Goal: Task Accomplishment & Management: Manage account settings

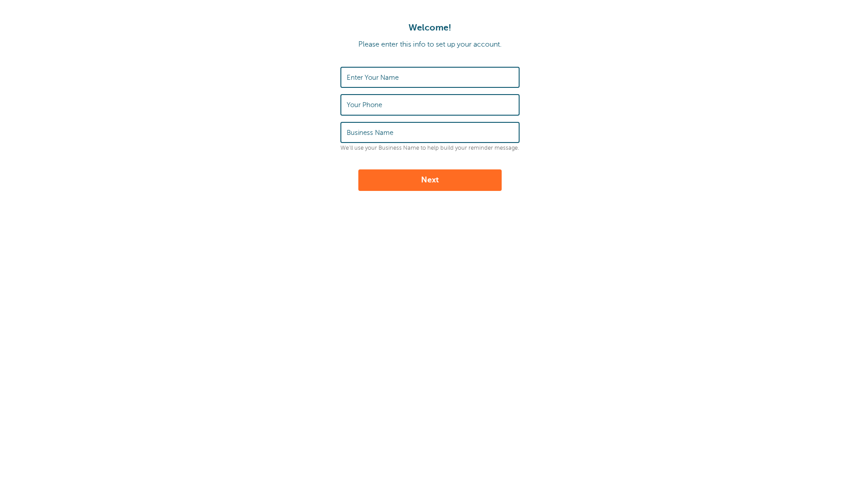
click at [399, 72] on input "Enter Your Name" at bounding box center [430, 77] width 167 height 19
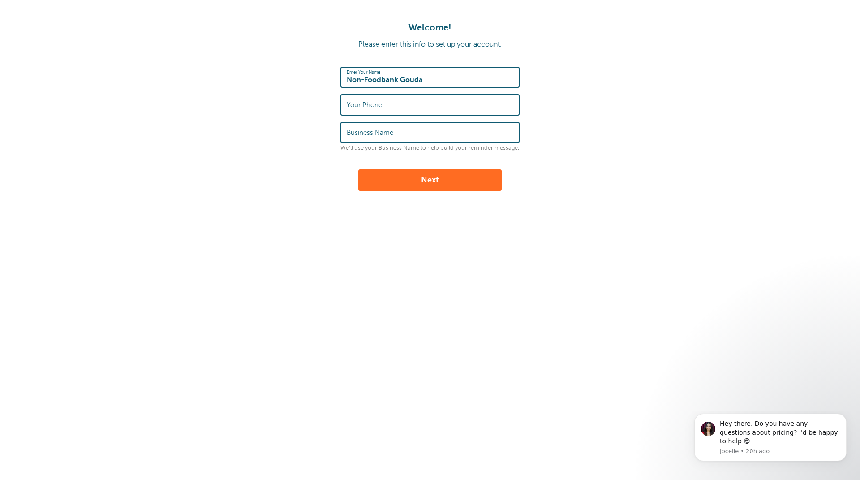
type input "Non-Foodbank Gouda"
type input "0653562768"
drag, startPoint x: 420, startPoint y: 135, endPoint x: 468, endPoint y: 132, distance: 47.6
click at [468, 132] on input "Non-Foodbank Gouda en omstreken" at bounding box center [430, 132] width 167 height 19
type input "Non-Foodbank Gouda"
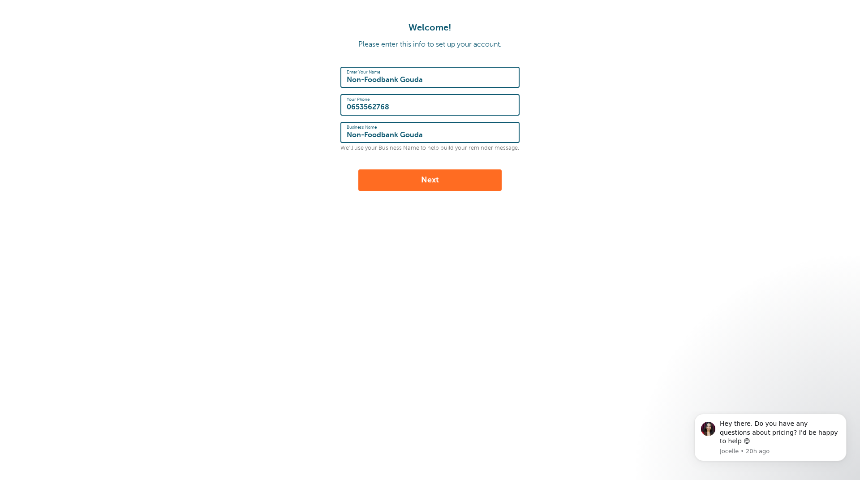
click at [435, 179] on button "Next" at bounding box center [429, 179] width 143 height 21
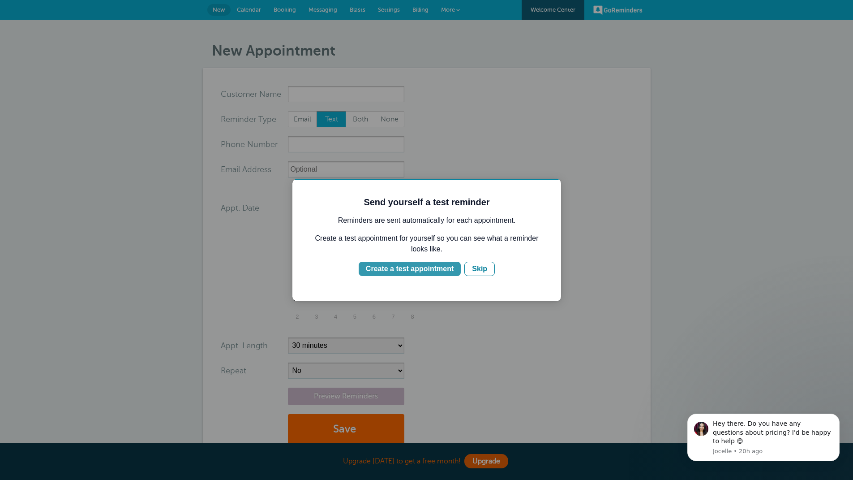
click at [409, 270] on div "Create a test appointment" at bounding box center [410, 268] width 88 height 11
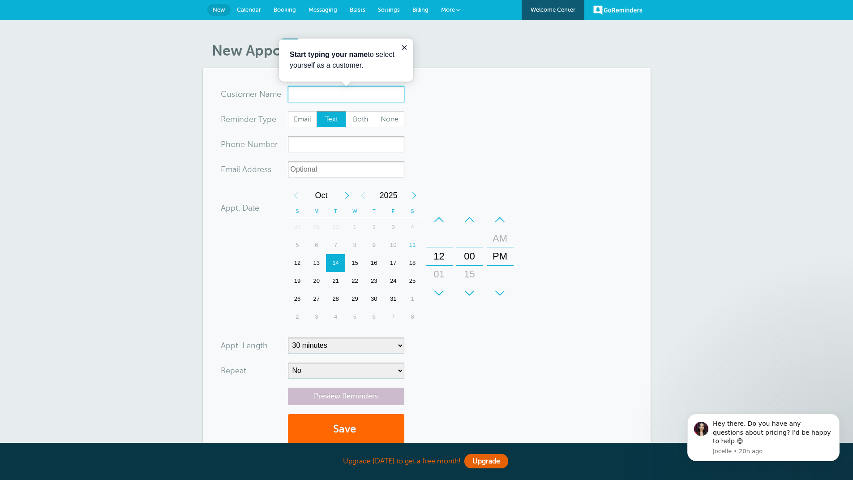
click at [317, 96] on input "x-no-autofill" at bounding box center [346, 94] width 116 height 16
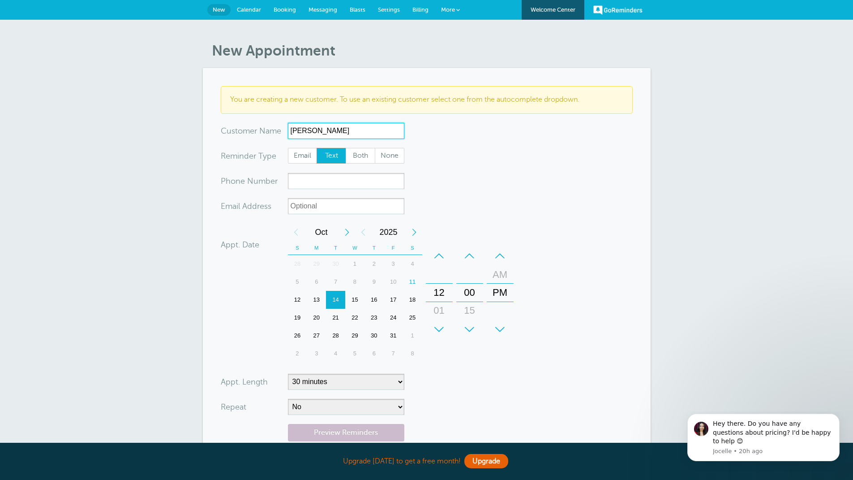
type input "Bert de Geus"
click at [316, 182] on input "xxx-no-autofill" at bounding box center [346, 181] width 116 height 16
type input "0653562768"
click at [316, 299] on div "13" at bounding box center [316, 300] width 19 height 18
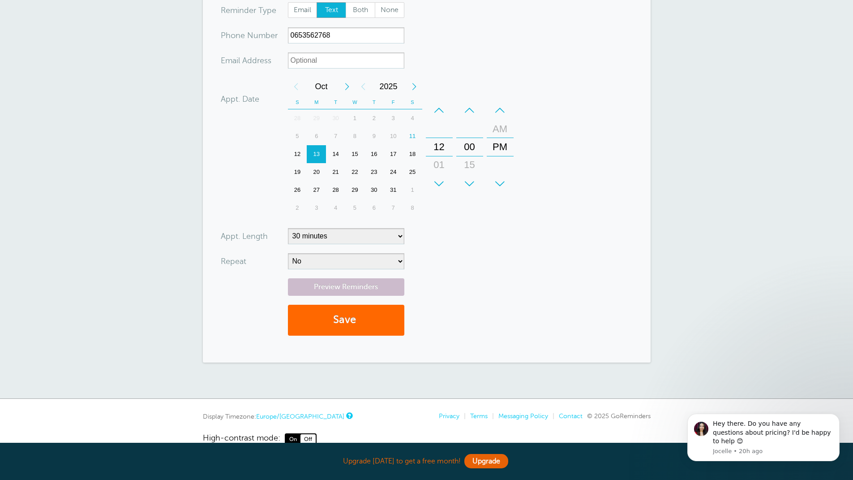
scroll to position [164, 0]
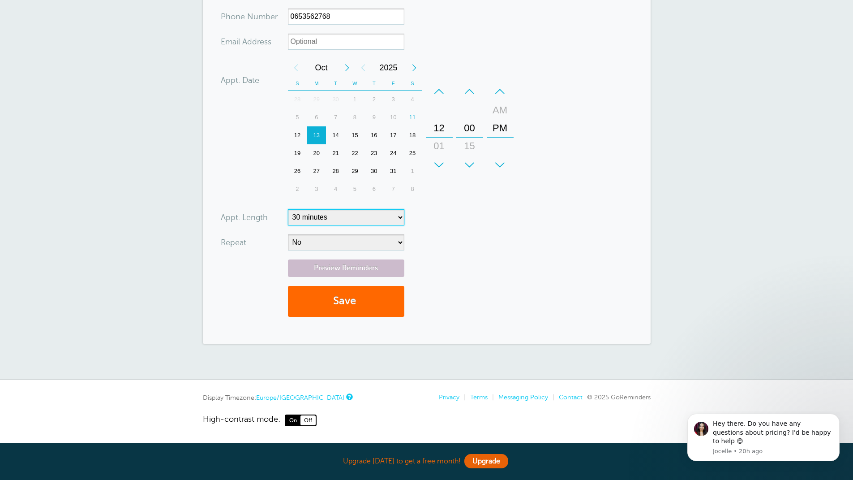
click at [401, 213] on select "5 minutes 10 minutes 15 minutes 20 minutes 25 minutes 30 minutes 35 minutes 40 …" at bounding box center [346, 217] width 116 height 16
select select "60"
click at [288, 209] on select "5 minutes 10 minutes 15 minutes 20 minutes 25 minutes 30 minutes 35 minutes 40 …" at bounding box center [346, 217] width 116 height 16
click at [343, 301] on button "Save" at bounding box center [346, 301] width 116 height 31
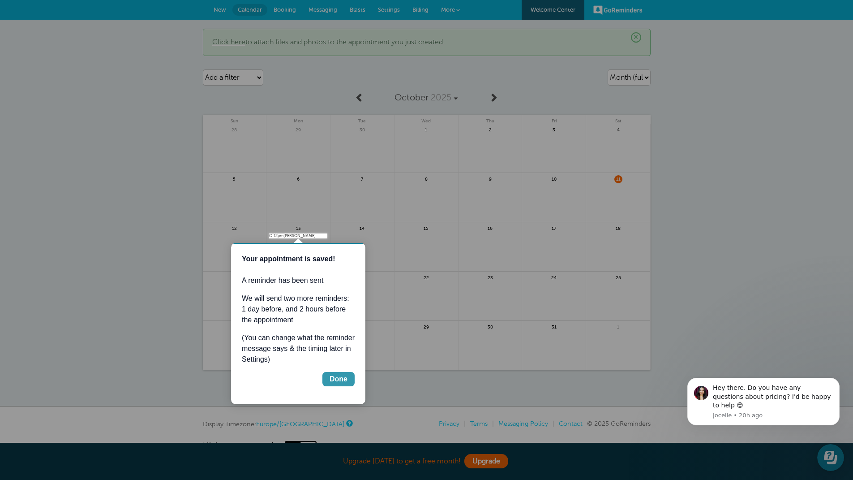
click at [343, 380] on div "Done" at bounding box center [339, 378] width 18 height 11
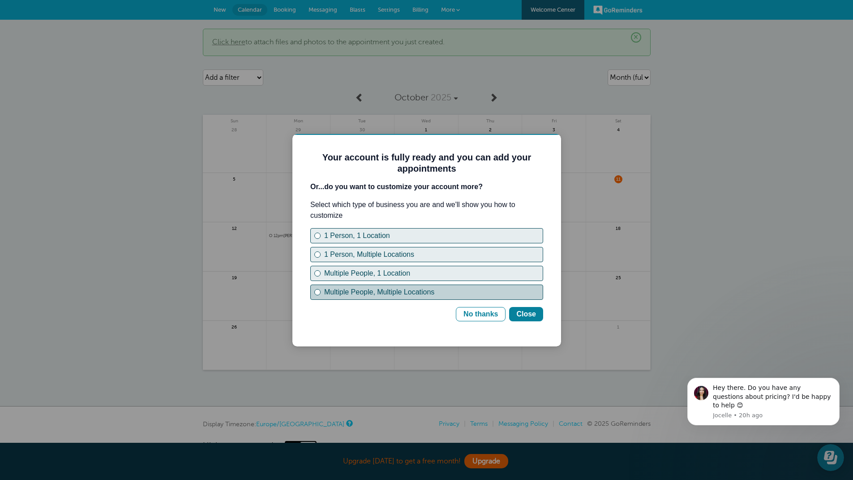
click at [316, 291] on div "Multiple People, Multiple Locations" at bounding box center [318, 292] width 4 height 4
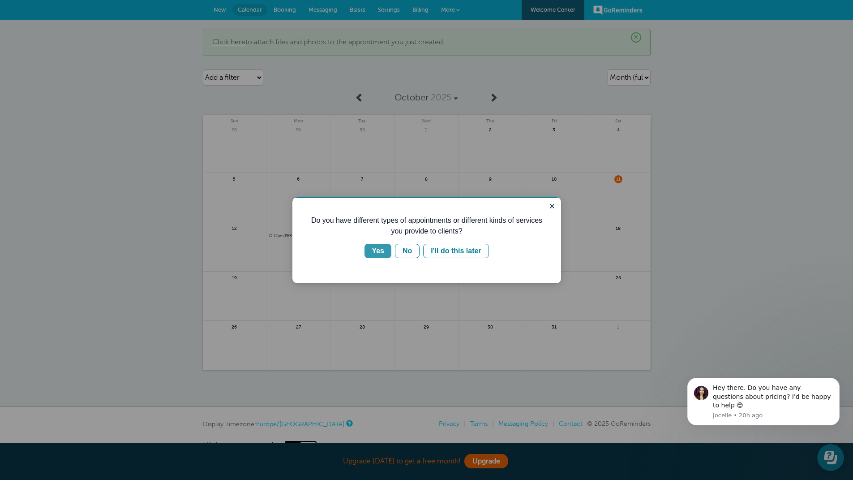
click at [379, 251] on div "Yes" at bounding box center [378, 250] width 13 height 11
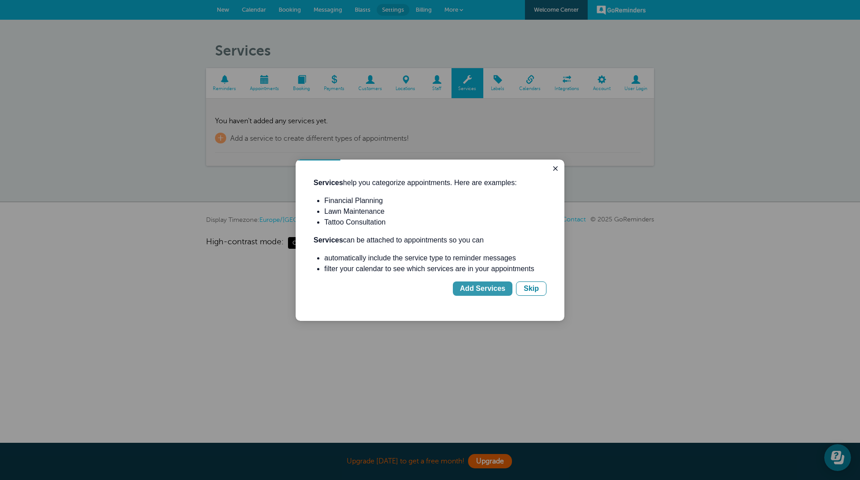
click at [492, 290] on div "Add Services" at bounding box center [482, 288] width 45 height 11
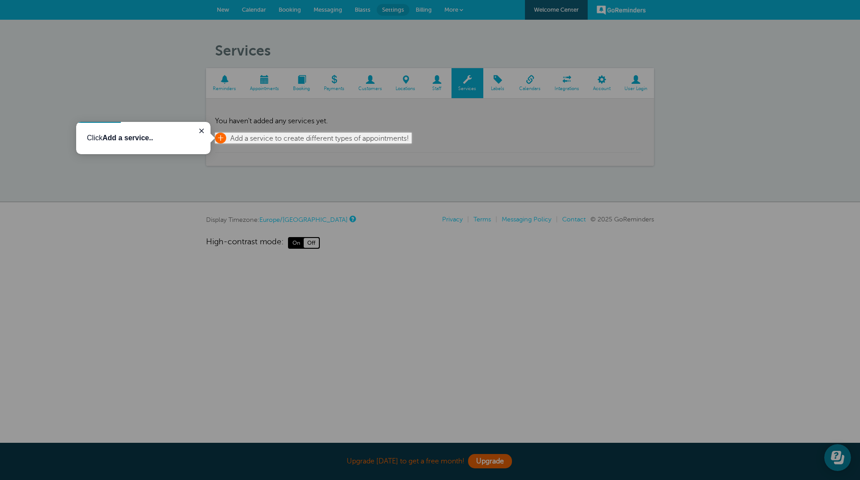
click at [248, 136] on span "Add a service to create different types of appointments!" at bounding box center [319, 138] width 179 height 8
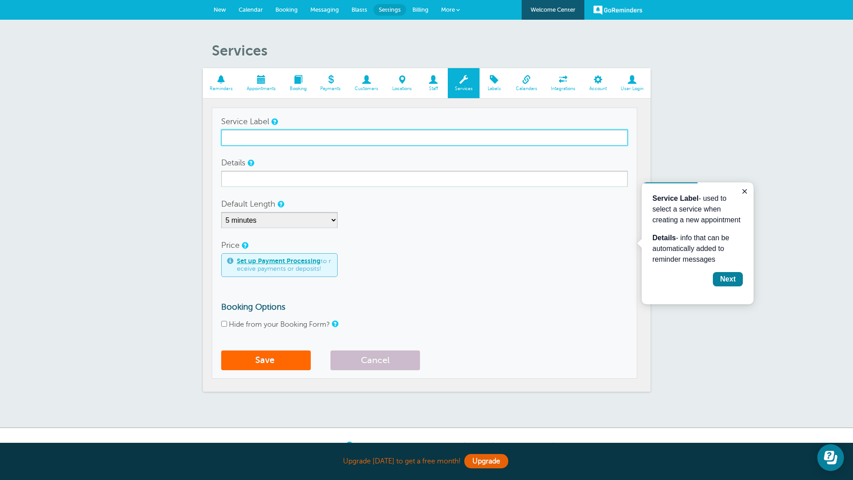
click at [259, 138] on input "Service Label" at bounding box center [424, 137] width 407 height 16
type input "Meubelbank"
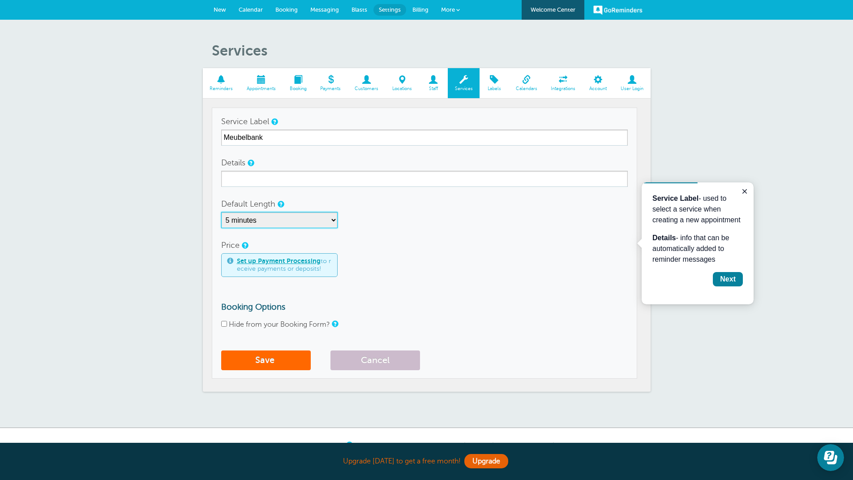
click at [334, 218] on select "5 minutes 10 minutes 15 minutes 20 minutes 25 minutes 30 minutes 35 minutes 40 …" at bounding box center [279, 220] width 116 height 16
select select "60"
click at [221, 212] on select "5 minutes 10 minutes 15 minutes 20 minutes 25 minutes 30 minutes 35 minutes 40 …" at bounding box center [279, 220] width 116 height 16
click at [730, 279] on div "Next" at bounding box center [728, 279] width 16 height 11
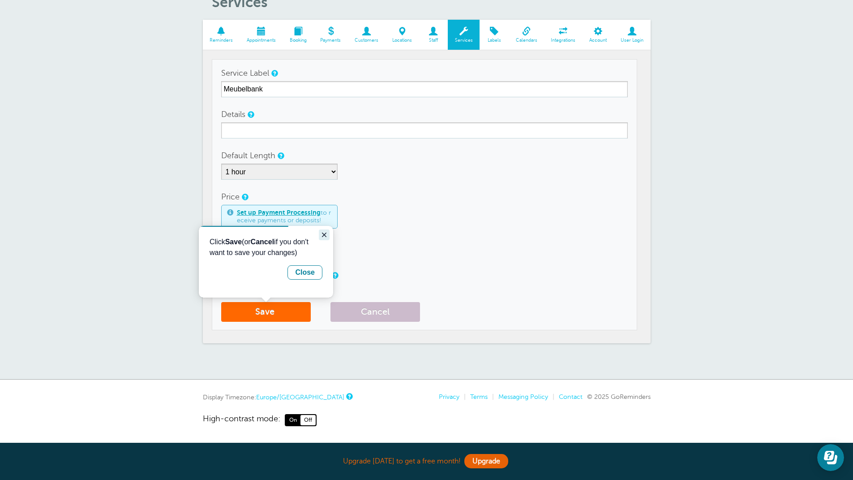
click at [324, 236] on icon "Close guide" at bounding box center [324, 234] width 7 height 7
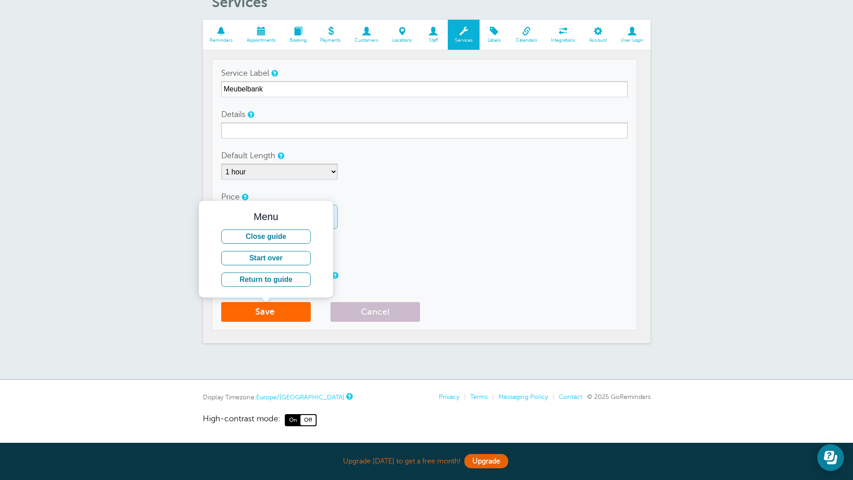
click at [436, 266] on form "Service Label Meubelbank Details Default Length 5 minutes 10 minutes 15 minutes…" at bounding box center [424, 195] width 407 height 261
click at [282, 234] on button "Close guide" at bounding box center [266, 236] width 90 height 14
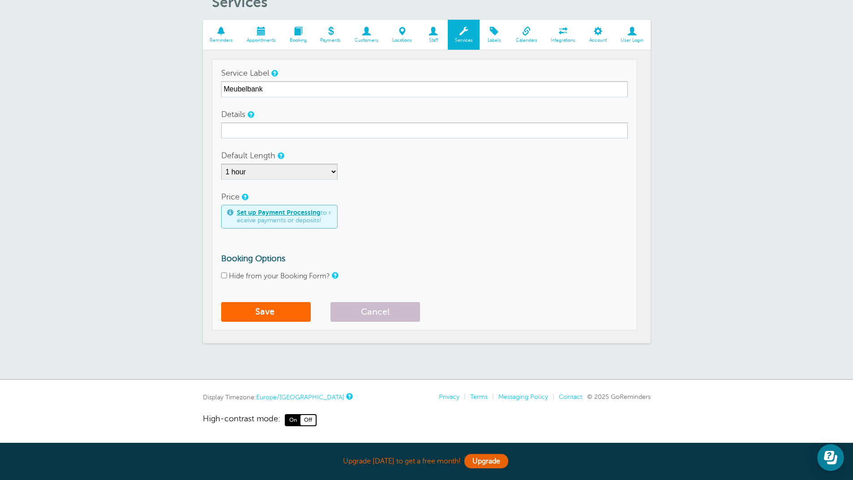
click at [222, 274] on input "Hide from your Booking Form?" at bounding box center [224, 275] width 6 height 6
checkbox input "true"
click at [274, 312] on button "Save" at bounding box center [266, 312] width 90 height 20
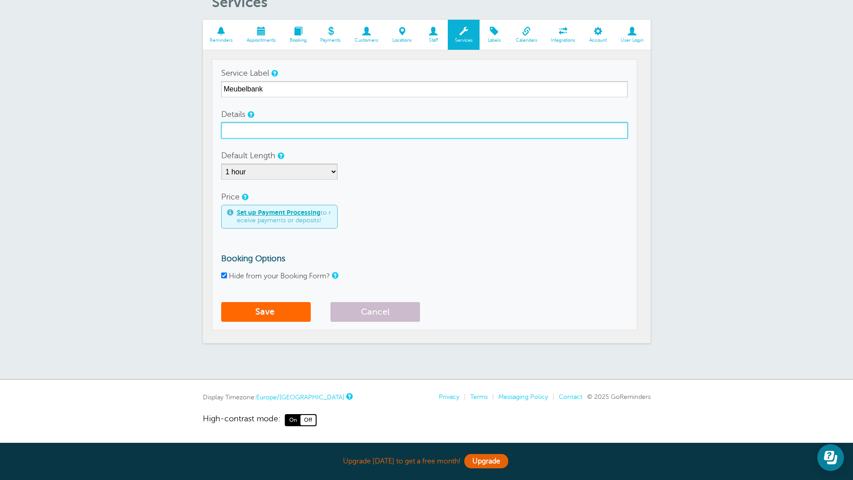
click at [265, 131] on input "Details" at bounding box center [424, 130] width 407 height 16
type input "Meubelbank"
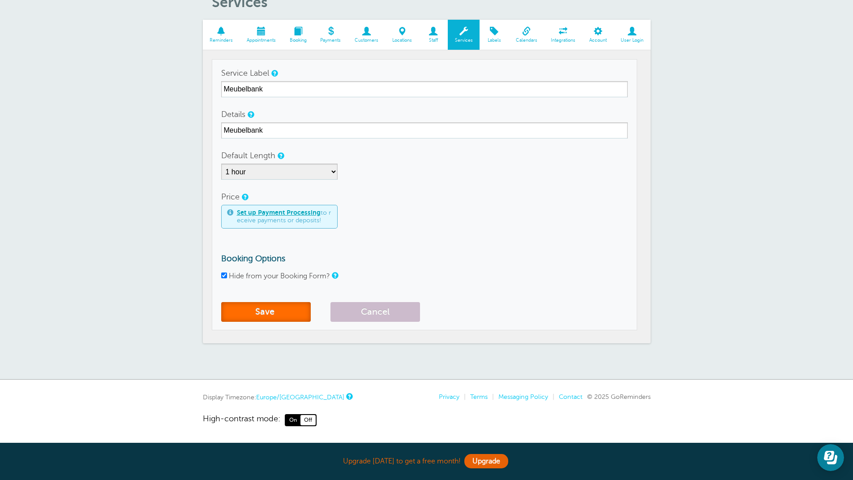
click at [276, 308] on span "submit" at bounding box center [275, 311] width 2 height 10
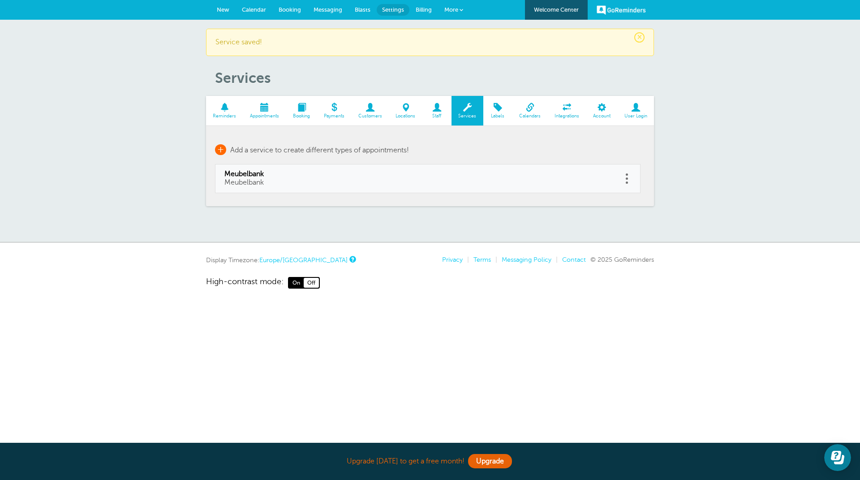
click at [221, 150] on span "+" at bounding box center [220, 149] width 11 height 11
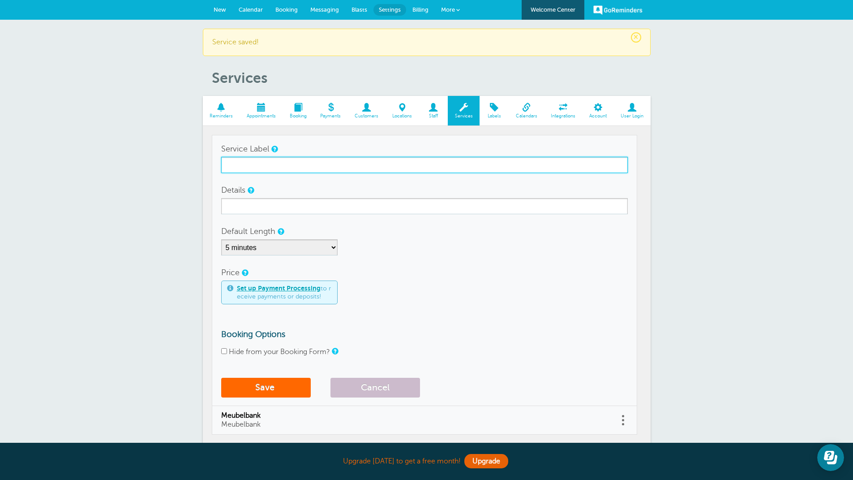
click at [350, 167] on input "Service Label" at bounding box center [424, 165] width 407 height 16
type input "Kledingbank"
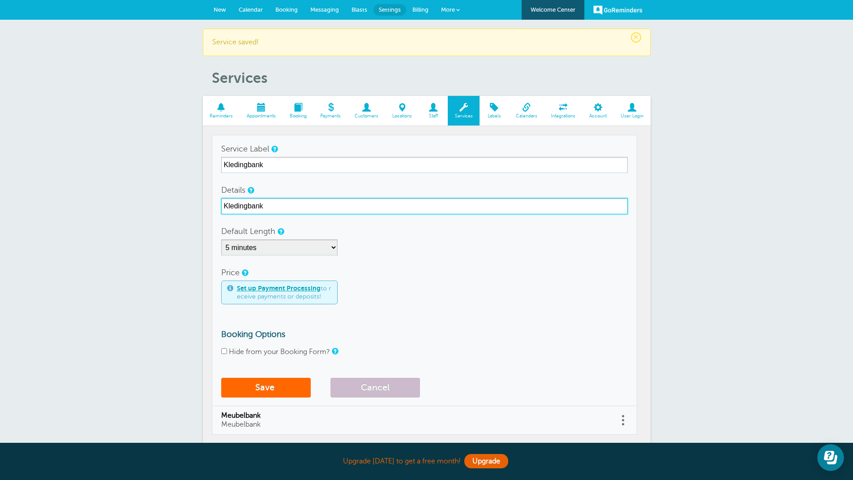
type input "Kledingbank"
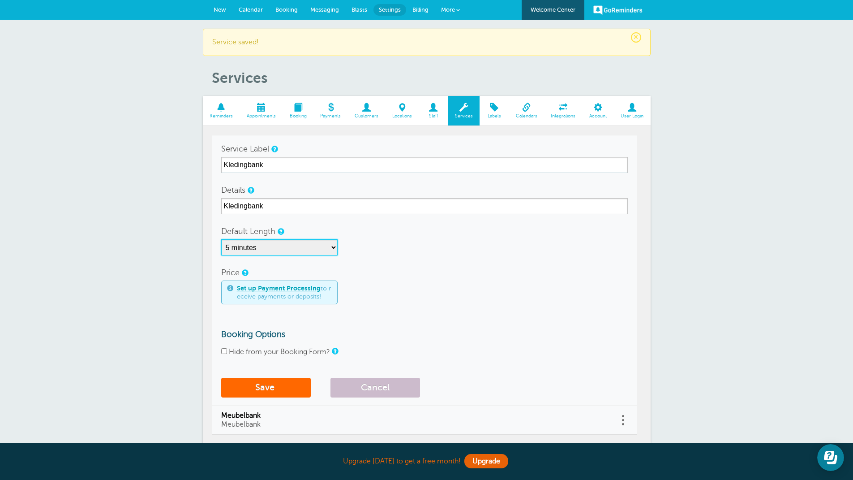
click at [333, 245] on select "5 minutes 10 minutes 15 minutes 20 minutes 25 minutes 30 minutes 35 minutes 40 …" at bounding box center [279, 247] width 116 height 16
select select "60"
click at [221, 239] on select "5 minutes 10 minutes 15 minutes 20 minutes 25 minutes 30 minutes 35 minutes 40 …" at bounding box center [279, 247] width 116 height 16
click at [225, 351] on input "Hide from your Booking Form?" at bounding box center [224, 351] width 6 height 6
checkbox input "true"
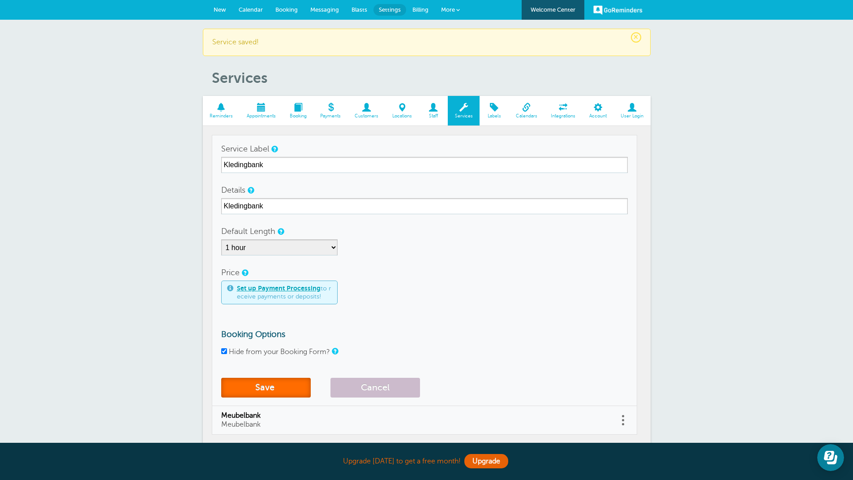
click at [261, 389] on button "Save" at bounding box center [266, 387] width 90 height 20
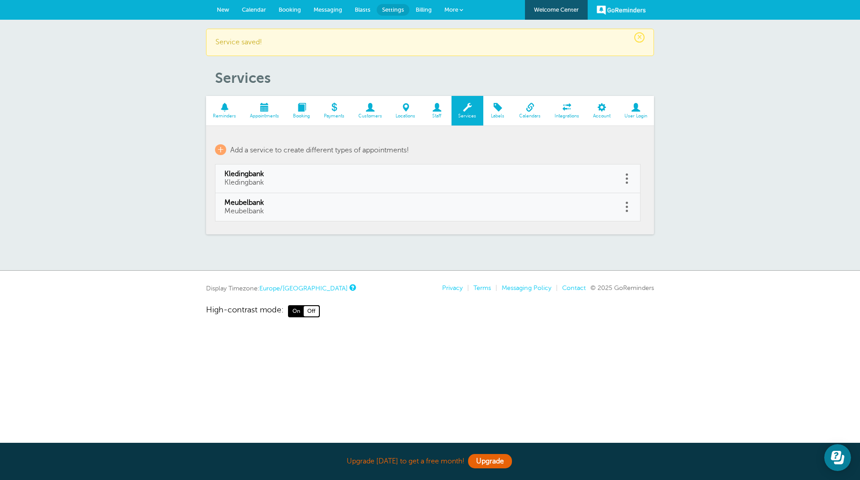
click at [260, 109] on span at bounding box center [264, 107] width 43 height 9
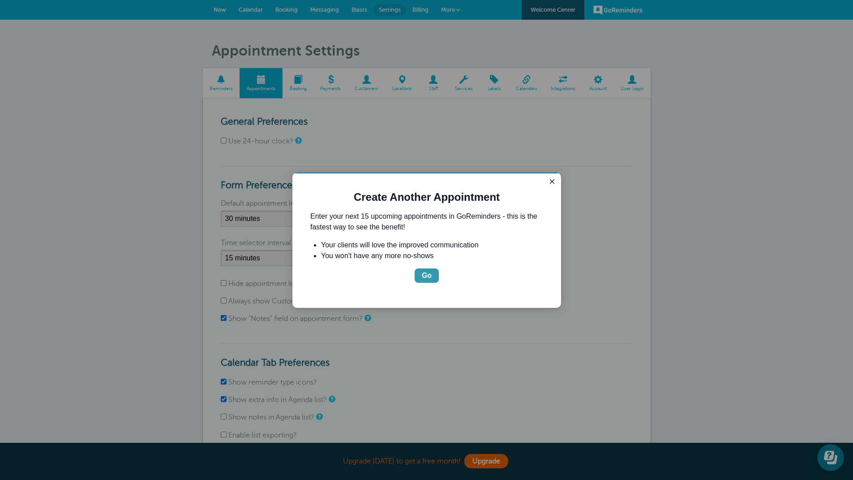
click at [426, 275] on div "Go" at bounding box center [427, 275] width 10 height 11
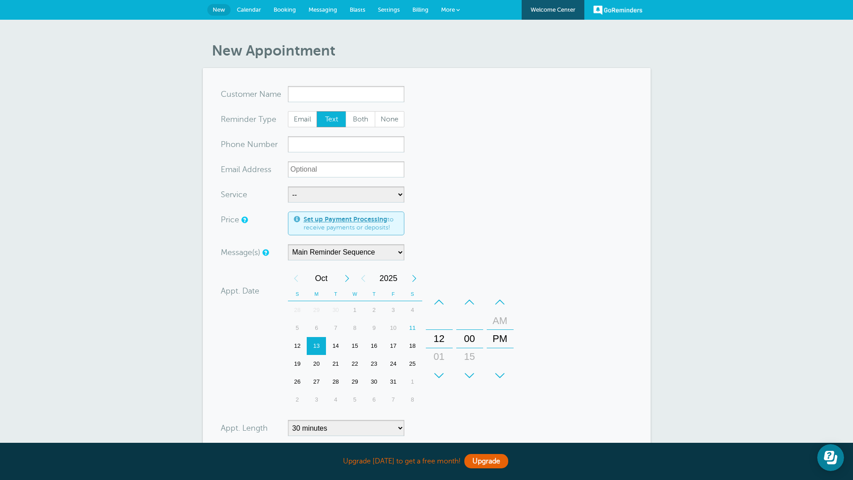
click at [244, 8] on span "Calendar" at bounding box center [249, 9] width 24 height 7
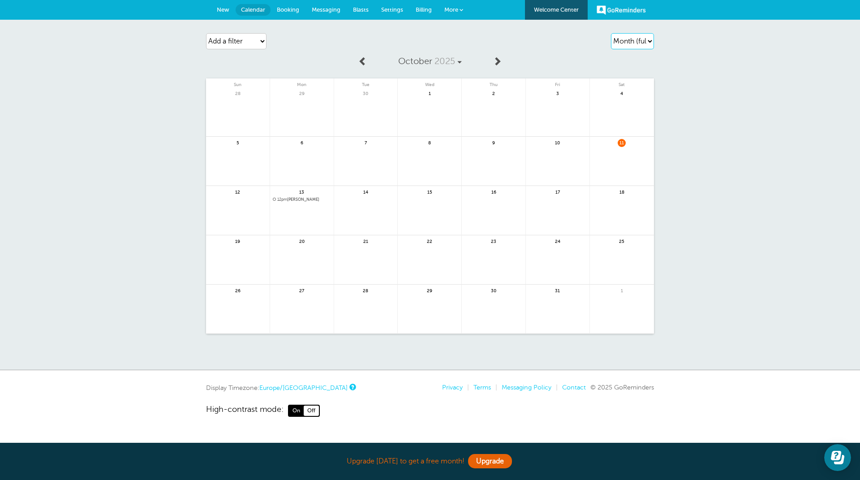
click at [651, 40] on select "Agenda Day Week Month (full view) Month (condensed)" at bounding box center [632, 41] width 43 height 16
select select "week"
click at [611, 33] on select "Agenda Day Week Month (full view) Month (condensed)" at bounding box center [632, 41] width 43 height 16
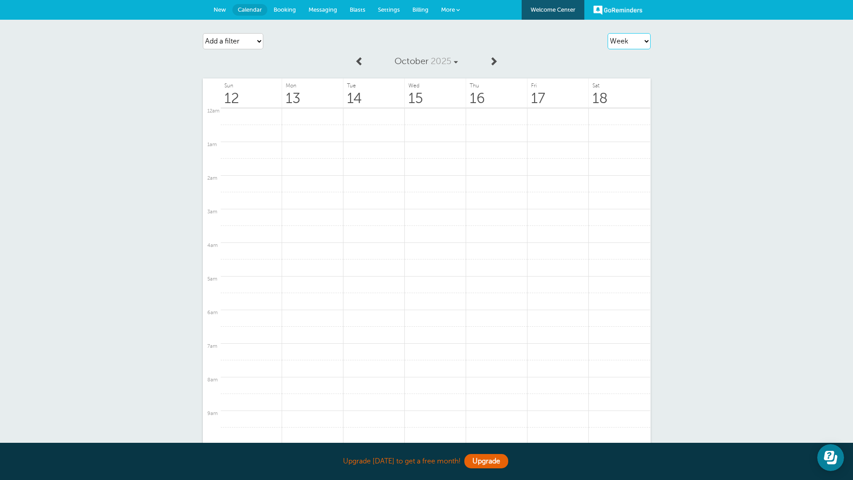
scroll to position [381, 0]
click at [292, 141] on span "[12–1]" at bounding box center [293, 143] width 16 height 6
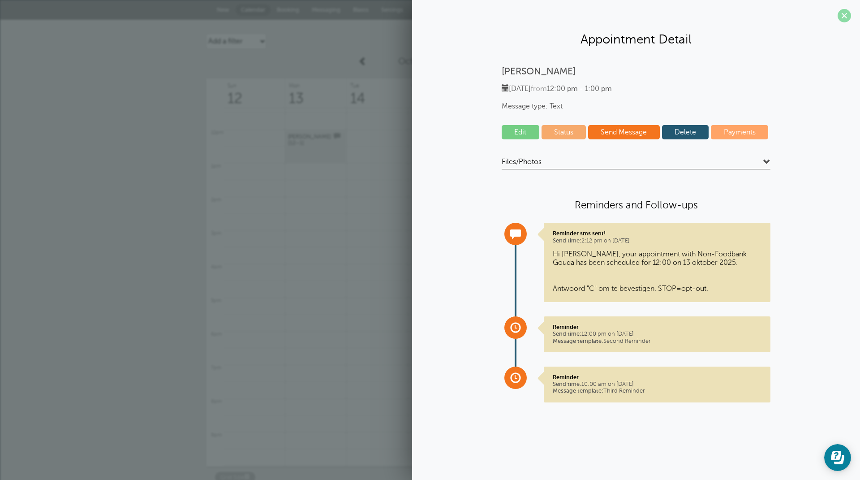
click at [845, 13] on span at bounding box center [843, 15] width 13 height 13
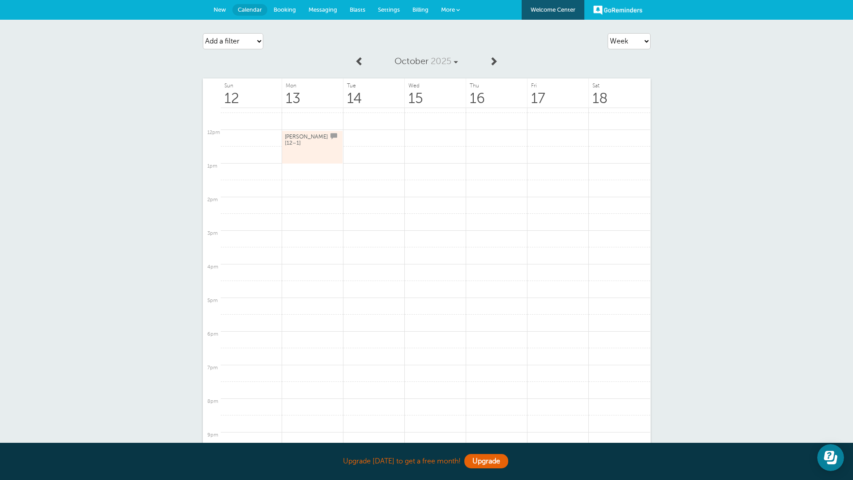
click at [281, 7] on span "Booking" at bounding box center [285, 9] width 22 height 7
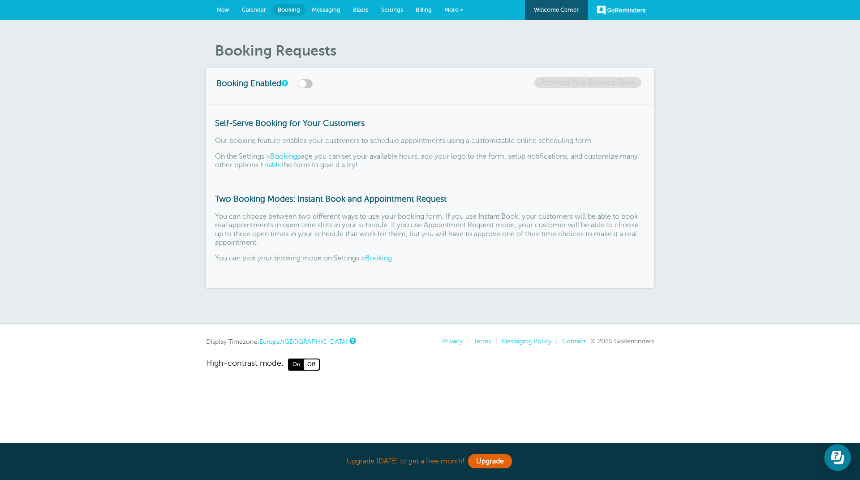
click at [392, 30] on div "Booking Requests Booking Enabled Promote Your Booking Form Self-Serve Booking f…" at bounding box center [430, 172] width 860 height 304
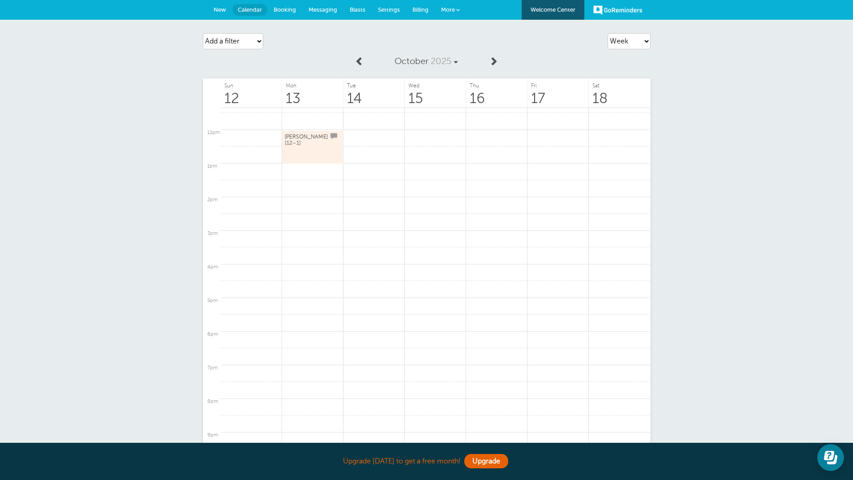
click at [219, 6] on link "New" at bounding box center [219, 10] width 25 height 20
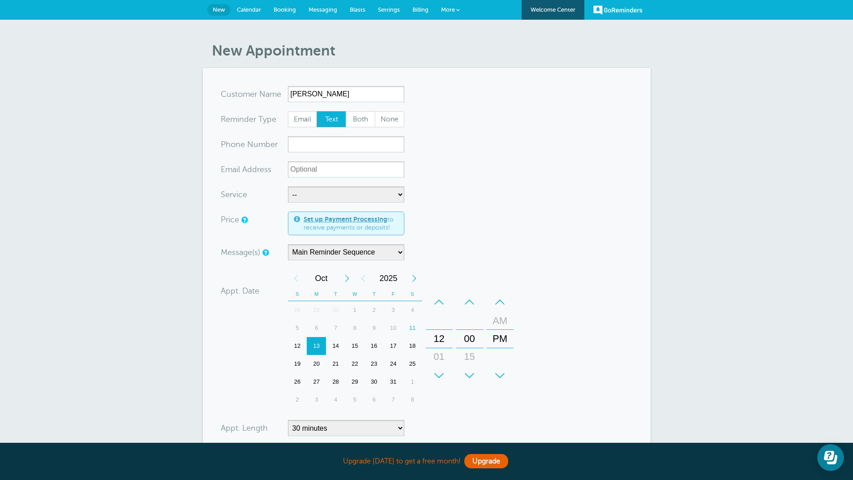
type input "Piet Snot"
click at [327, 150] on input "xxx-no-autofill" at bounding box center [346, 144] width 116 height 16
type input "0653562768"
click at [400, 194] on select "-- Kledingbank Meubelbank" at bounding box center [346, 194] width 116 height 16
select select "28475"
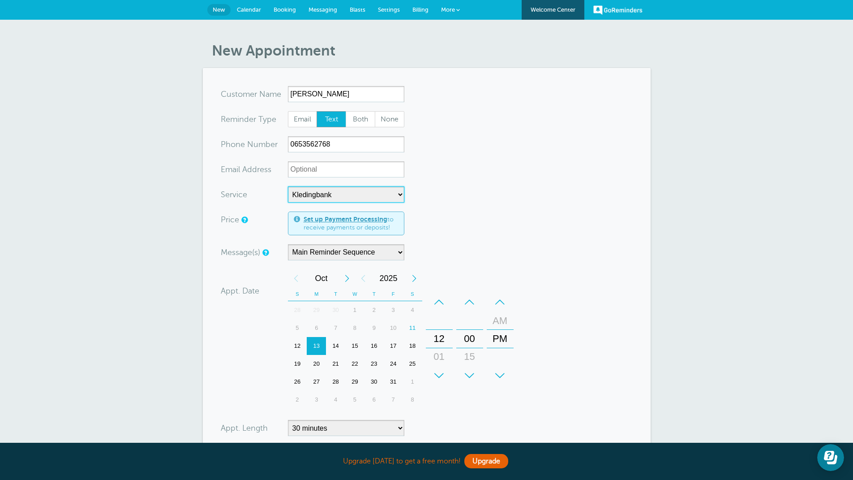
click at [288, 186] on select "-- Kledingbank Meubelbank" at bounding box center [346, 194] width 116 height 16
select select "60"
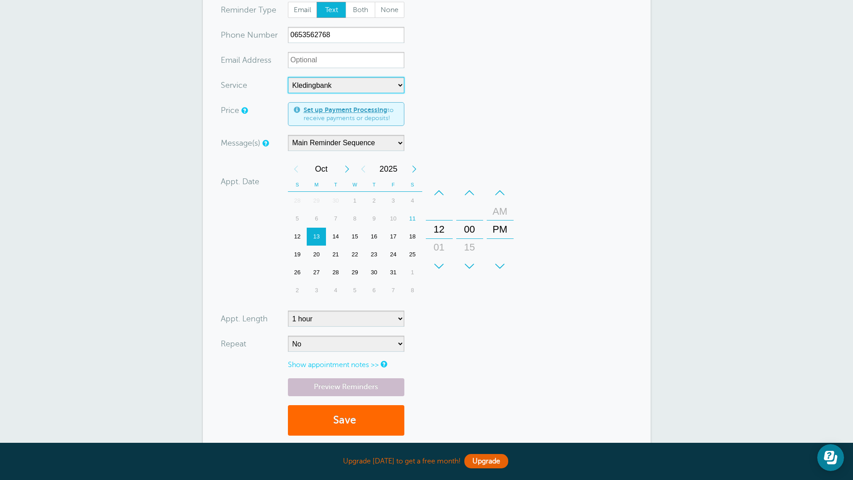
scroll to position [179, 0]
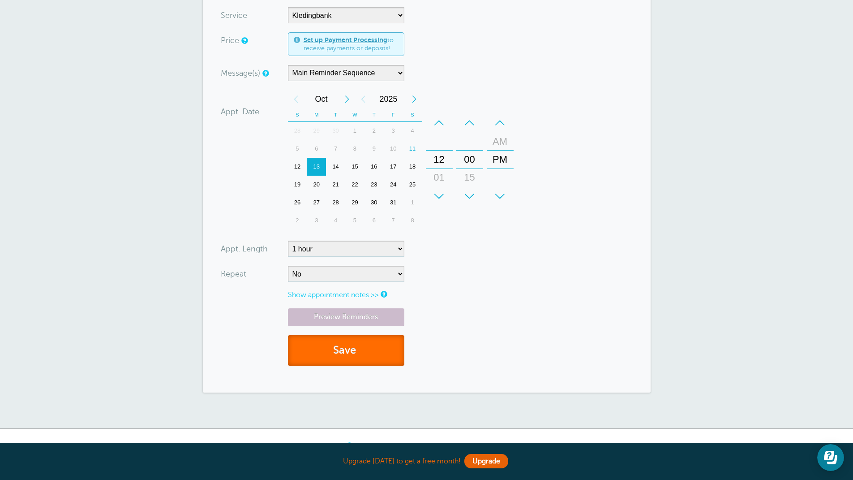
click at [348, 352] on button "Save" at bounding box center [346, 350] width 116 height 31
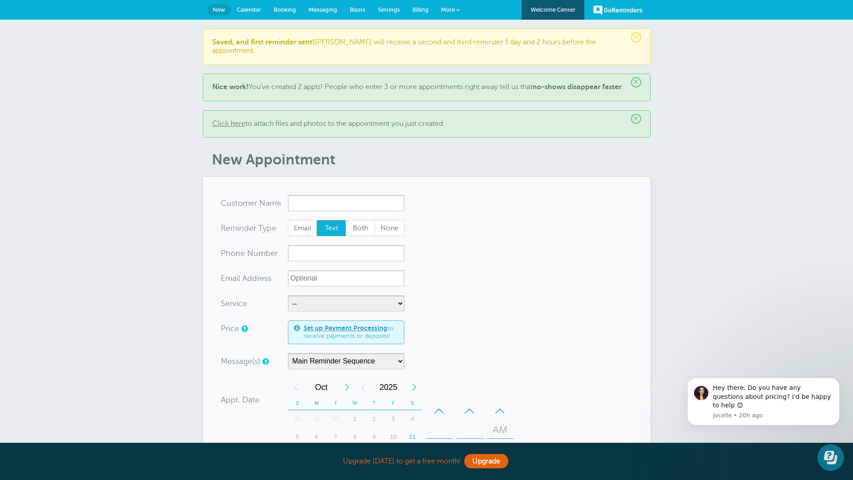
click at [636, 77] on span "×" at bounding box center [636, 82] width 10 height 10
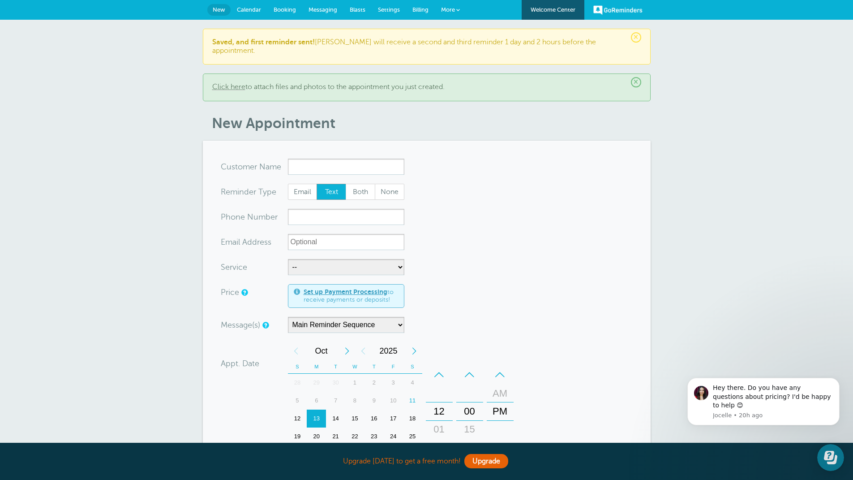
click at [638, 38] on span "×" at bounding box center [636, 37] width 10 height 10
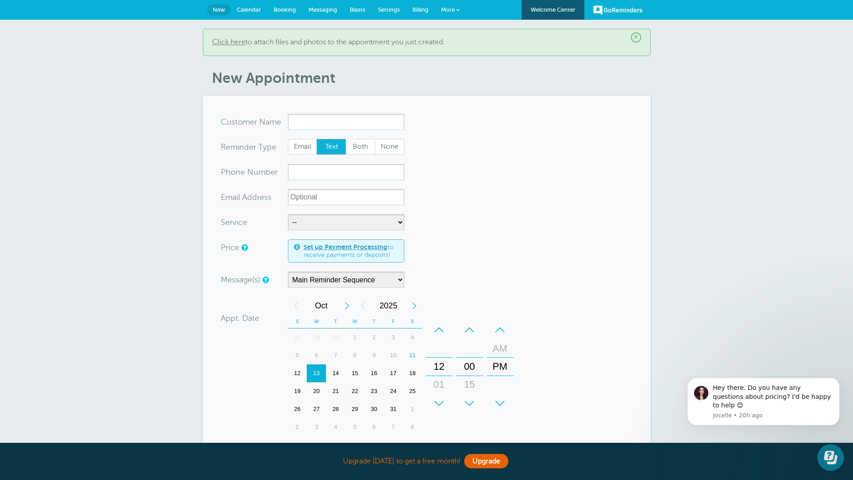
click at [638, 38] on span "×" at bounding box center [636, 37] width 10 height 10
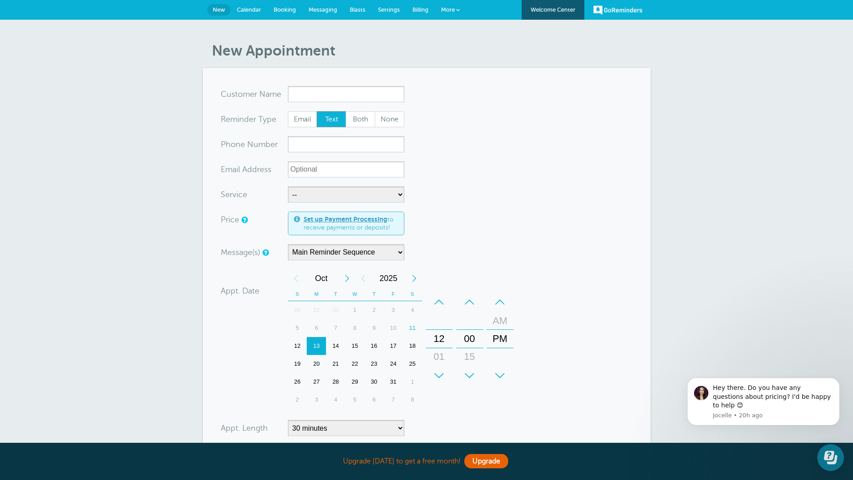
click at [250, 10] on span "Calendar" at bounding box center [249, 9] width 24 height 7
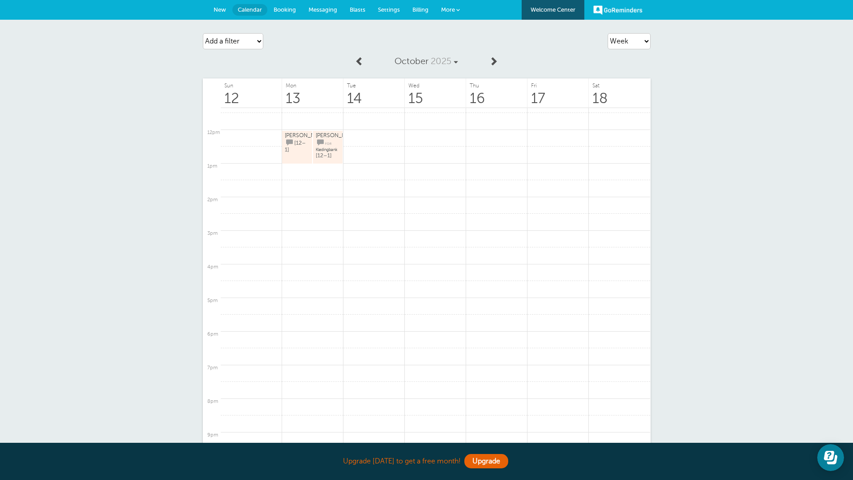
click at [449, 7] on span "More" at bounding box center [448, 9] width 14 height 7
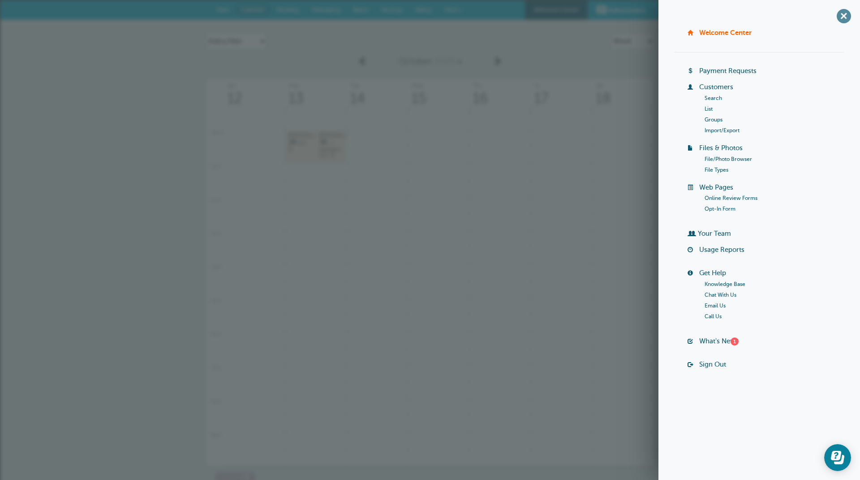
click at [845, 15] on span "+" at bounding box center [843, 16] width 20 height 20
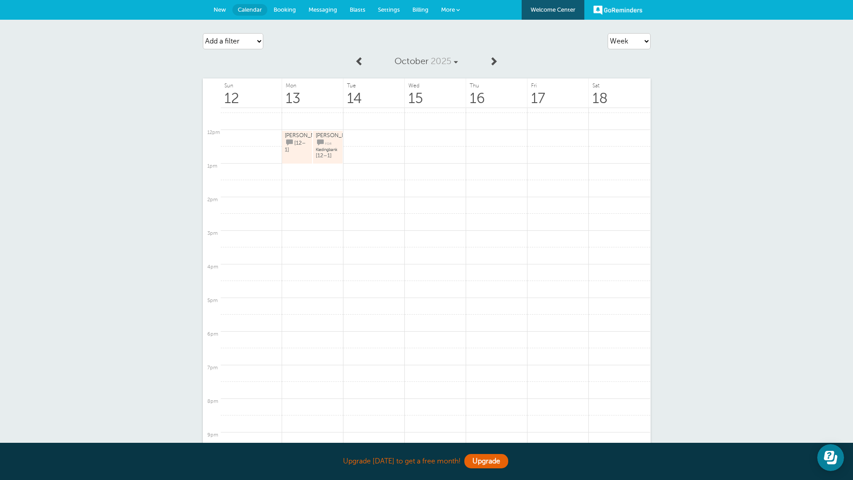
click at [383, 7] on span "Settings" at bounding box center [389, 9] width 22 height 7
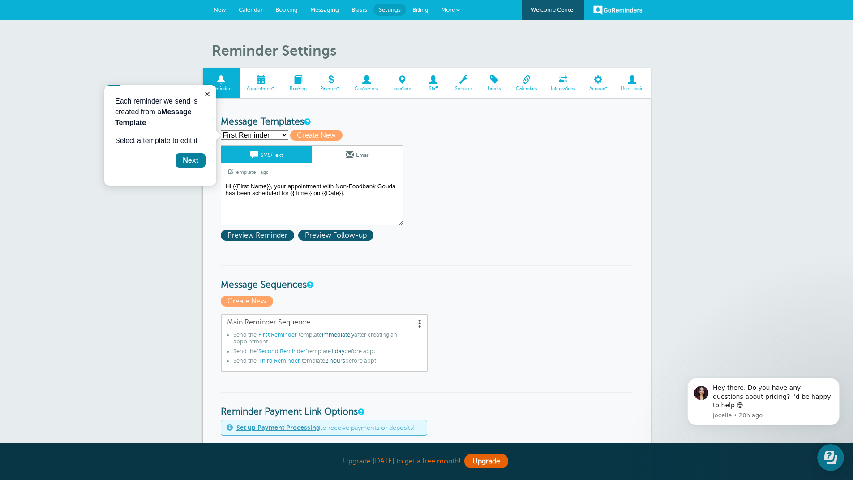
click at [463, 82] on span at bounding box center [464, 79] width 32 height 9
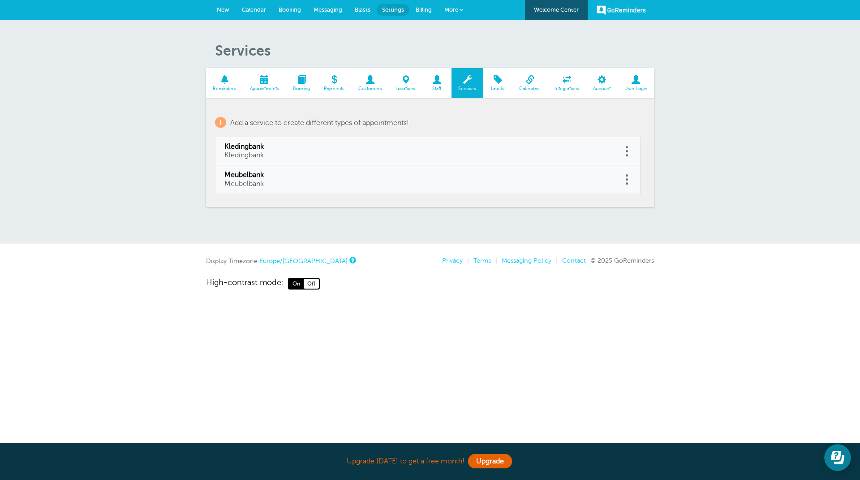
click at [627, 152] on span at bounding box center [626, 151] width 2 height 2
click at [620, 127] on link "Edit" at bounding box center [616, 128] width 27 height 17
type input "Kledingbank"
select select "60"
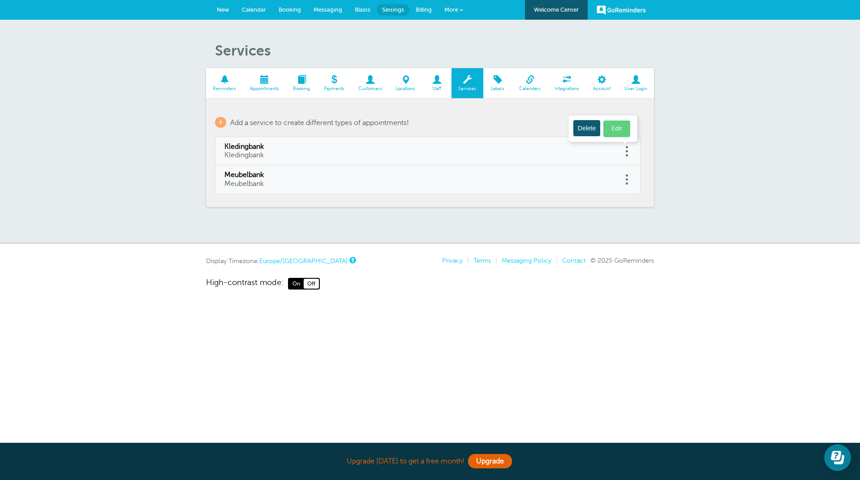
checkbox input "true"
select select "60"
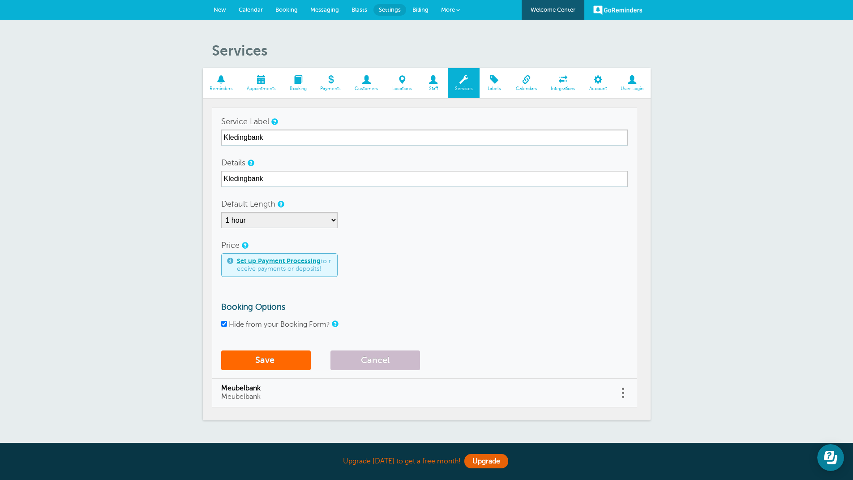
click at [496, 83] on span at bounding box center [494, 79] width 29 height 9
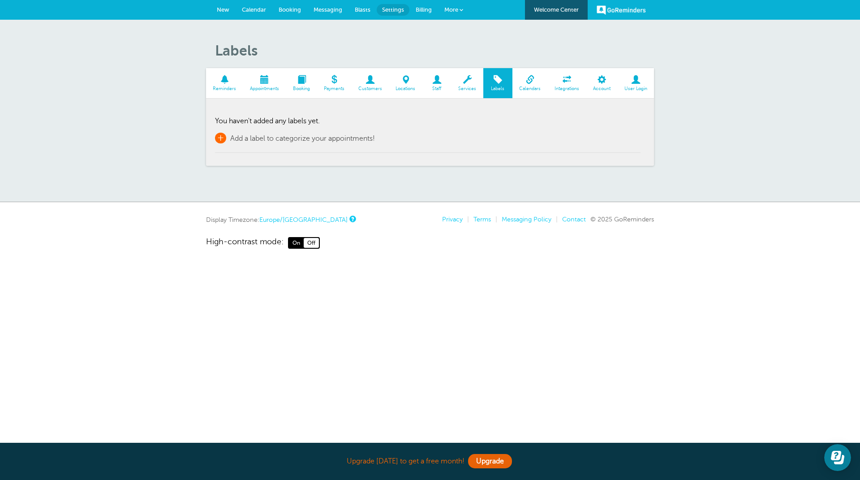
click at [223, 135] on span "+" at bounding box center [220, 138] width 11 height 11
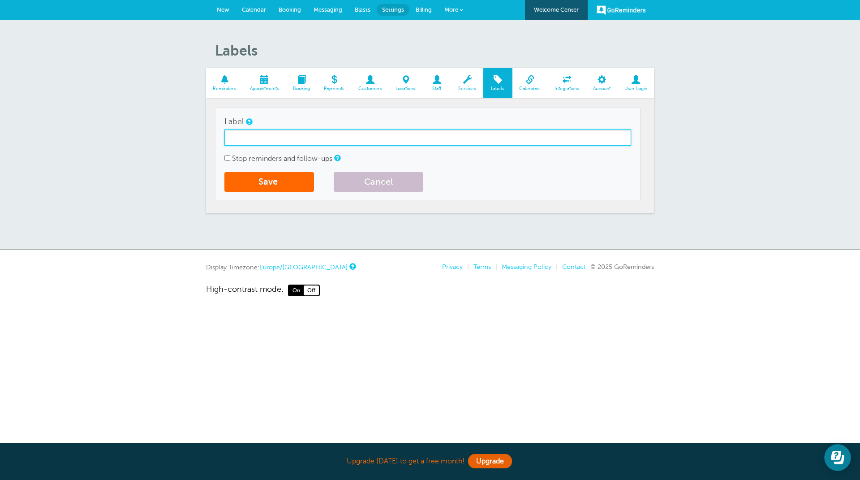
click at [251, 134] on input "Label" at bounding box center [427, 137] width 407 height 16
type input "Meubelbank"
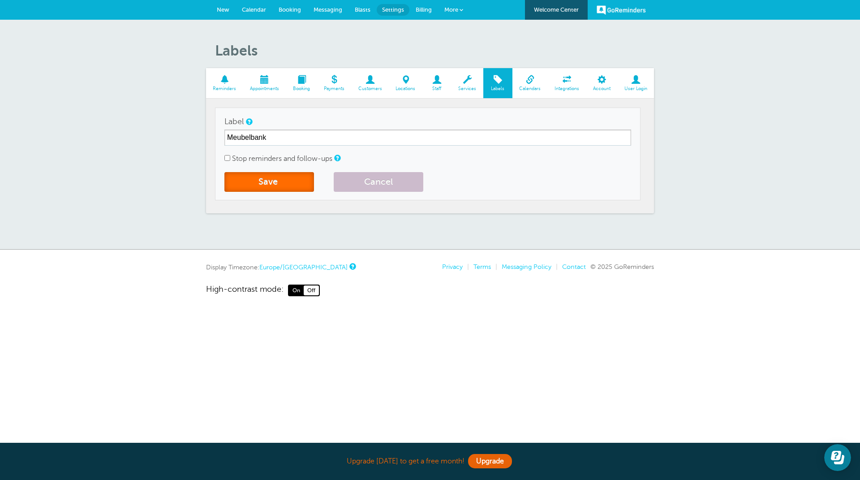
click at [281, 184] on button "Save" at bounding box center [269, 182] width 90 height 20
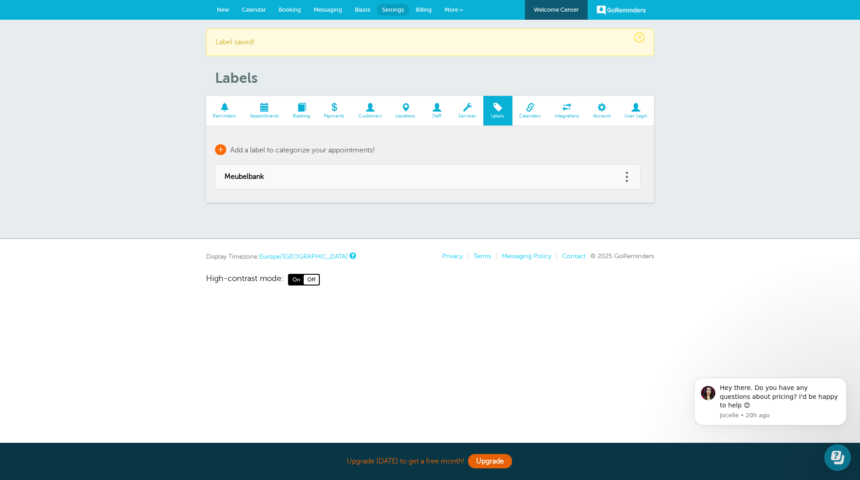
click at [221, 150] on span "+" at bounding box center [220, 149] width 11 height 11
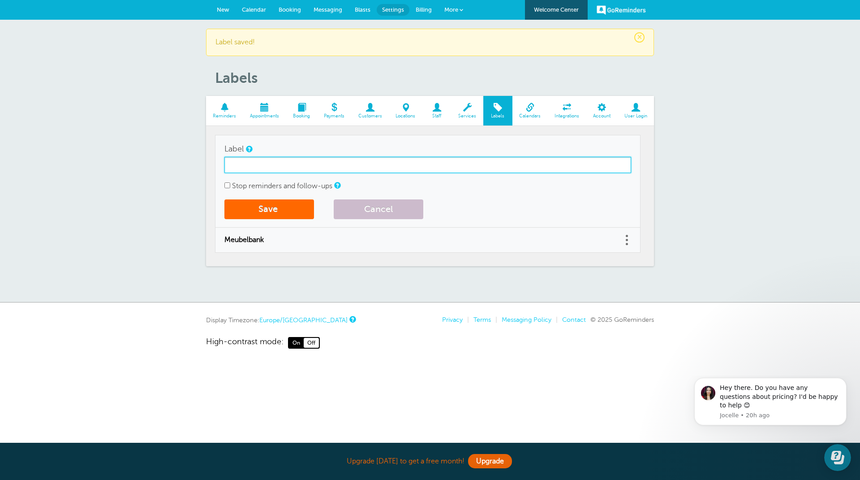
click at [277, 167] on input "Label" at bounding box center [427, 165] width 407 height 16
type input "Kledingbank"
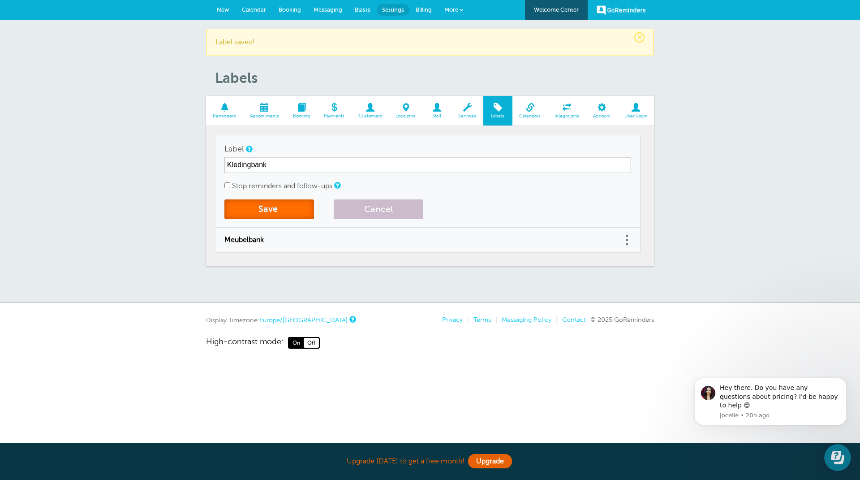
click at [272, 207] on button "Save" at bounding box center [269, 209] width 90 height 20
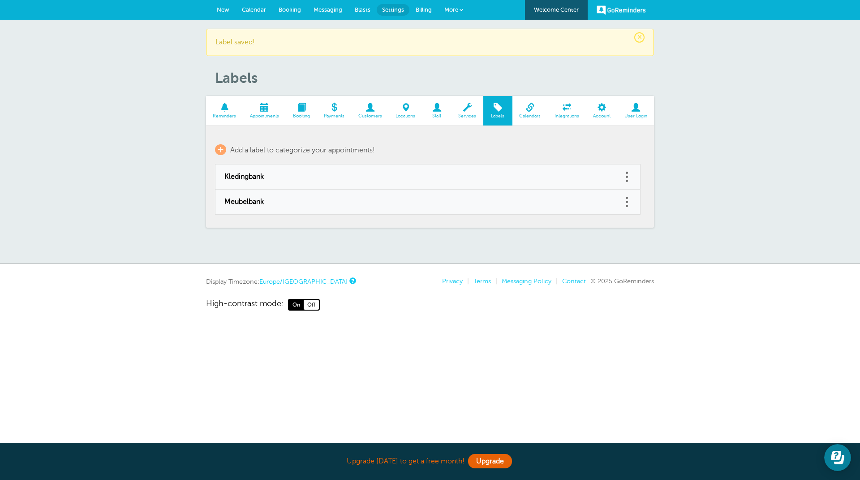
click at [529, 109] on span at bounding box center [529, 107] width 35 height 9
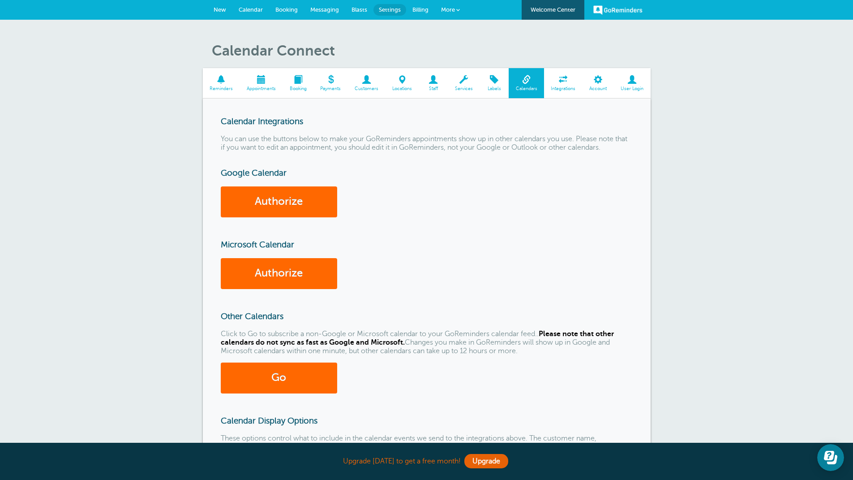
click at [596, 79] on span at bounding box center [598, 79] width 31 height 9
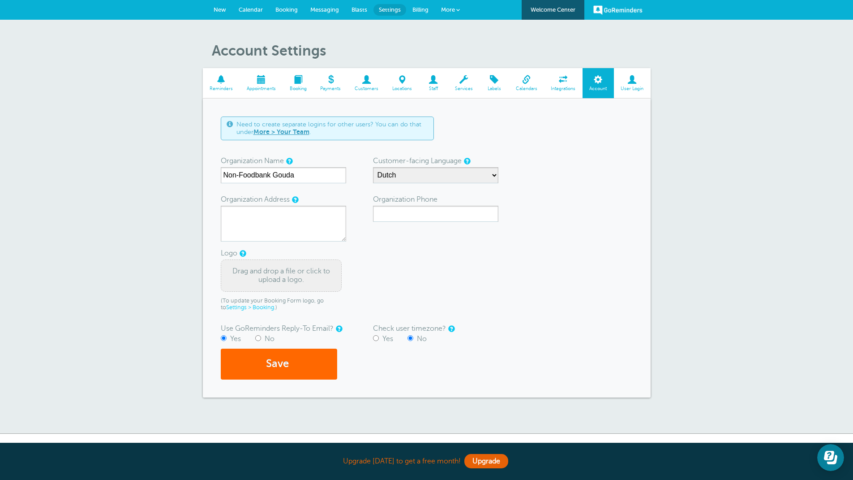
click at [634, 83] on span at bounding box center [632, 79] width 37 height 9
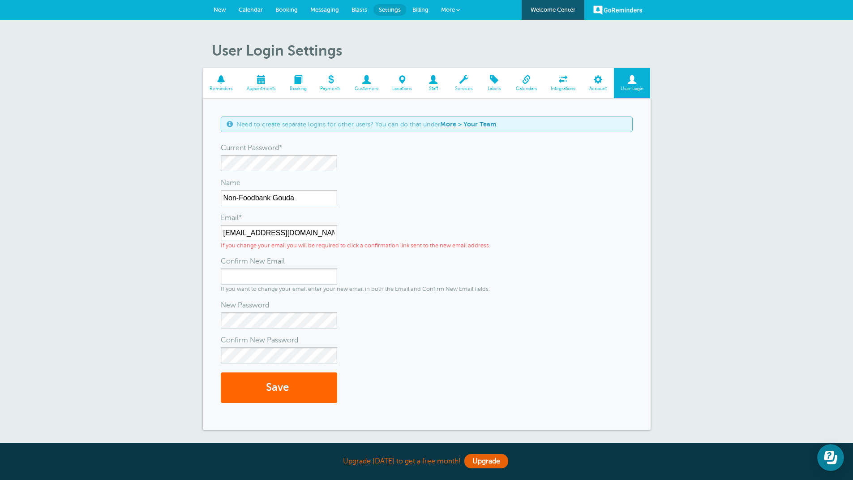
click at [253, 10] on span "Calendar" at bounding box center [251, 9] width 24 height 7
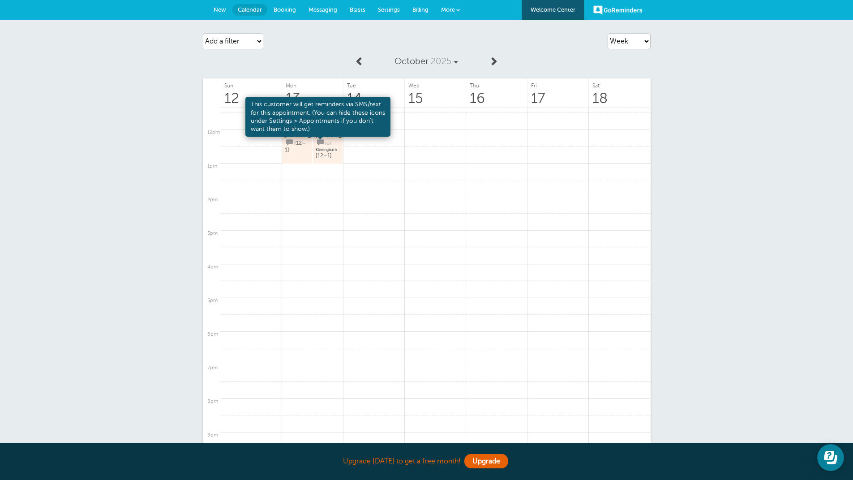
click at [319, 138] on span at bounding box center [320, 136] width 6 height 6
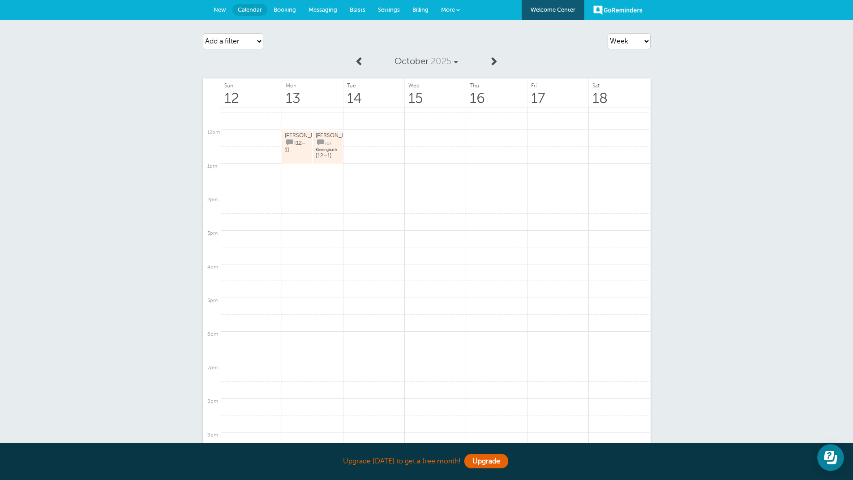
click at [322, 141] on link "Piet Snot for Kledingbank [12–1]" at bounding box center [328, 147] width 24 height 30
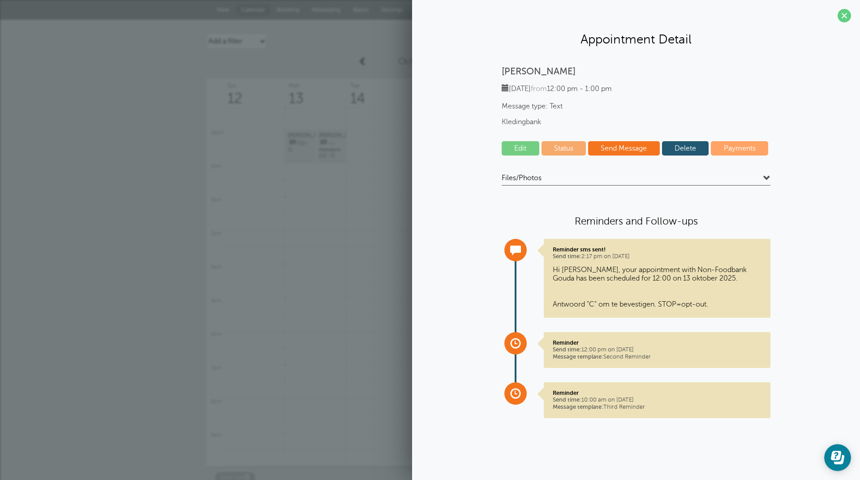
click at [557, 147] on link "Status" at bounding box center [563, 148] width 45 height 14
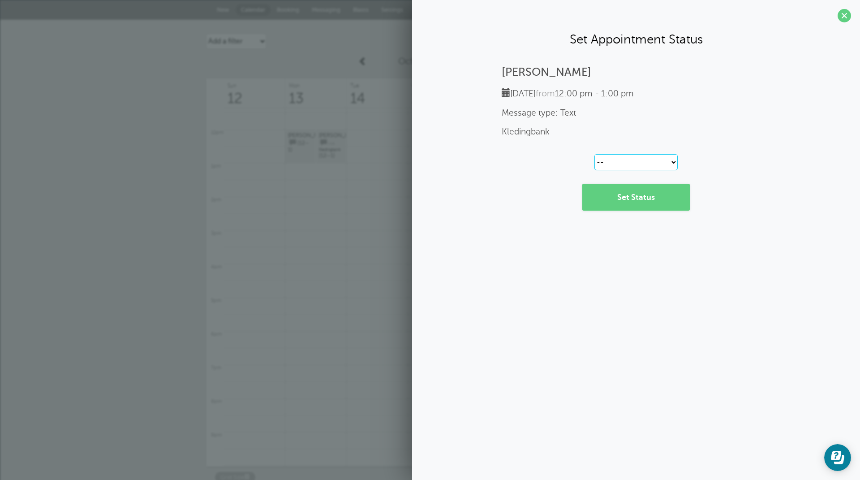
click at [674, 162] on select "-- Confirmed Reschedule Requested Cancelled" at bounding box center [635, 162] width 83 height 16
click at [845, 16] on span at bounding box center [843, 15] width 13 height 13
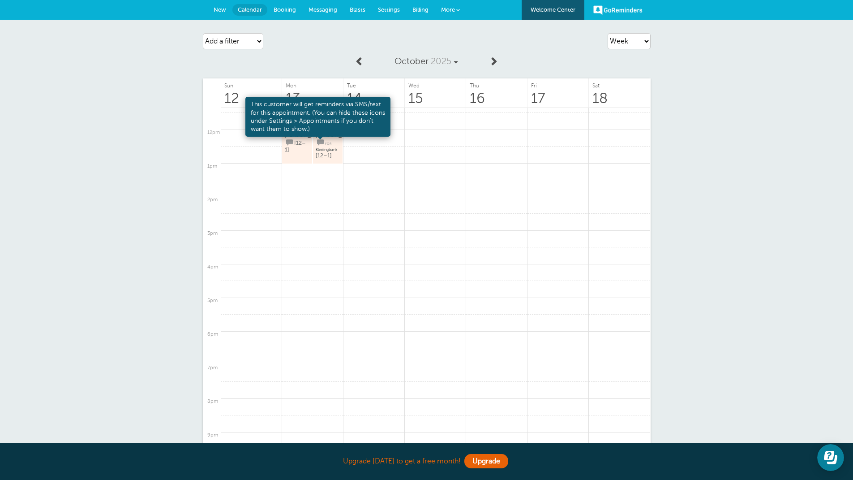
click at [321, 139] on span at bounding box center [320, 142] width 7 height 7
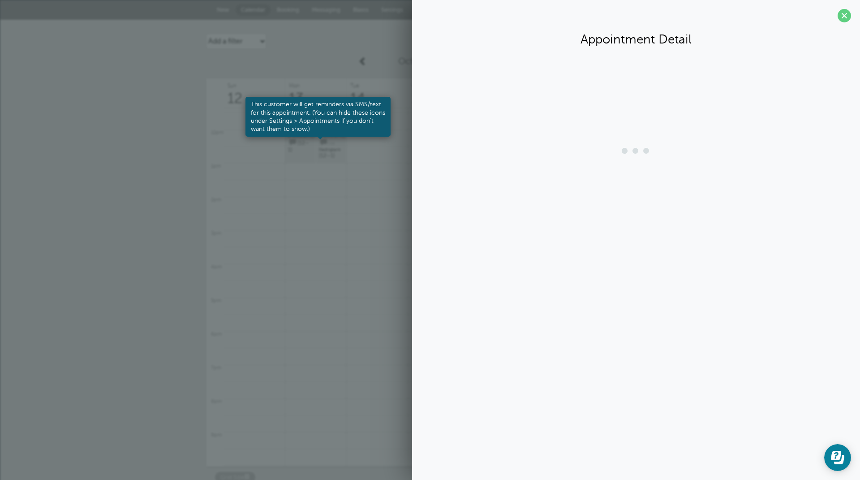
click at [321, 139] on span at bounding box center [323, 142] width 7 height 7
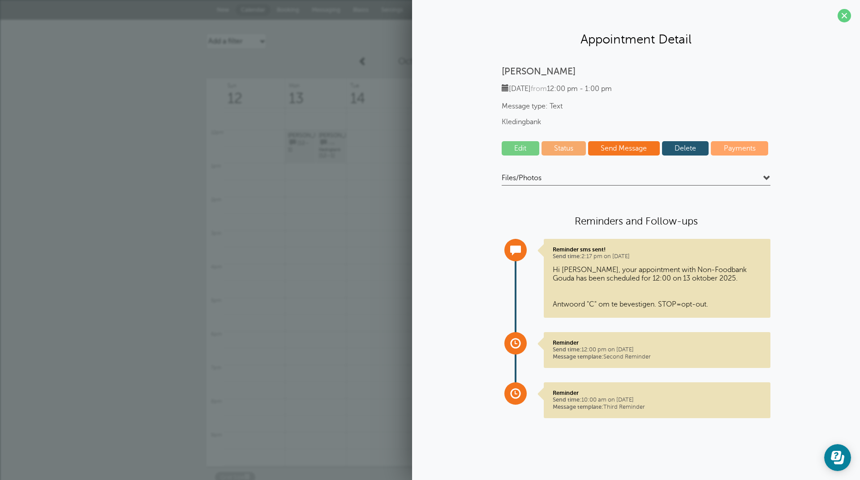
click at [518, 150] on link "Edit" at bounding box center [520, 148] width 38 height 14
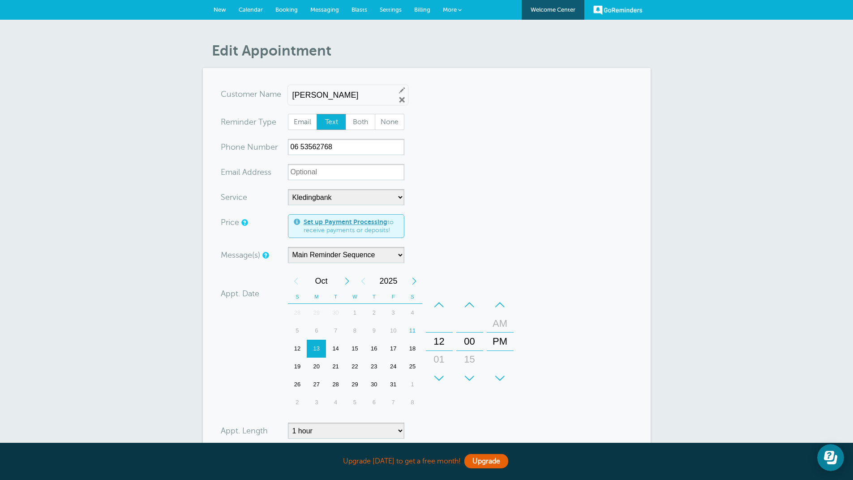
click at [392, 9] on span "Settings" at bounding box center [391, 9] width 22 height 7
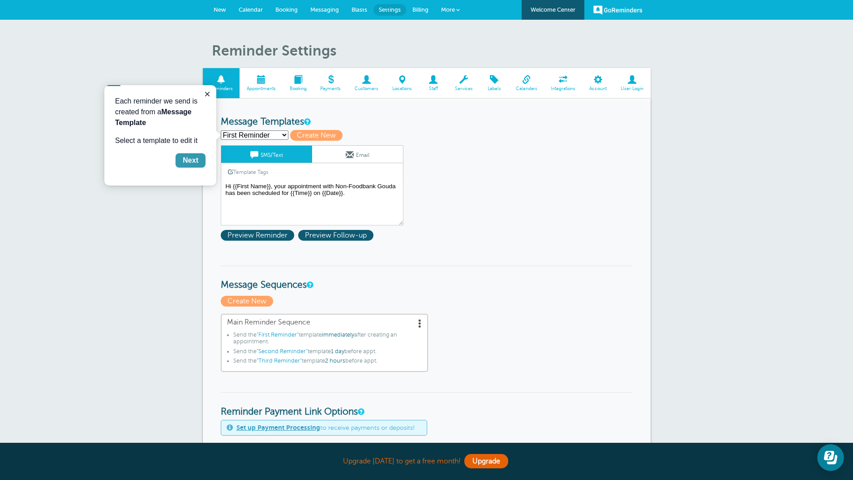
click at [190, 162] on div "Next" at bounding box center [191, 160] width 16 height 11
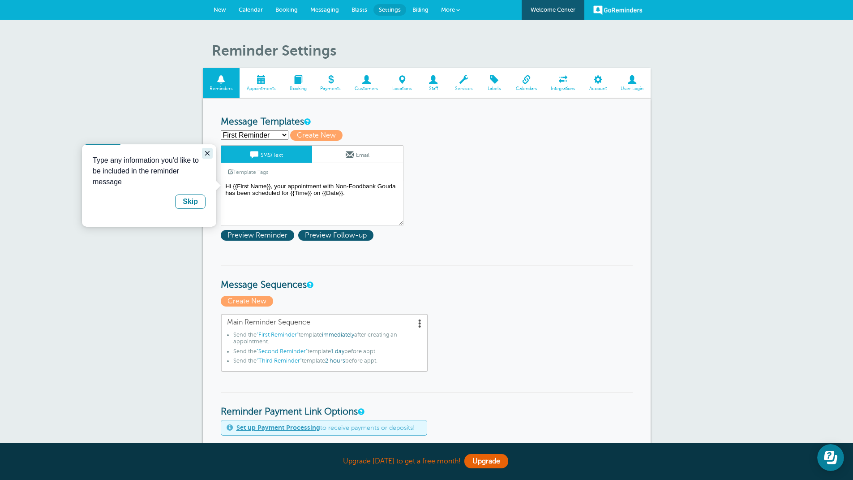
click at [208, 154] on icon "Close guide" at bounding box center [207, 153] width 4 height 4
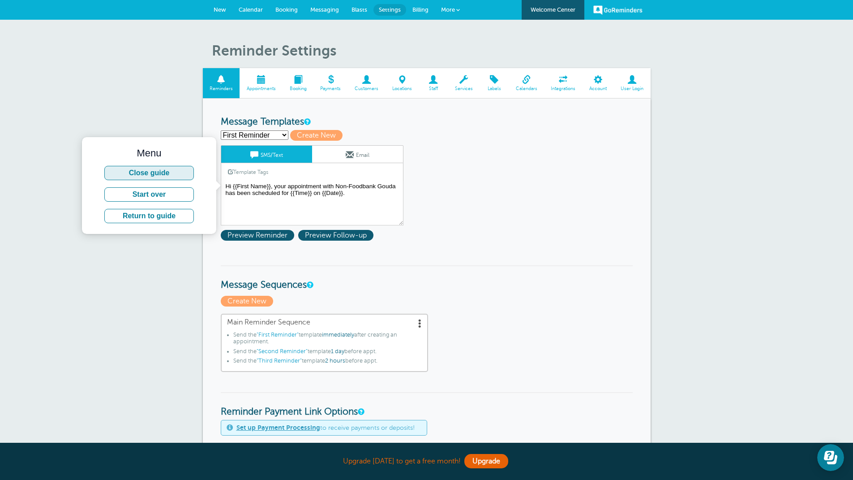
click at [159, 173] on button "Close guide" at bounding box center [149, 173] width 90 height 14
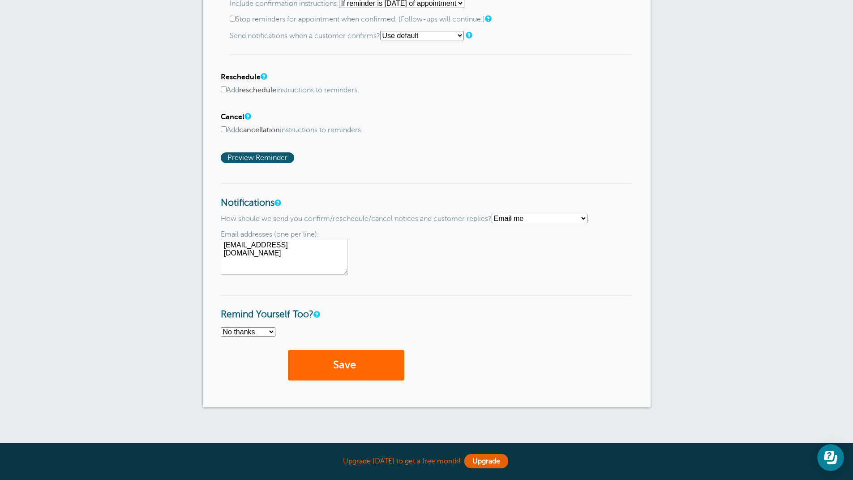
scroll to position [537, 0]
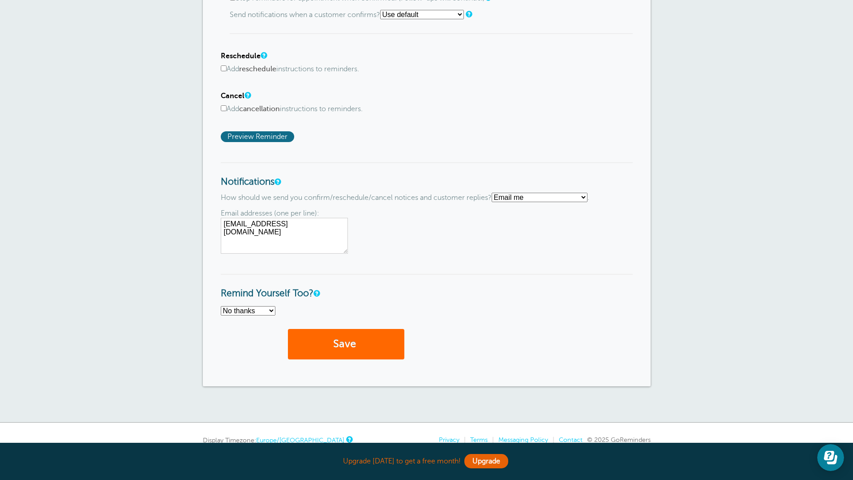
click at [278, 137] on span "Preview Reminder" at bounding box center [257, 136] width 73 height 11
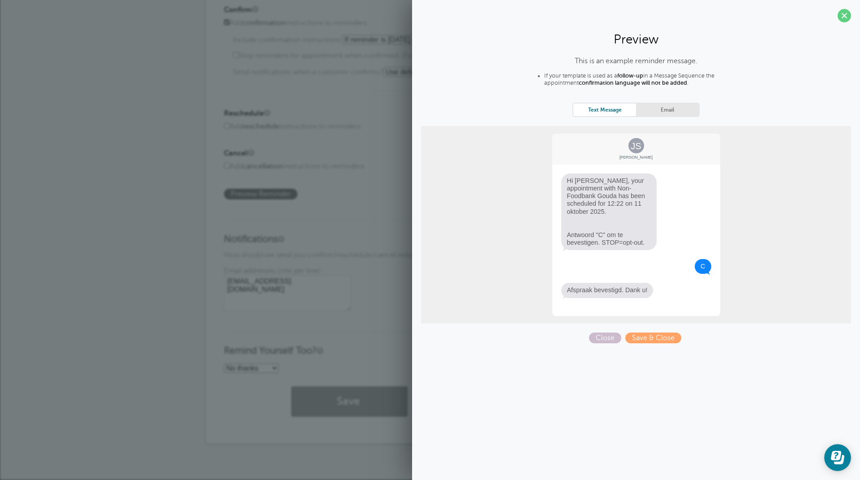
click at [674, 107] on link "Email" at bounding box center [667, 109] width 63 height 12
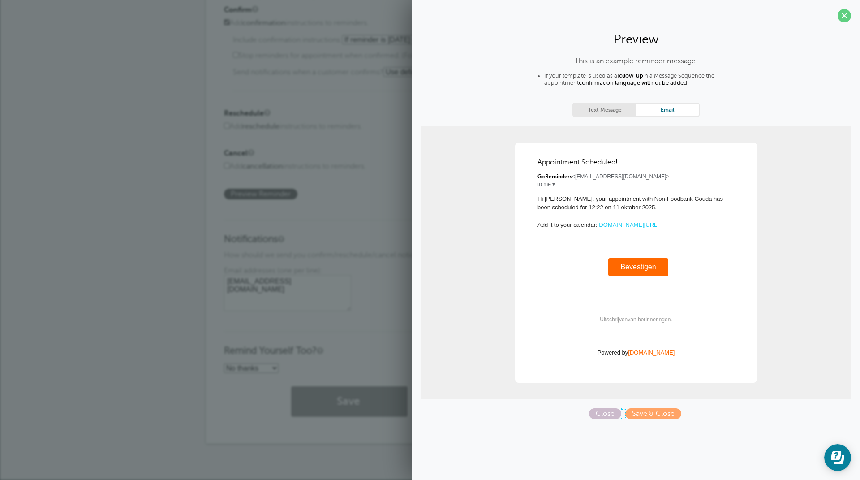
click at [611, 413] on span "Close" at bounding box center [605, 413] width 32 height 11
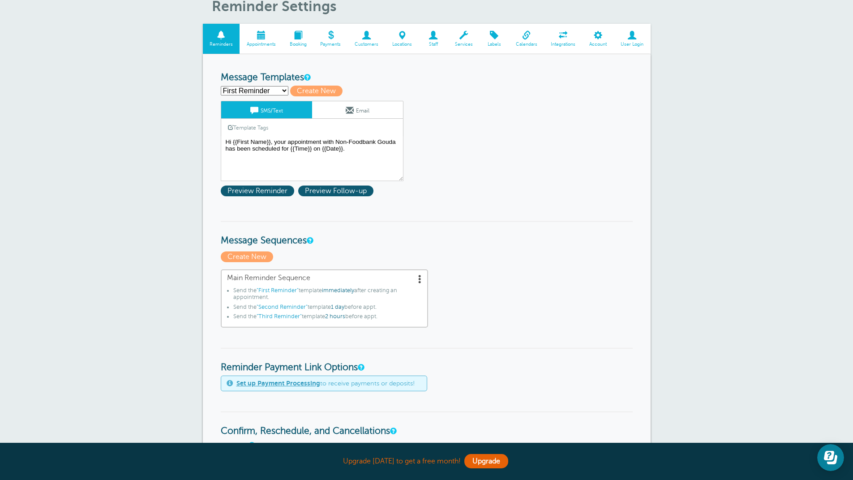
scroll to position [45, 0]
click at [401, 33] on span at bounding box center [403, 34] width 34 height 9
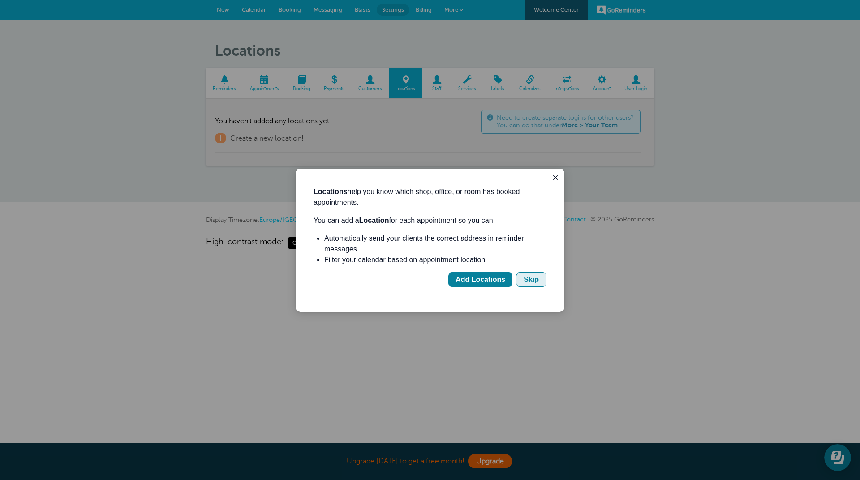
click at [525, 278] on div "Skip" at bounding box center [530, 279] width 15 height 11
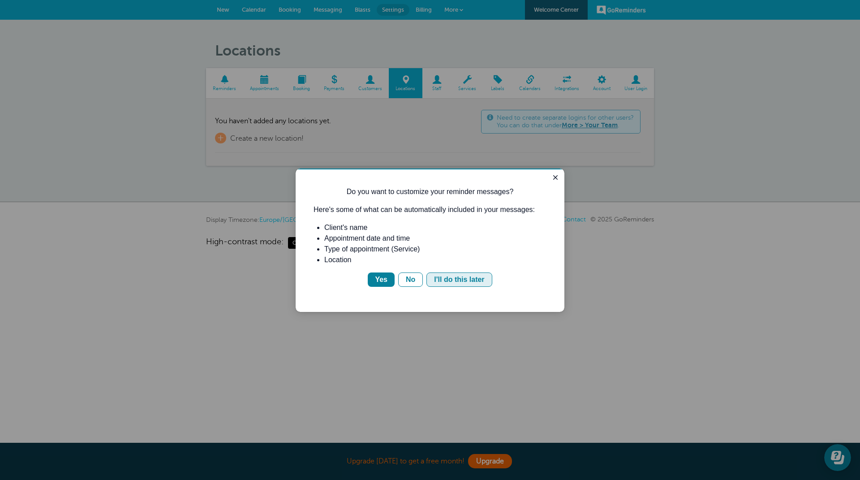
click at [466, 280] on div "I'll do this later" at bounding box center [459, 279] width 50 height 11
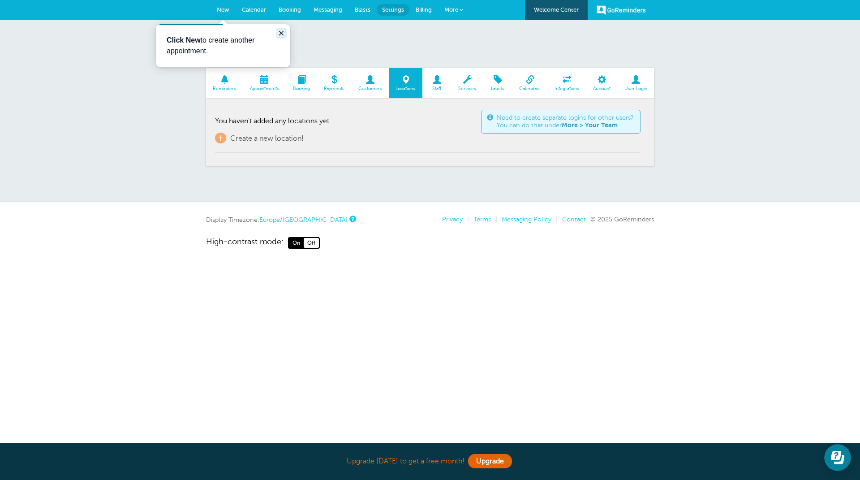
click at [281, 30] on icon "Close guide" at bounding box center [281, 33] width 7 height 7
click at [364, 10] on span "Blasts" at bounding box center [363, 9] width 16 height 7
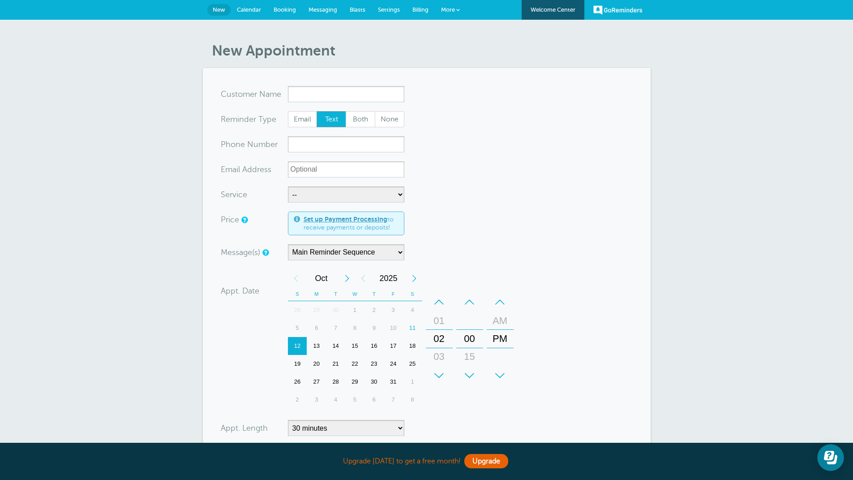
click at [253, 7] on span "Calendar" at bounding box center [249, 9] width 24 height 7
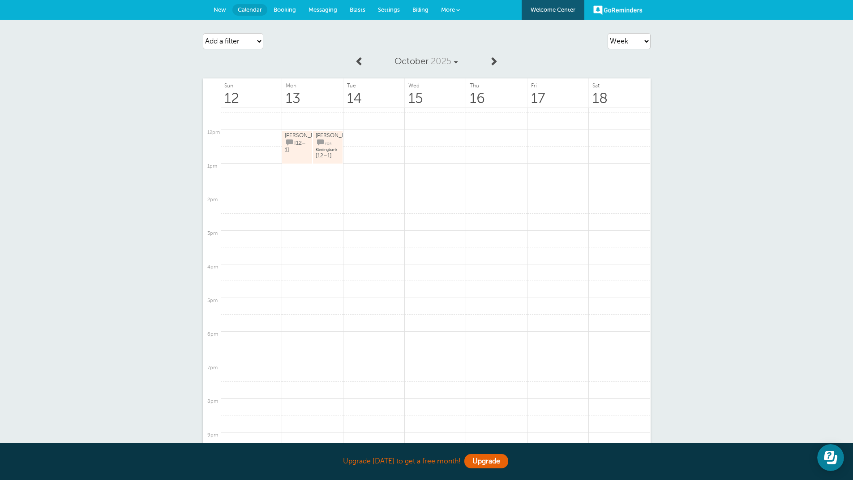
click at [290, 138] on span "[PERSON_NAME]" at bounding box center [306, 135] width 43 height 6
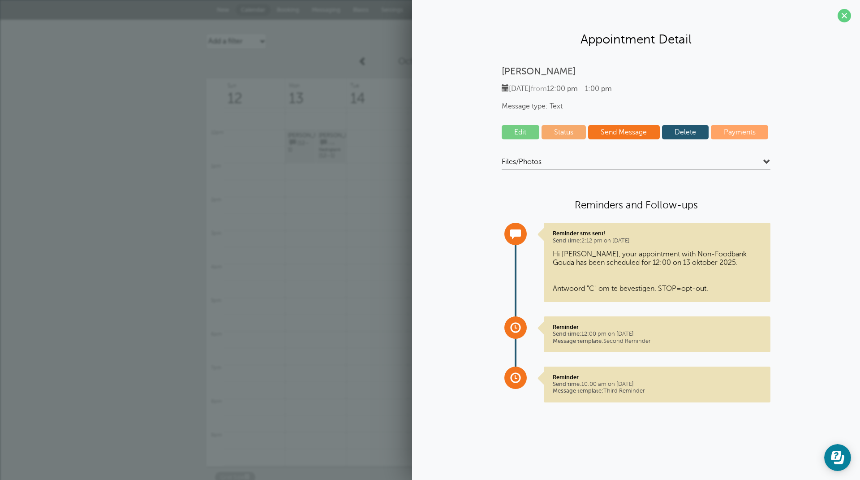
click at [522, 133] on link "Edit" at bounding box center [520, 132] width 38 height 14
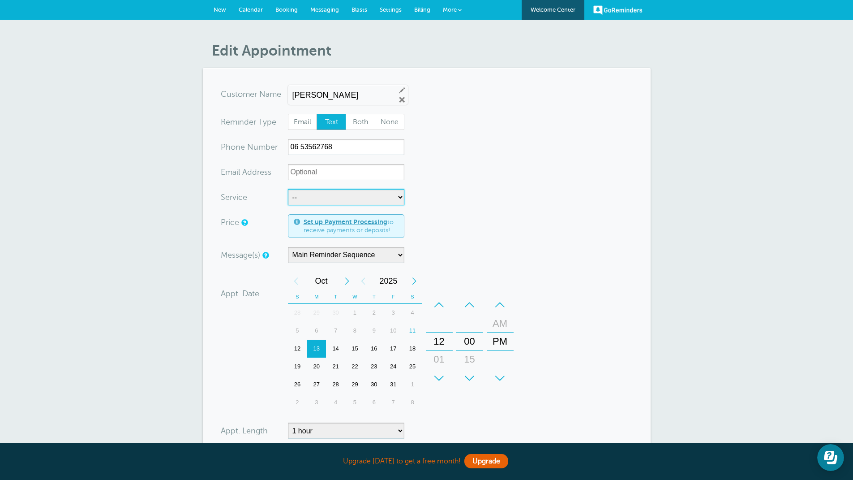
click at [400, 194] on select "-- Kledingbank Meubelbank" at bounding box center [346, 197] width 116 height 16
select select "28474"
click at [288, 189] on select "-- Kledingbank Meubelbank" at bounding box center [346, 197] width 116 height 16
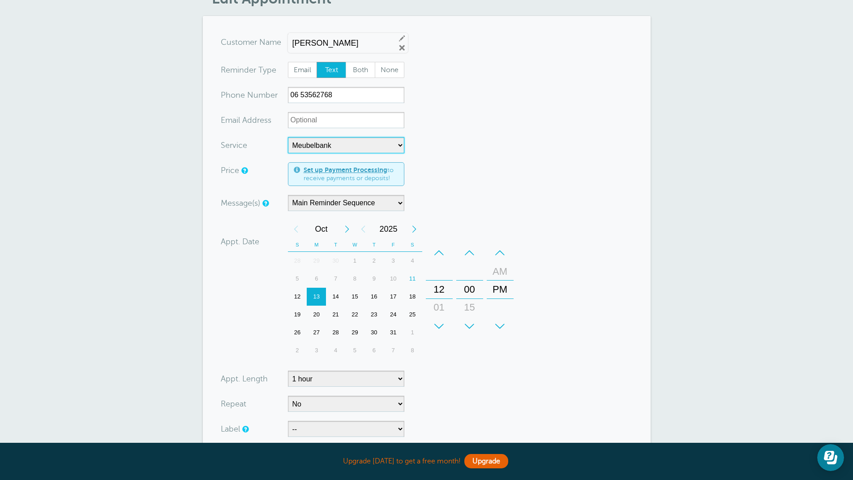
scroll to position [134, 0]
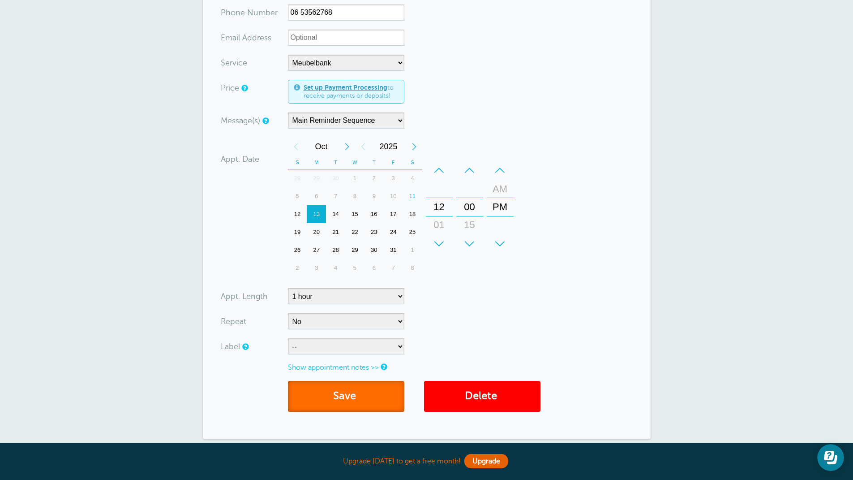
click at [332, 391] on button "Save" at bounding box center [346, 396] width 116 height 31
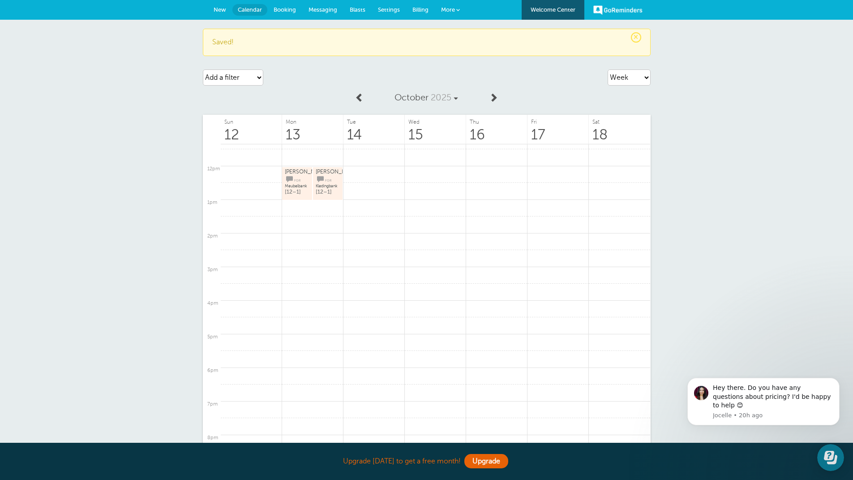
click at [621, 9] on link "GoReminders" at bounding box center [617, 10] width 49 height 20
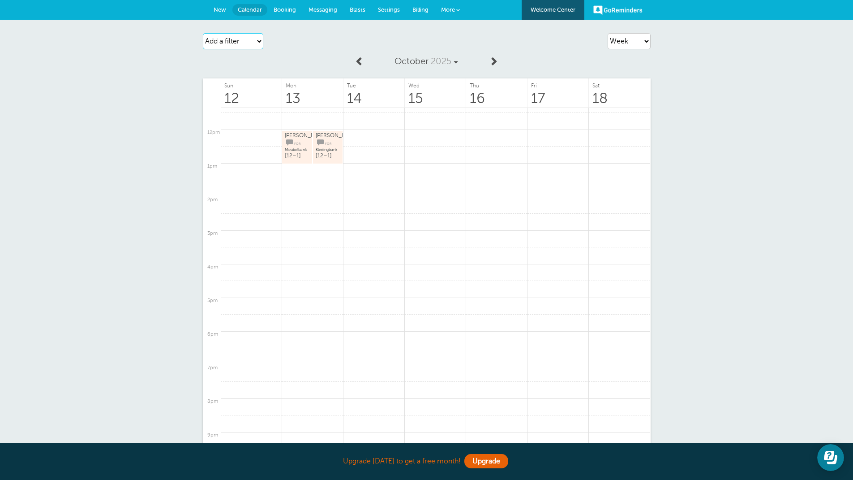
click at [260, 41] on select "Add a filter Customer Search Service Label Appointment Status Payment Status" at bounding box center [233, 41] width 60 height 16
select select "services"
click at [203, 33] on select "Add a filter Customer Search Service Label Appointment Status Payment Status" at bounding box center [233, 41] width 60 height 16
select select
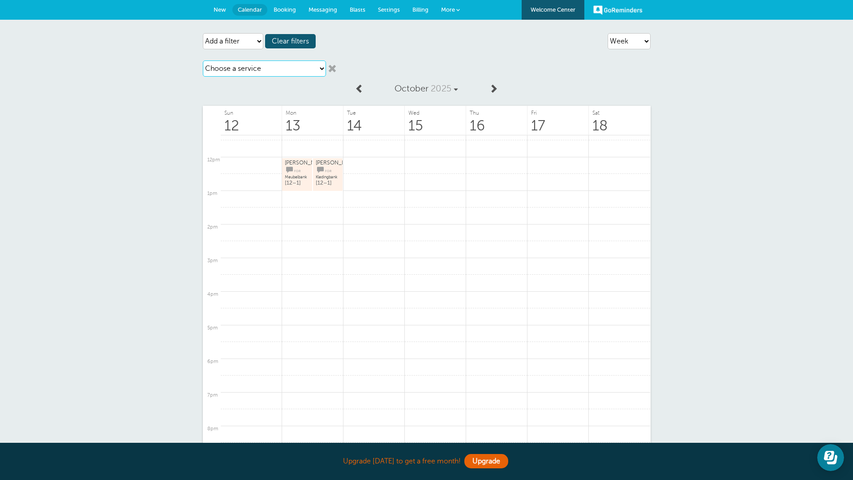
click at [320, 68] on select "Choose a service Kledingbank Meubelbank" at bounding box center [264, 68] width 123 height 16
click at [203, 60] on select "Choose a service Kledingbank Meubelbank" at bounding box center [264, 68] width 123 height 16
click at [322, 66] on select "Choose a service Kledingbank Meubelbank" at bounding box center [264, 68] width 123 height 16
select select "28474"
click at [203, 60] on select "Choose a service Kledingbank Meubelbank" at bounding box center [264, 68] width 123 height 16
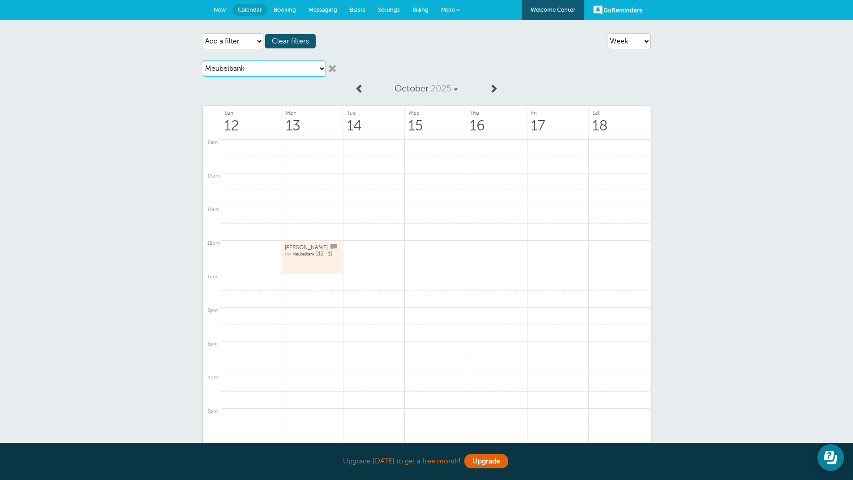
scroll to position [314, 0]
click at [385, 8] on span "Settings" at bounding box center [389, 9] width 22 height 7
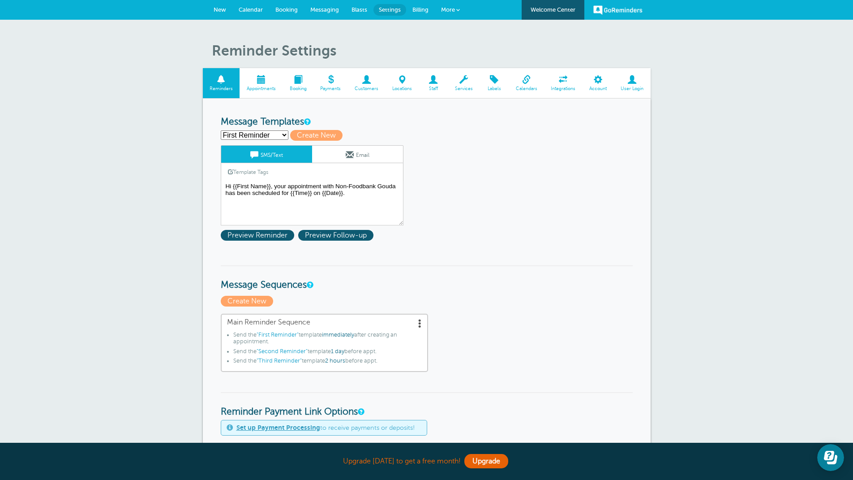
click at [283, 135] on select "First Reminder Second Reminder Third Reminder Create new..." at bounding box center [255, 134] width 68 height 9
select select "163774"
click at [221, 130] on select "First Reminder Second Reminder Third Reminder Create new..." at bounding box center [255, 134] width 68 height 9
type input "Second Reminder"
type textarea "Hi {{First Name}}, you have an appointment with Non-Foodbank Gouda at {{Time}} …"
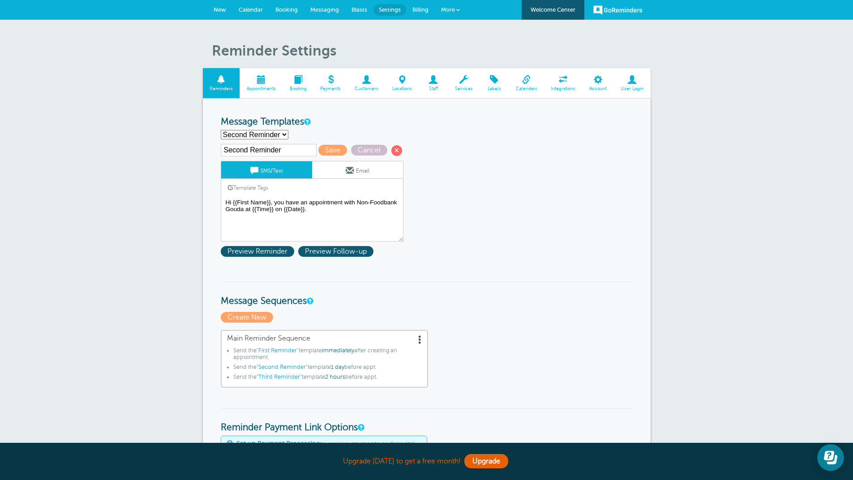
click at [284, 134] on select "First Reminder Second Reminder Third Reminder Create new..." at bounding box center [255, 134] width 68 height 9
select select "163775"
click at [221, 130] on select "First Reminder Second Reminder Third Reminder Create new..." at bounding box center [255, 134] width 68 height 9
type input "Third Reminder"
type textarea "Hi {{First Name}}, you have an appointment with Non-Foodbank Gouda [DATE] at {{…"
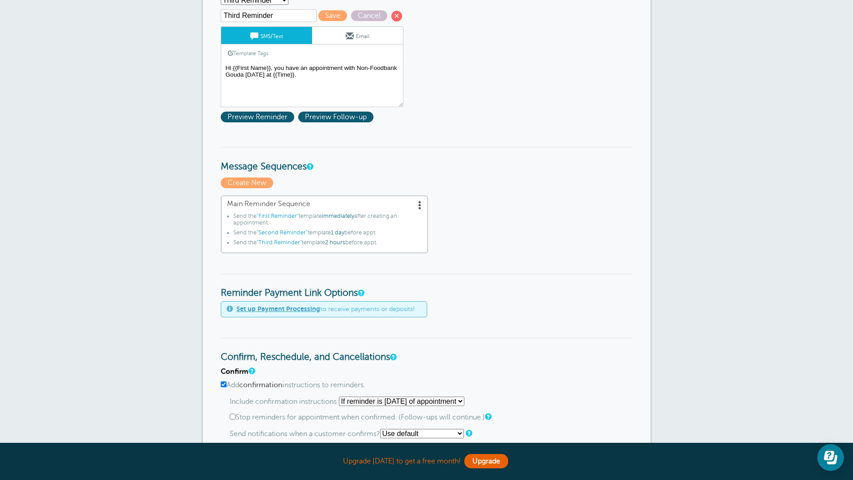
scroll to position [90, 0]
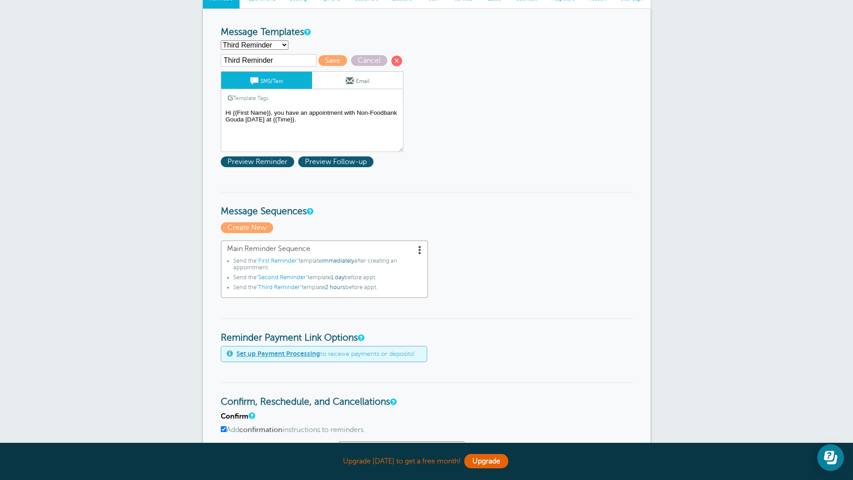
click at [283, 45] on select "First Reminder Second Reminder Third Reminder Create new..." at bounding box center [255, 44] width 68 height 9
select select "163772"
click at [221, 40] on select "First Reminder Second Reminder Third Reminder Create new..." at bounding box center [255, 44] width 68 height 9
type input "First Reminder"
type textarea "Hi {{First Name}}, your appointment with Non-Foodbank Gouda has been scheduled …"
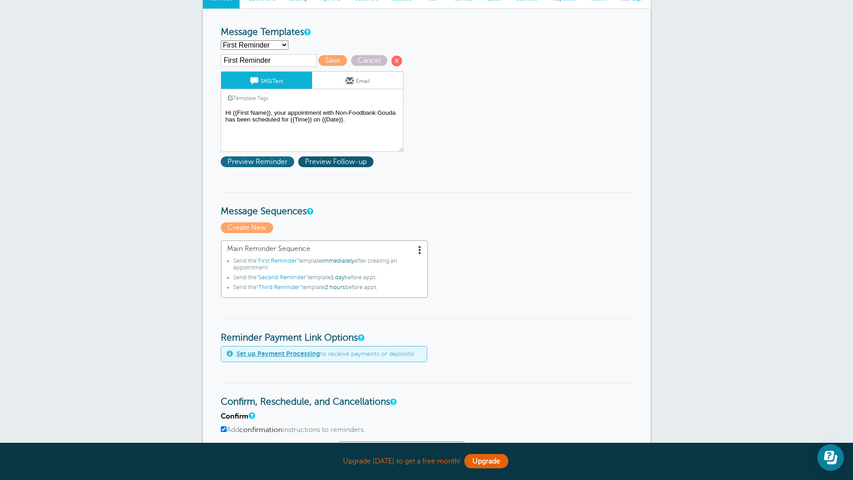
click at [263, 162] on span "Preview Reminder" at bounding box center [257, 161] width 73 height 11
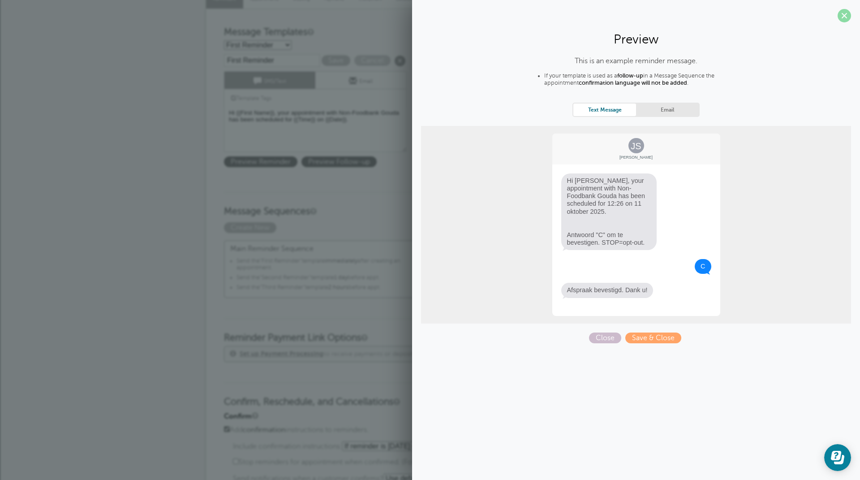
click at [845, 14] on span at bounding box center [843, 15] width 13 height 13
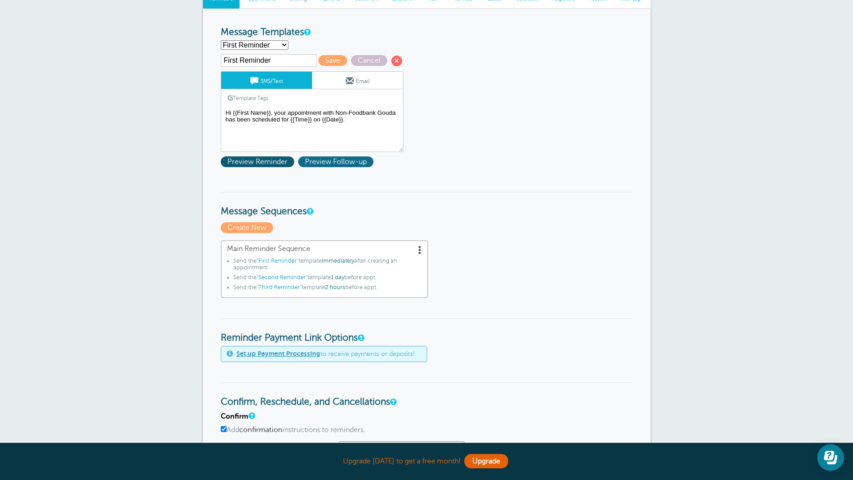
click at [317, 159] on span "Preview Follow-up" at bounding box center [335, 161] width 75 height 11
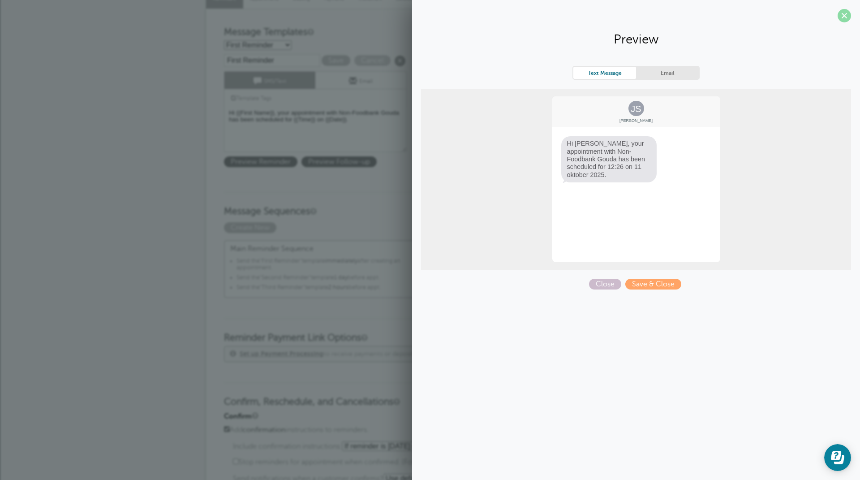
click at [844, 17] on span at bounding box center [843, 15] width 13 height 13
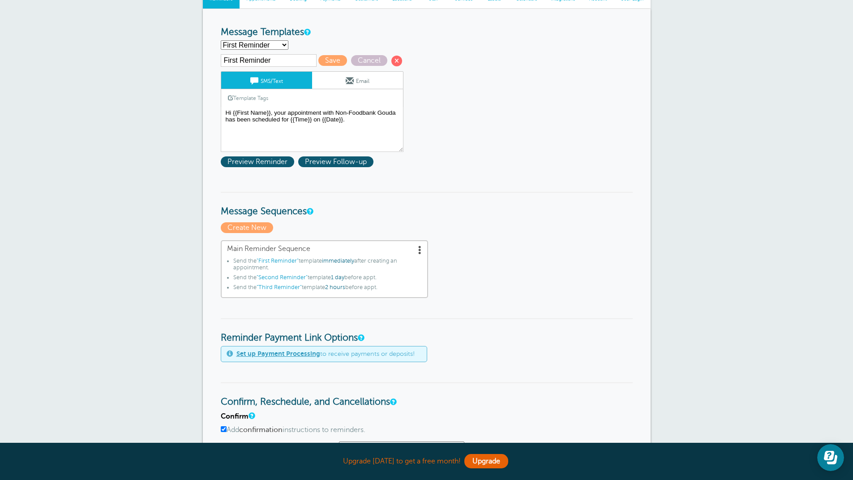
click at [283, 42] on select "First Reminder Second Reminder Third Reminder Create new..." at bounding box center [255, 44] width 68 height 9
select select "163774"
click at [221, 40] on select "First Reminder Second Reminder Third Reminder Create new..." at bounding box center [255, 44] width 68 height 9
type input "Second Reminder"
type textarea "Hi {{First Name}}, you have an appointment with Non-Foodbank Gouda at {{Time}} …"
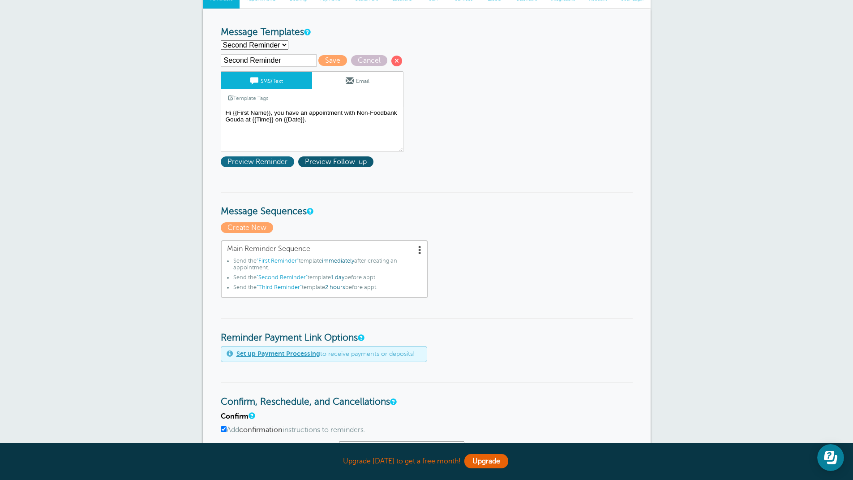
click at [273, 161] on span "Preview Reminder" at bounding box center [257, 161] width 73 height 11
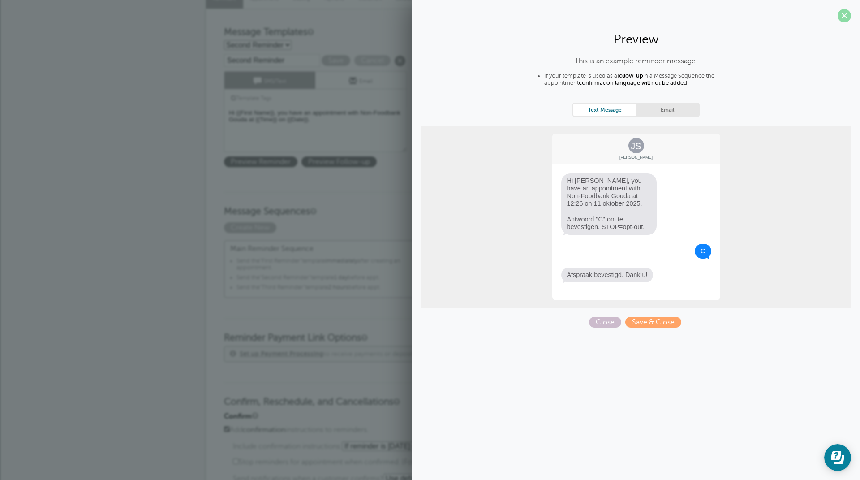
click at [845, 17] on span at bounding box center [843, 15] width 13 height 13
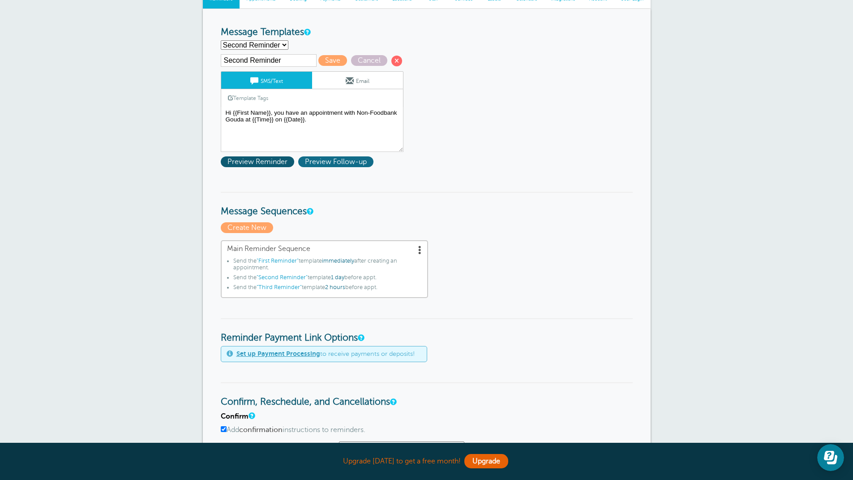
click at [333, 161] on span "Preview Follow-up" at bounding box center [335, 161] width 75 height 11
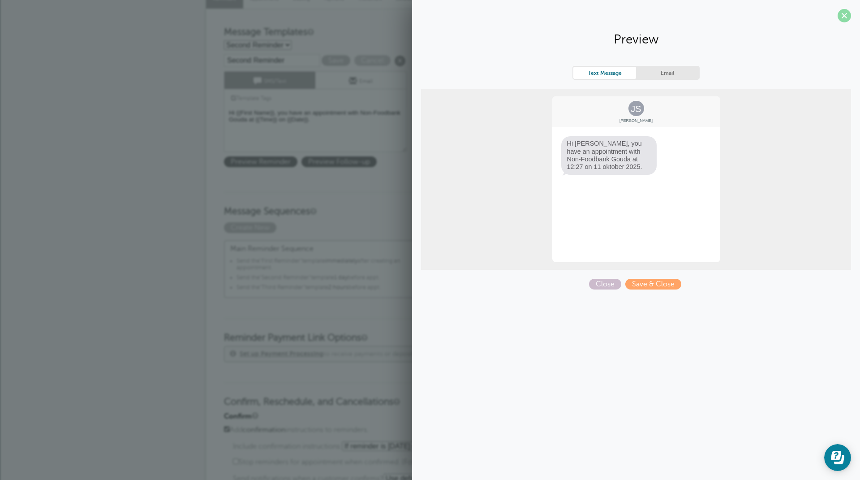
click at [844, 14] on span at bounding box center [843, 15] width 13 height 13
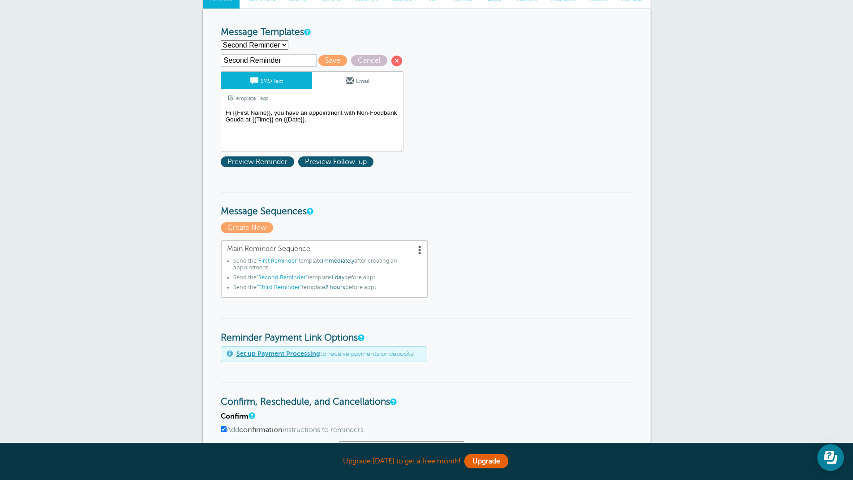
click at [283, 44] on select "First Reminder Second Reminder Third Reminder Create new..." at bounding box center [255, 44] width 68 height 9
select select "163775"
click at [221, 40] on select "First Reminder Second Reminder Third Reminder Create new..." at bounding box center [255, 44] width 68 height 9
type input "Third Reminder"
type textarea "Hi {{First Name}}, you have an appointment with Non-Foodbank Gouda today at {{T…"
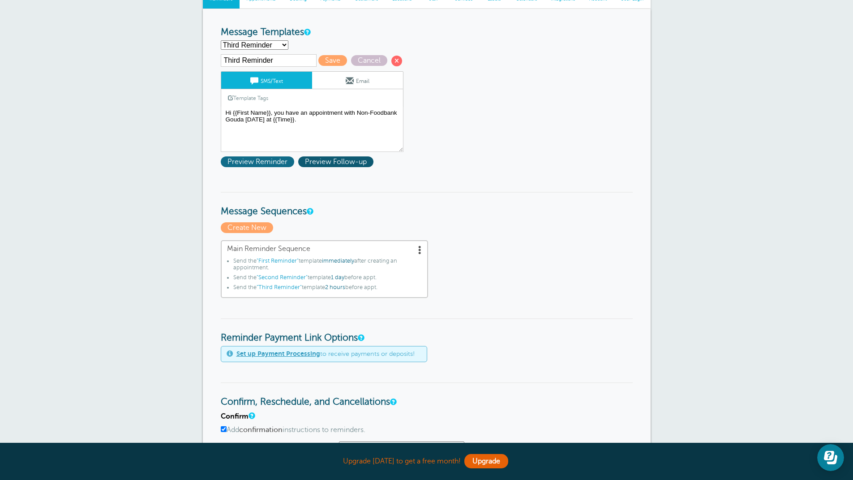
click at [267, 163] on span "Preview Reminder" at bounding box center [257, 161] width 73 height 11
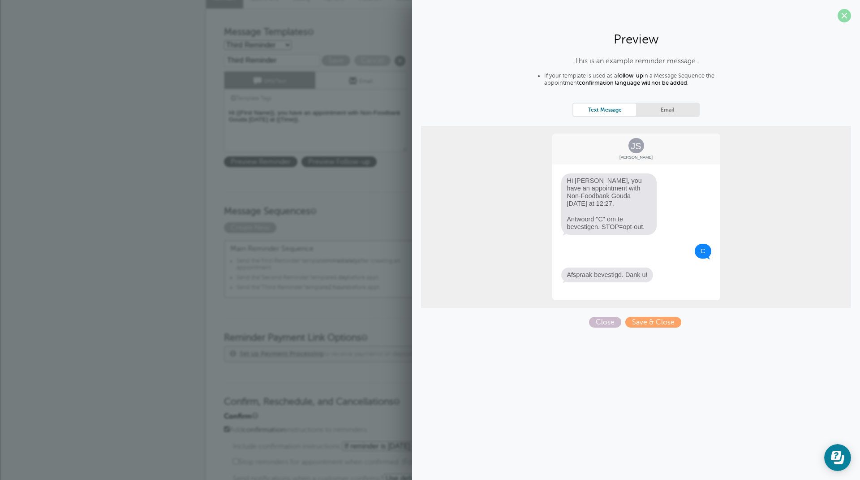
click at [841, 15] on span at bounding box center [843, 15] width 13 height 13
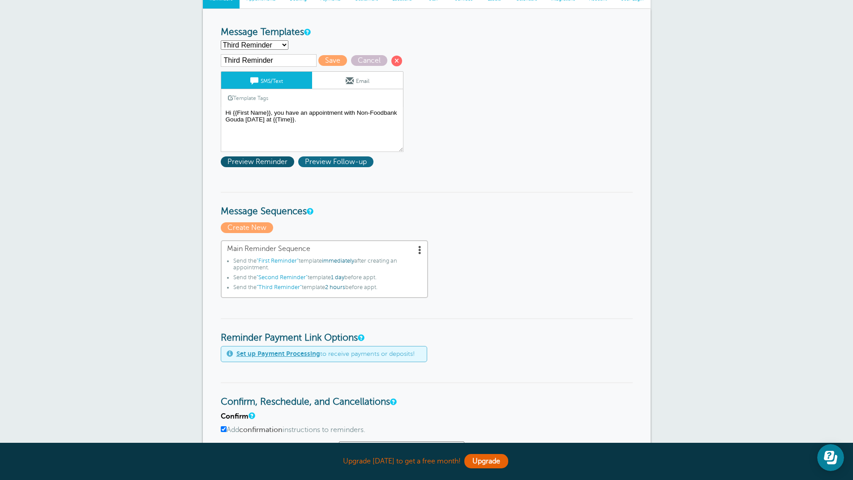
click at [341, 159] on span "Preview Follow-up" at bounding box center [335, 161] width 75 height 11
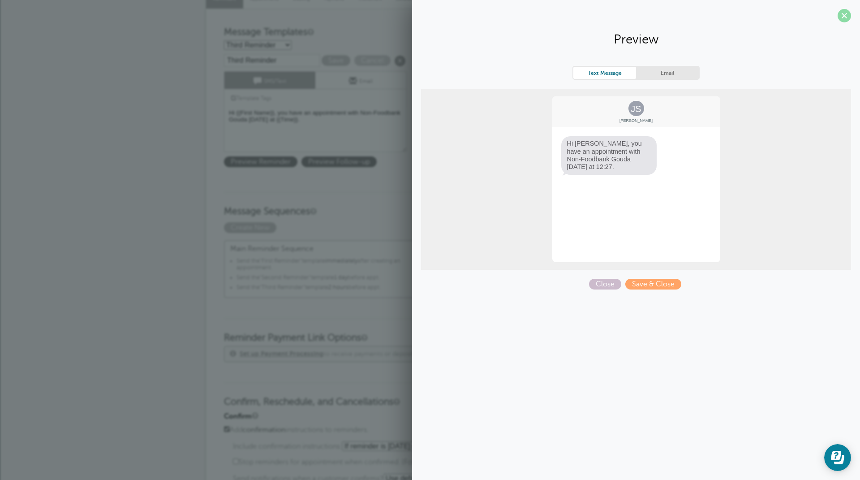
click at [843, 13] on span at bounding box center [843, 15] width 13 height 13
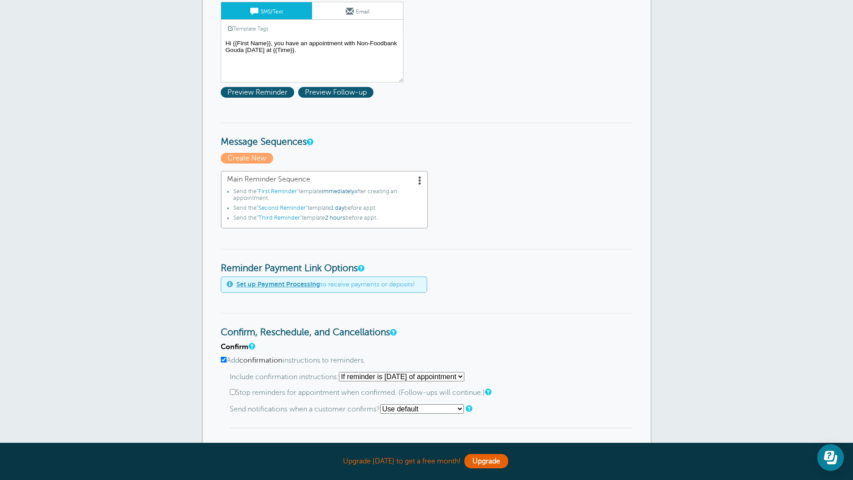
scroll to position [179, 0]
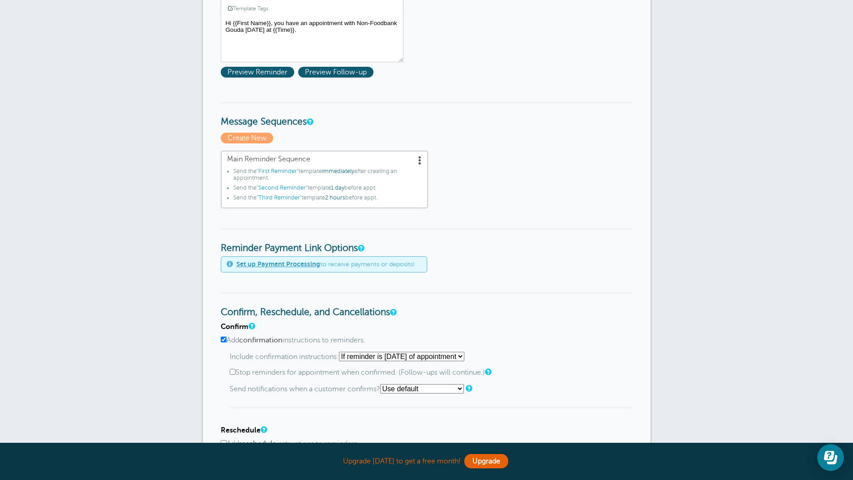
click at [419, 160] on span at bounding box center [420, 159] width 9 height 9
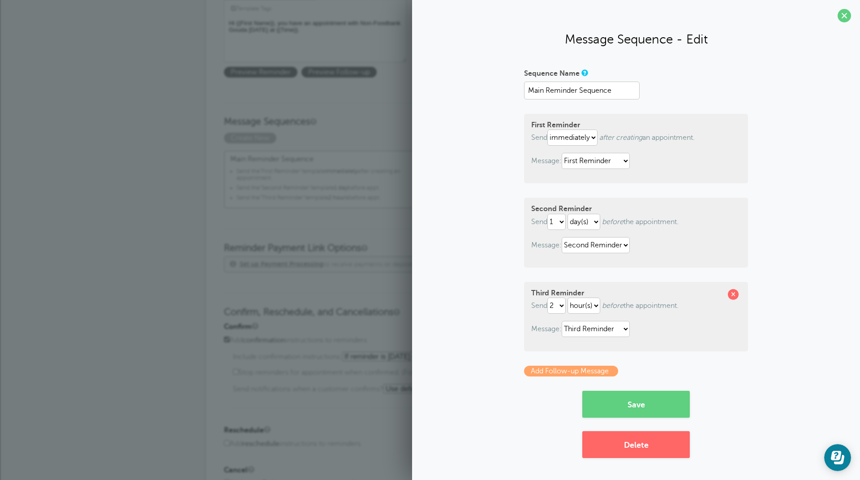
click at [573, 373] on link "Add Follow-up Message" at bounding box center [571, 370] width 94 height 11
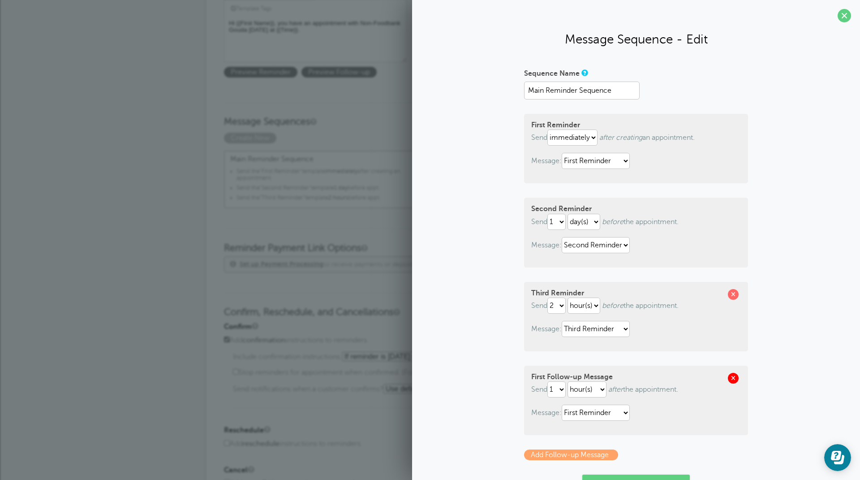
click at [731, 378] on span at bounding box center [733, 378] width 11 height 11
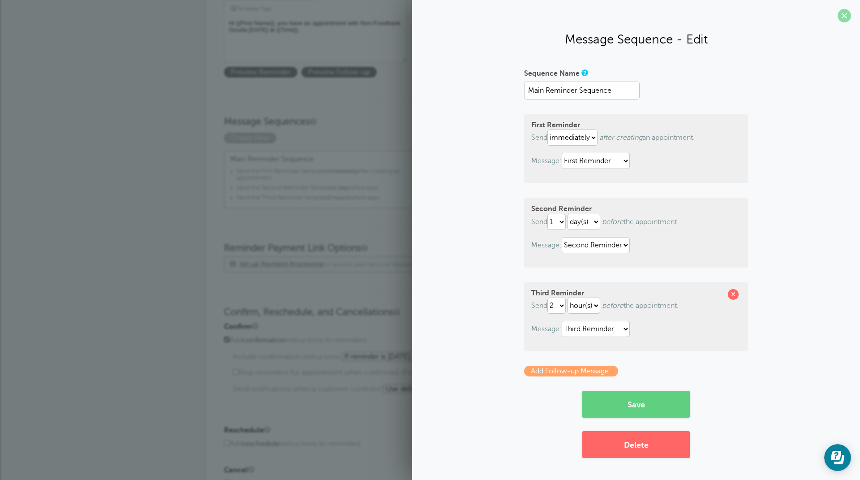
click at [844, 15] on span at bounding box center [843, 15] width 13 height 13
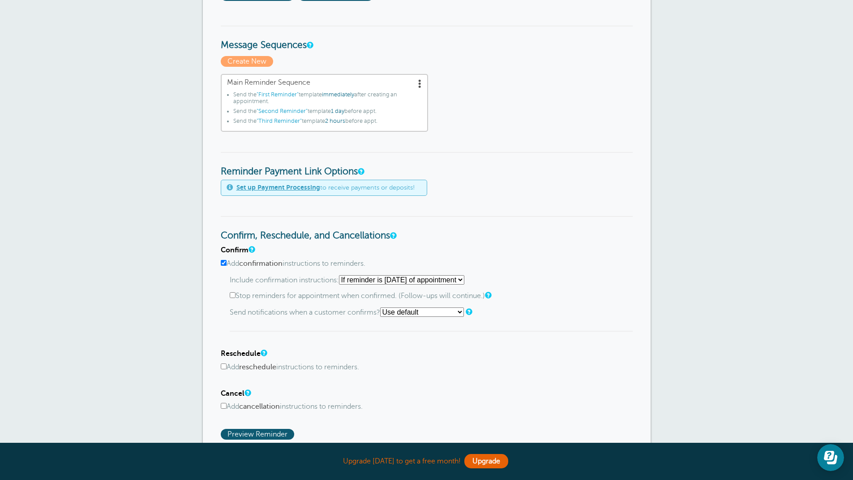
scroll to position [313, 0]
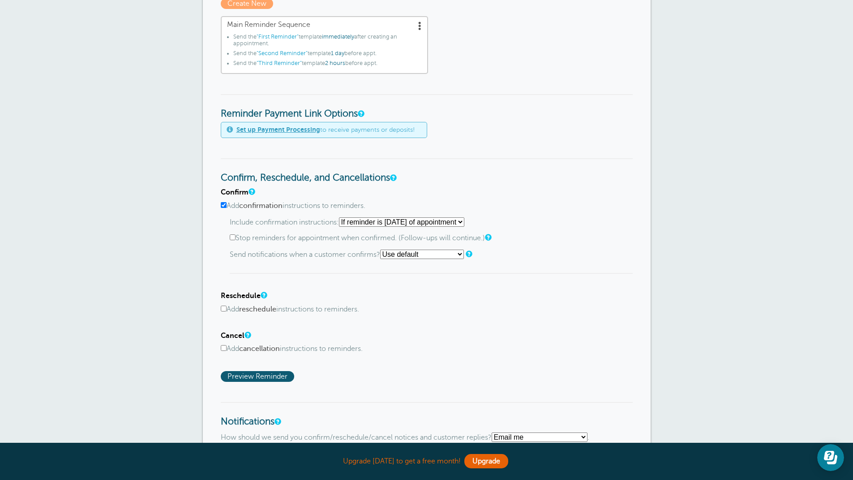
click at [464, 223] on select "Starting with first reminder If reminder is within 1 day of appointment If remi…" at bounding box center [401, 221] width 125 height 9
click at [462, 253] on select "Use default Text me Email me Don't send notifications" at bounding box center [422, 253] width 84 height 9
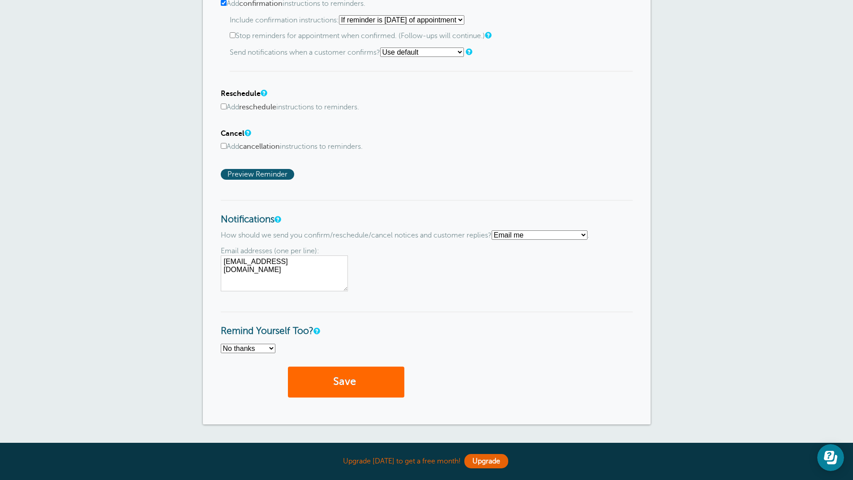
scroll to position [537, 0]
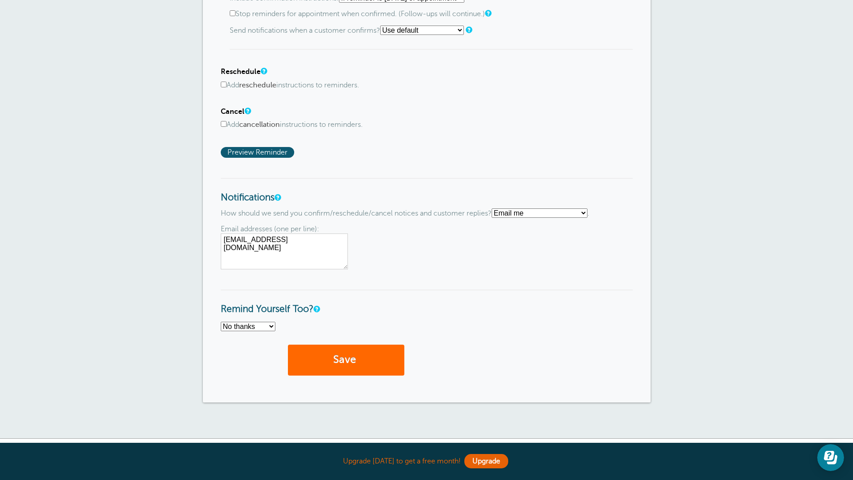
click at [587, 213] on select "Text me Email me Don't send me notifications" at bounding box center [540, 212] width 96 height 9
click at [273, 326] on select "No thanks Yes, text me Yes, email me" at bounding box center [248, 325] width 55 height 9
click at [272, 326] on select "No thanks Yes, text me Yes, email me" at bounding box center [248, 325] width 55 height 9
click at [415, 303] on h3 "Remind Yourself Too?" at bounding box center [427, 302] width 412 height 26
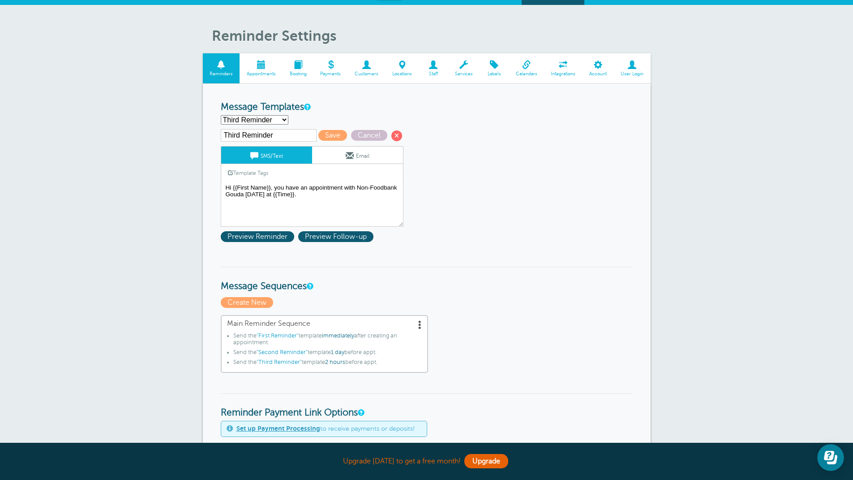
scroll to position [0, 0]
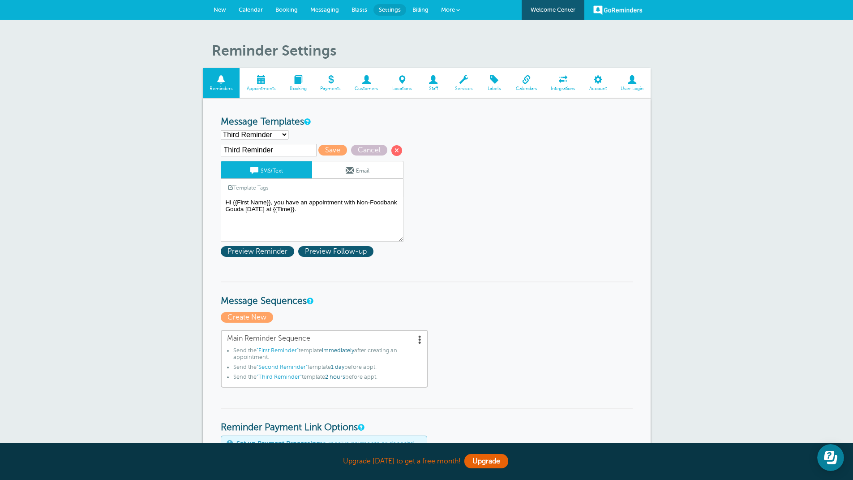
click at [461, 81] on span at bounding box center [464, 79] width 32 height 9
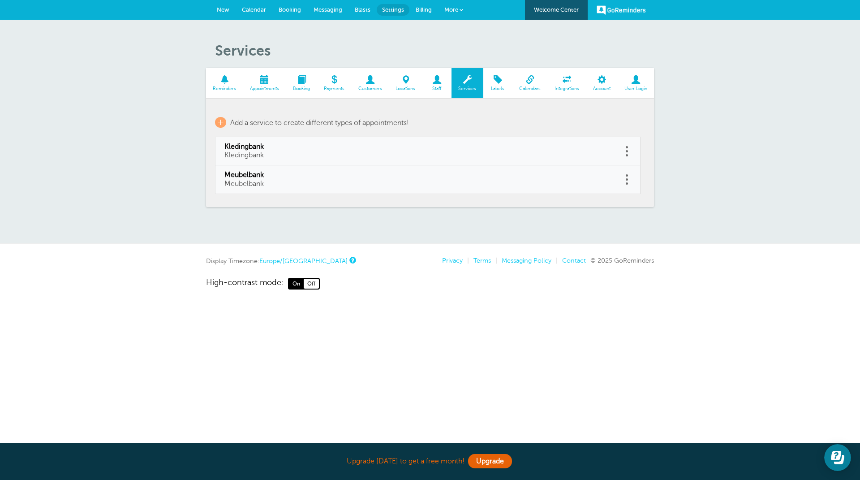
click at [281, 260] on link "Europe/Berlin" at bounding box center [303, 260] width 88 height 7
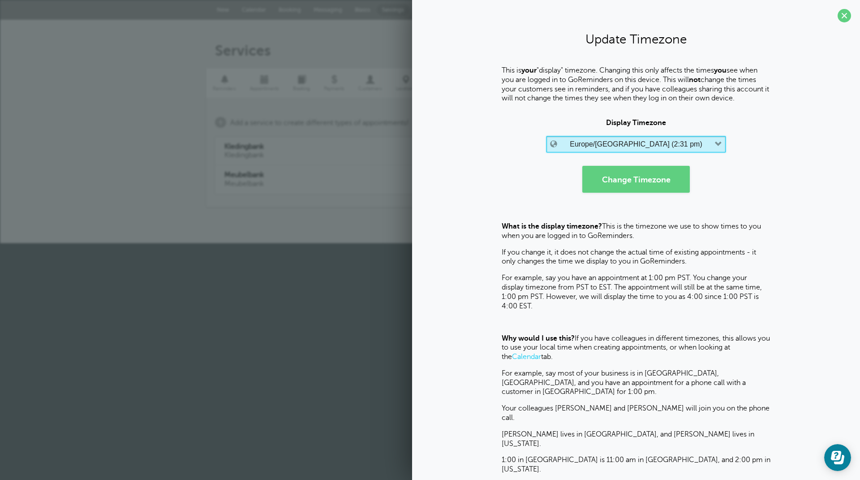
click at [716, 143] on icon "button" at bounding box center [718, 144] width 7 height 7
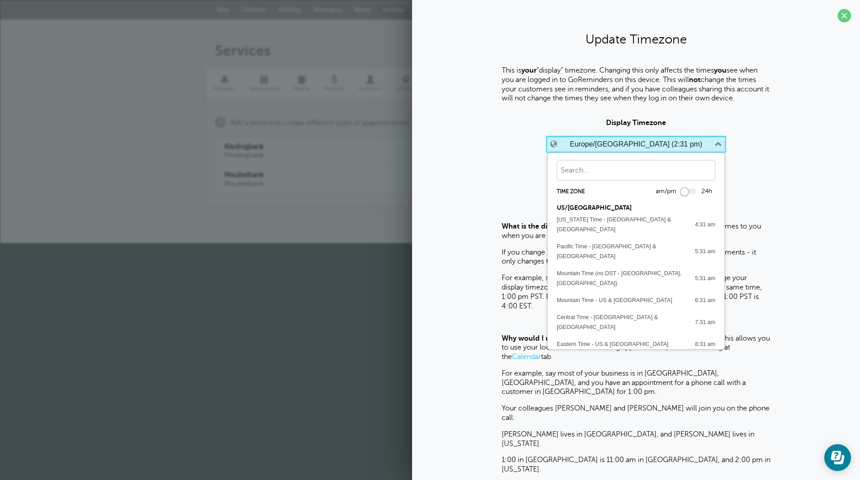
scroll to position [322, 0]
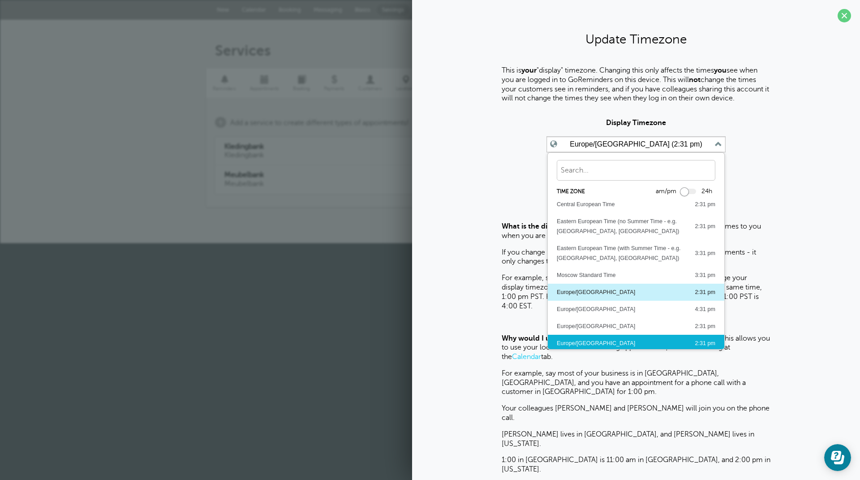
click at [611, 287] on div "Europe/Amsterdam 2:31 pm" at bounding box center [636, 292] width 159 height 10
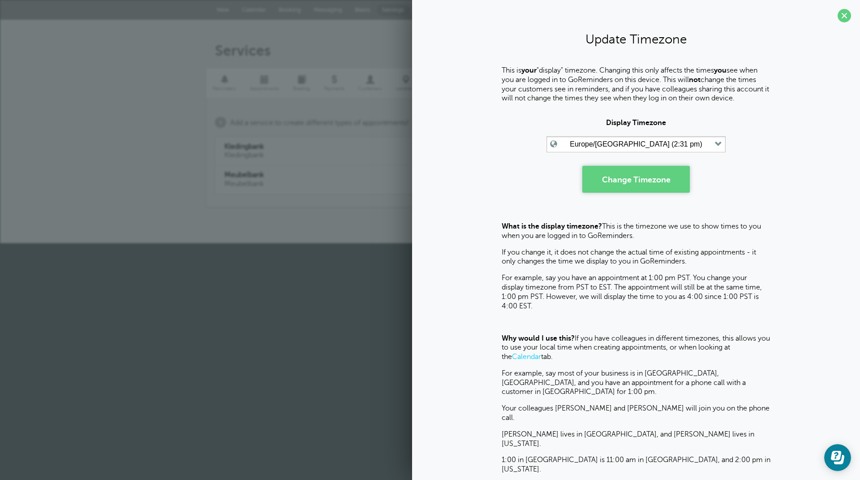
click at [634, 181] on button "Change Timezone" at bounding box center [635, 179] width 107 height 27
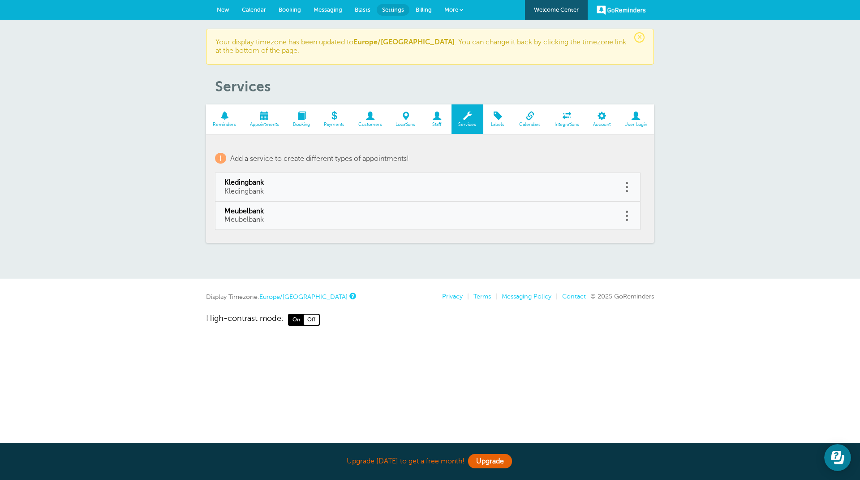
click at [231, 186] on span "Kledingbank" at bounding box center [418, 182] width 389 height 9
type input "Kledingbank"
select select "60"
checkbox input "true"
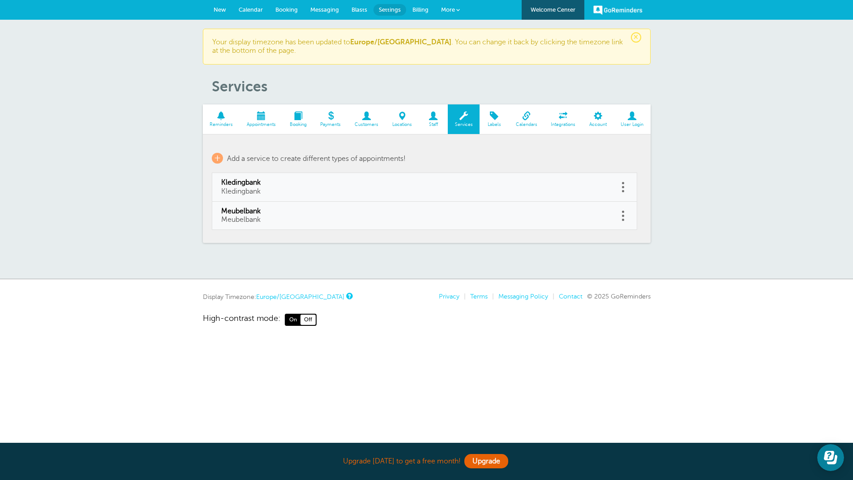
select select "60"
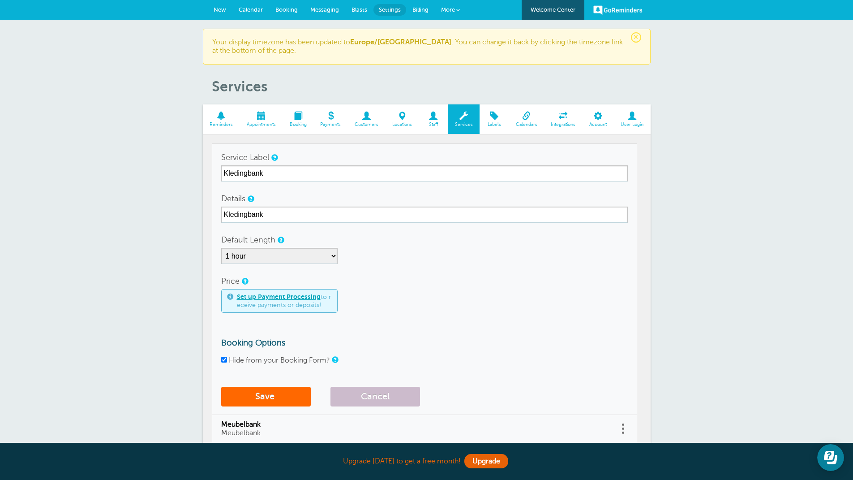
click at [278, 298] on link "Set up Payment Processing" at bounding box center [279, 296] width 84 height 7
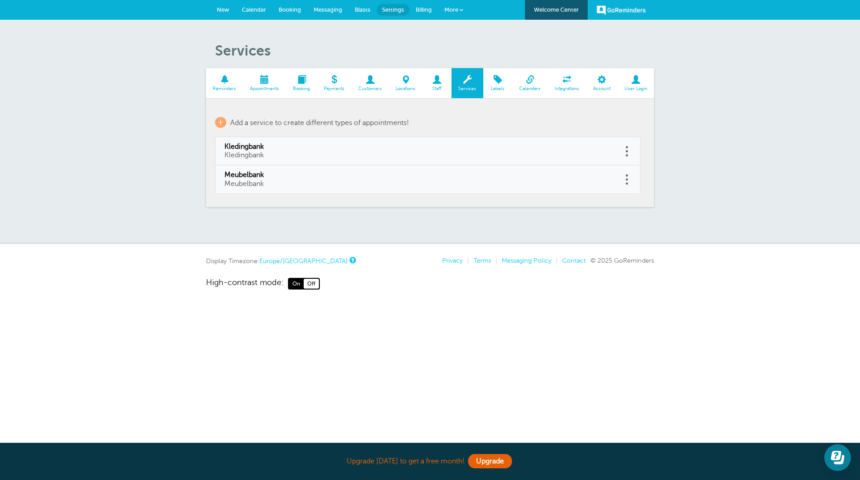
click at [239, 176] on span "Meubelbank" at bounding box center [418, 175] width 389 height 9
type input "Meubelbank"
checkbox input "true"
select select "60"
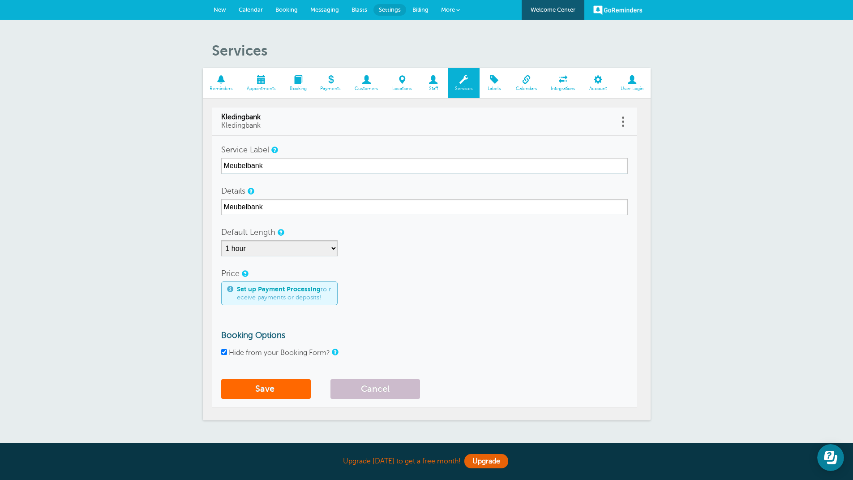
click at [300, 79] on span at bounding box center [298, 79] width 31 height 9
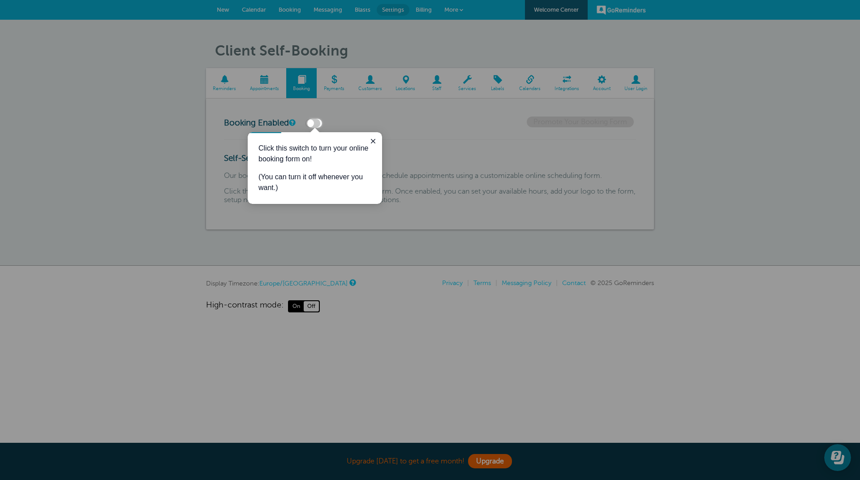
click at [264, 81] on div at bounding box center [161, 59] width 322 height 119
click at [373, 140] on icon "Close guide" at bounding box center [372, 140] width 7 height 7
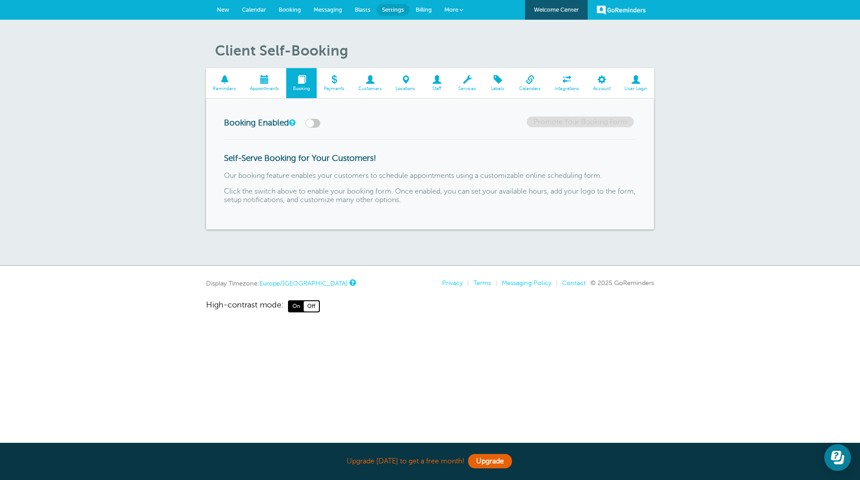
click at [266, 79] on span at bounding box center [264, 79] width 43 height 9
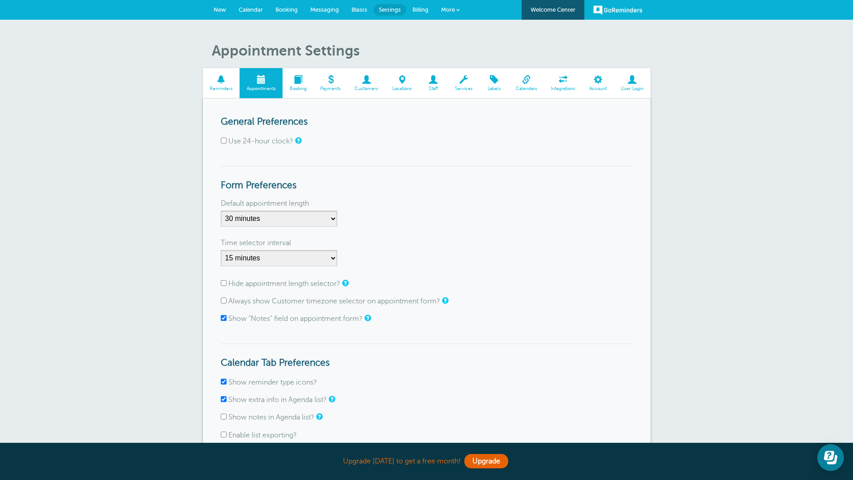
click at [217, 77] on span at bounding box center [221, 79] width 37 height 9
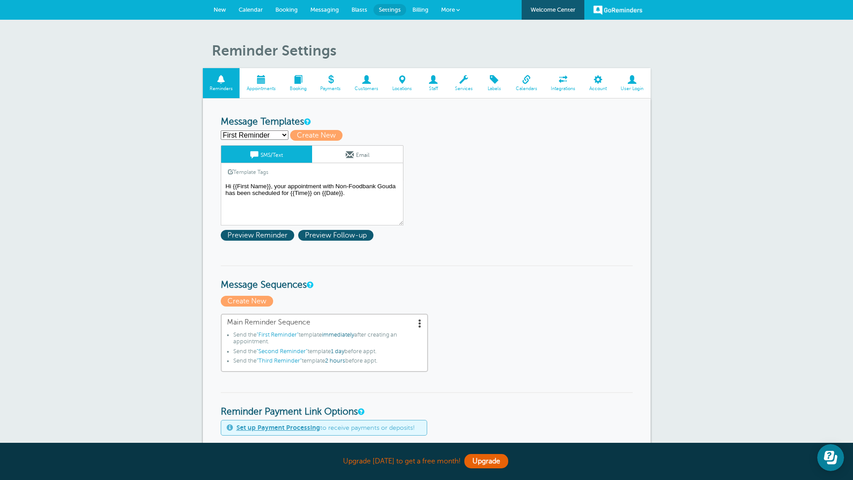
click at [368, 82] on span at bounding box center [367, 79] width 38 height 9
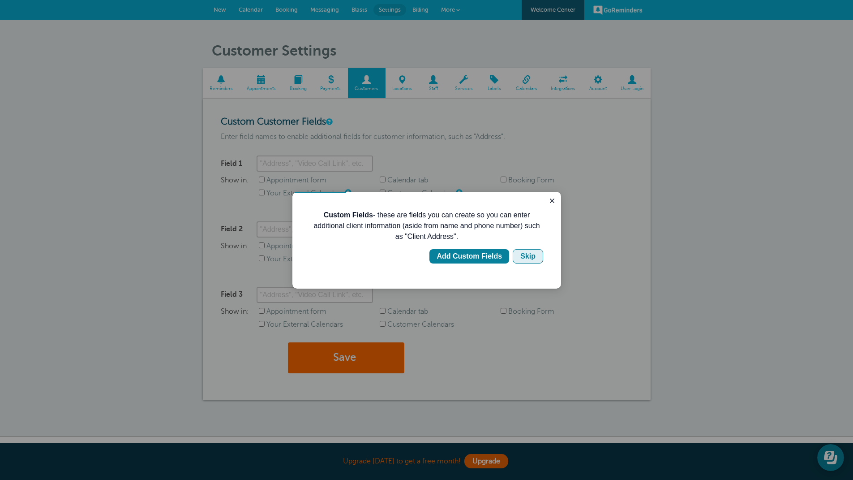
click at [530, 255] on div "Skip" at bounding box center [527, 256] width 15 height 11
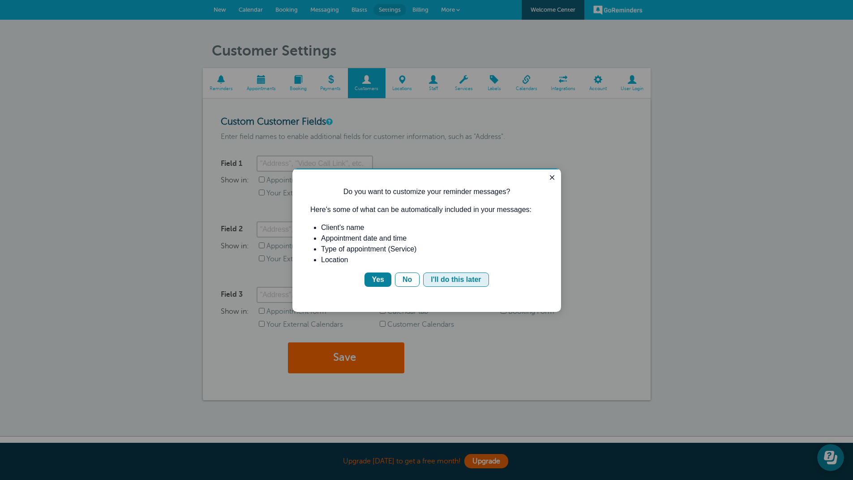
click at [458, 278] on div "I'll do this later" at bounding box center [456, 279] width 50 height 11
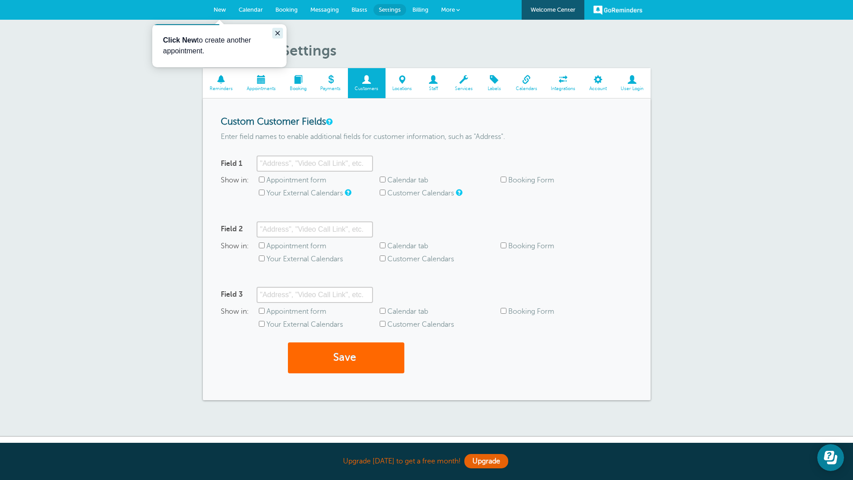
click at [275, 31] on icon "Close guide" at bounding box center [277, 33] width 7 height 7
click at [404, 80] on span at bounding box center [403, 79] width 34 height 9
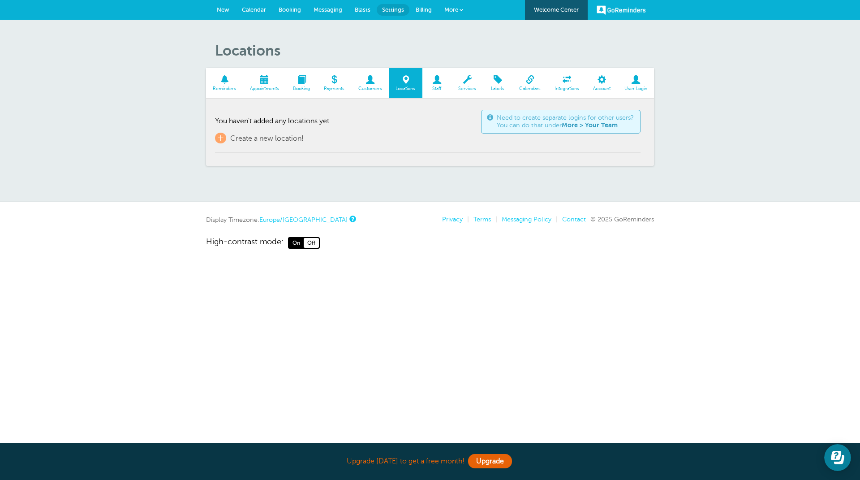
click at [437, 82] on span at bounding box center [436, 79] width 29 height 9
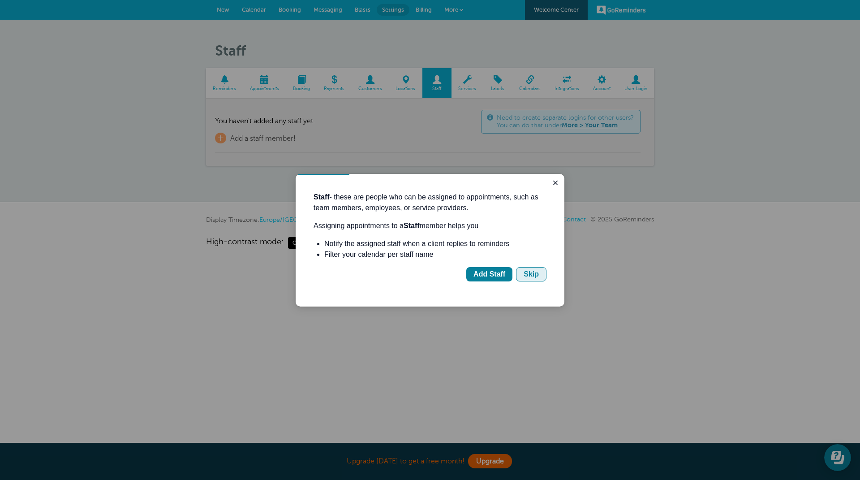
click at [529, 274] on div "Skip" at bounding box center [530, 274] width 15 height 11
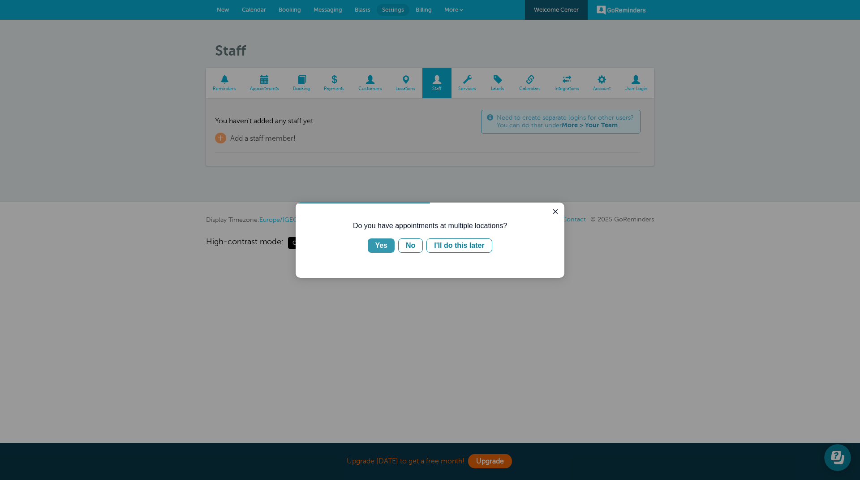
click at [380, 241] on div "Yes" at bounding box center [381, 245] width 13 height 11
click at [410, 246] on div "Clients come to me" at bounding box center [393, 245] width 66 height 11
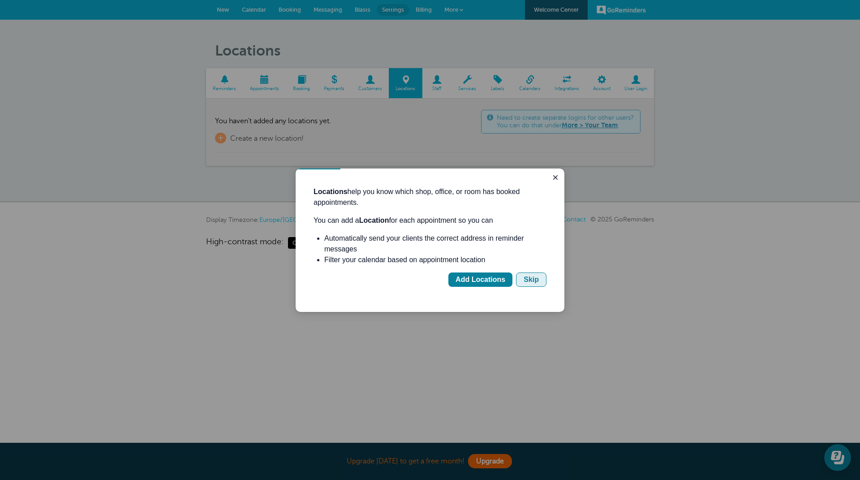
click at [528, 278] on div "Skip" at bounding box center [530, 279] width 15 height 11
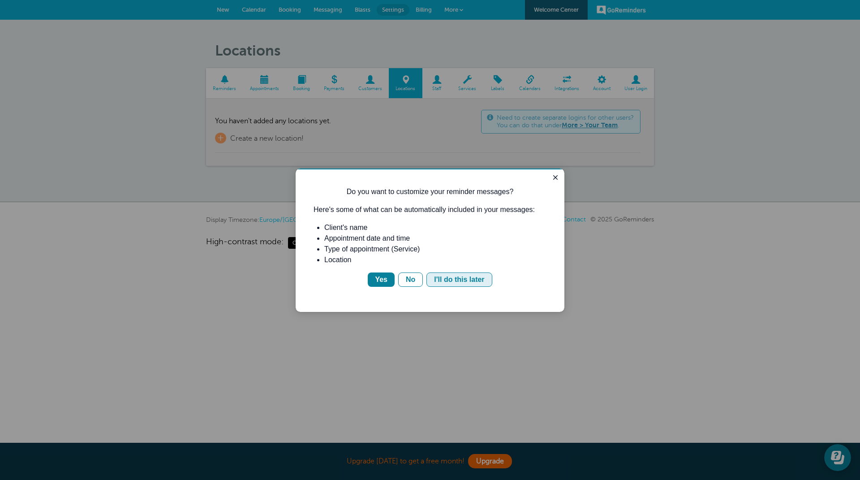
click at [446, 279] on div "I'll do this later" at bounding box center [459, 279] width 50 height 11
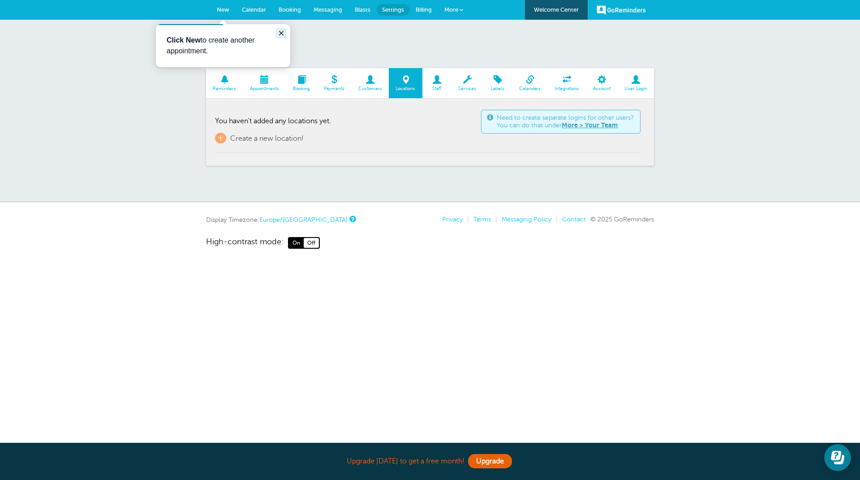
click at [279, 31] on icon "Close guide" at bounding box center [281, 33] width 4 height 4
click at [498, 81] on span at bounding box center [497, 79] width 29 height 9
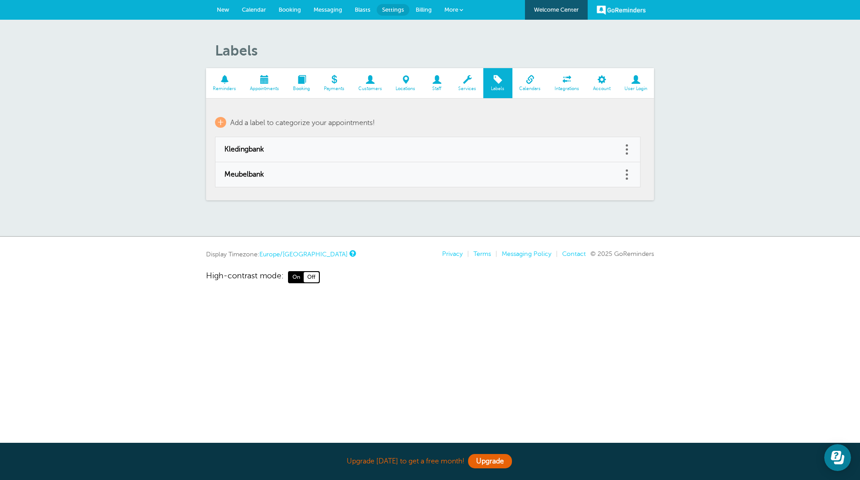
click at [627, 149] on span at bounding box center [626, 149] width 2 height 2
click at [618, 128] on link "Edit" at bounding box center [616, 127] width 27 height 17
type input "Kledingbank"
checkbox input "false"
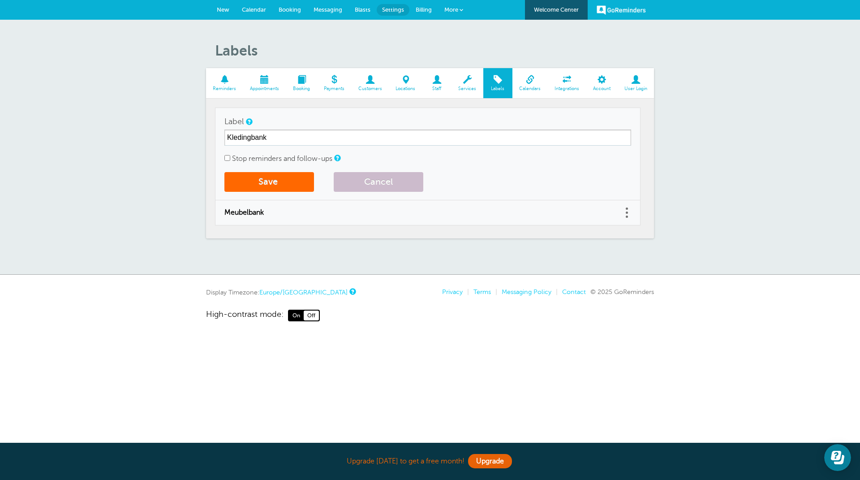
click at [565, 80] on span at bounding box center [567, 79] width 39 height 9
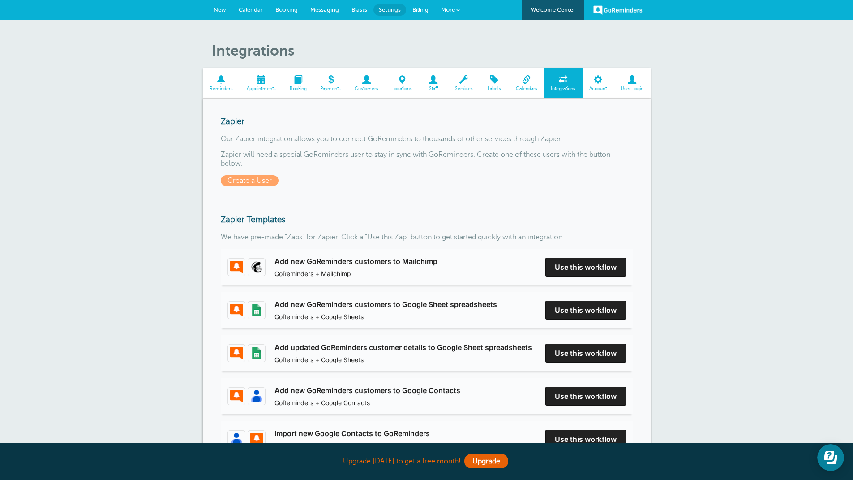
click at [434, 82] on span at bounding box center [433, 79] width 29 height 9
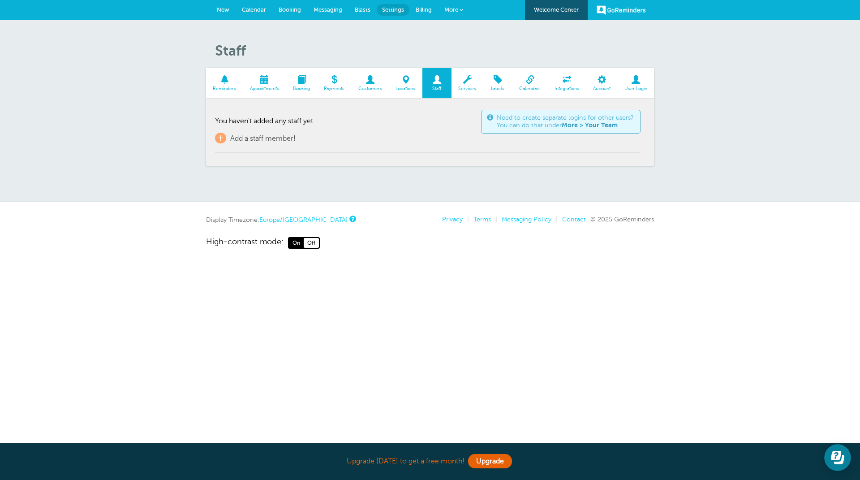
click at [450, 9] on span "More" at bounding box center [451, 9] width 14 height 7
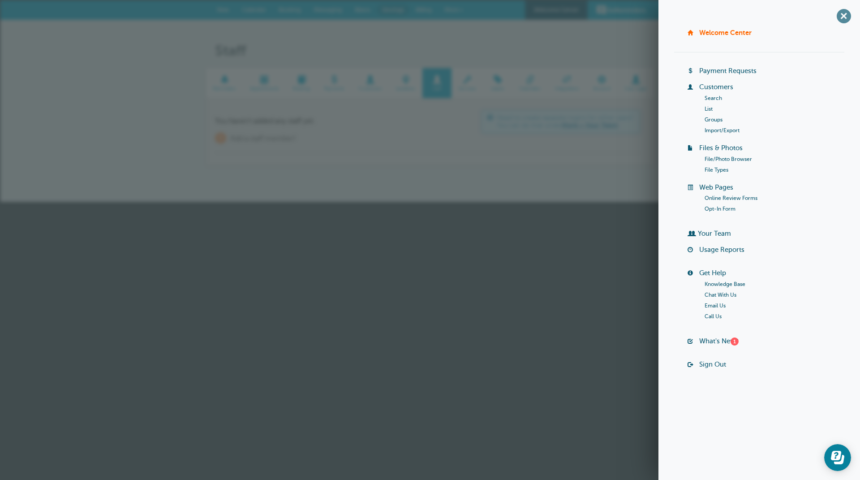
click at [843, 14] on span "+" at bounding box center [843, 16] width 20 height 20
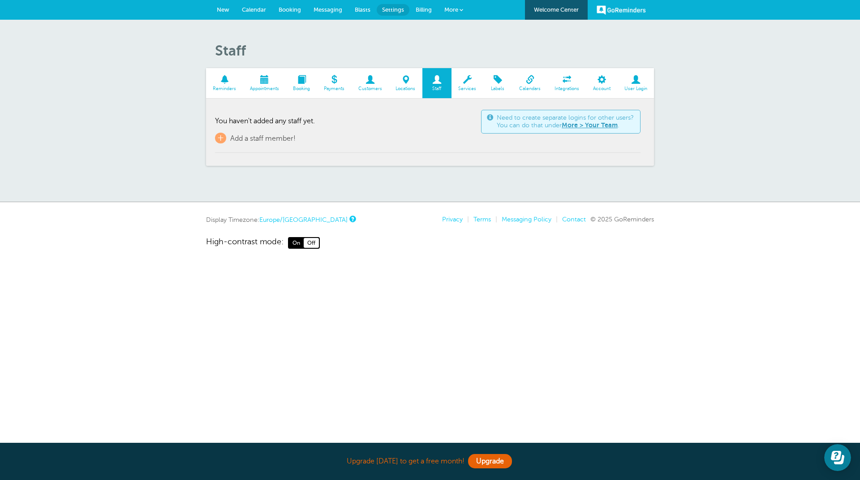
click at [451, 7] on span "More" at bounding box center [451, 9] width 14 height 7
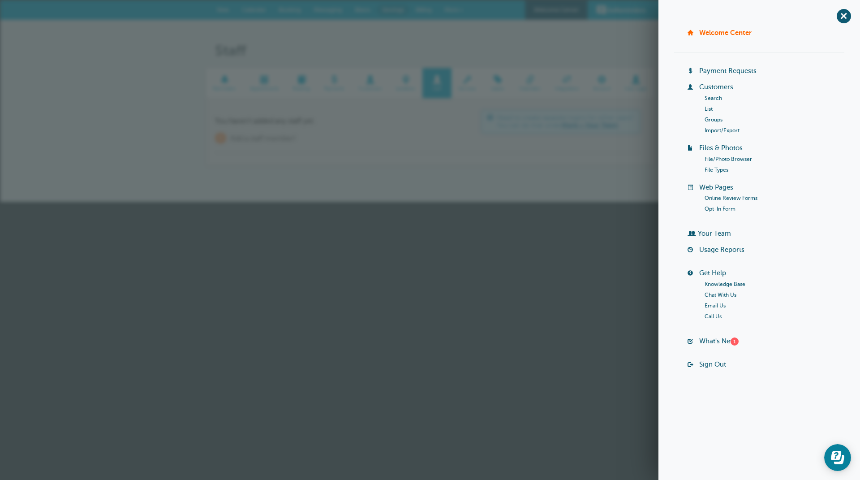
click at [708, 235] on link "Your Team" at bounding box center [714, 233] width 33 height 7
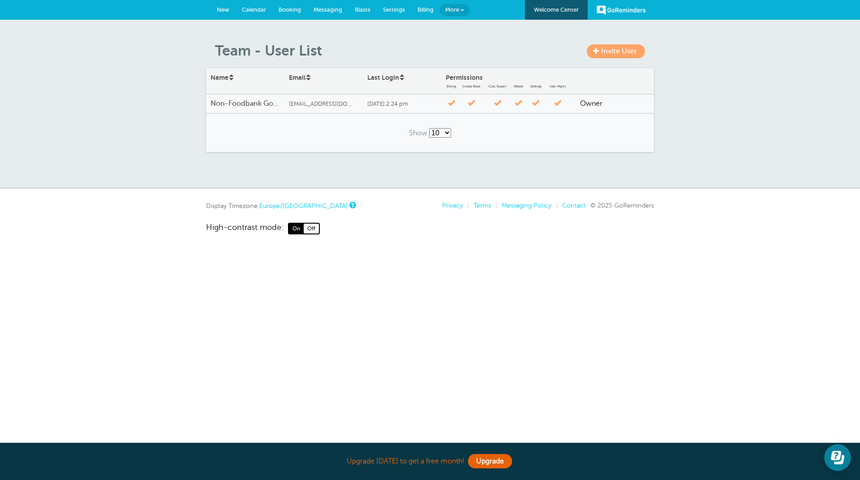
click at [625, 50] on span "Invite User" at bounding box center [619, 51] width 36 height 8
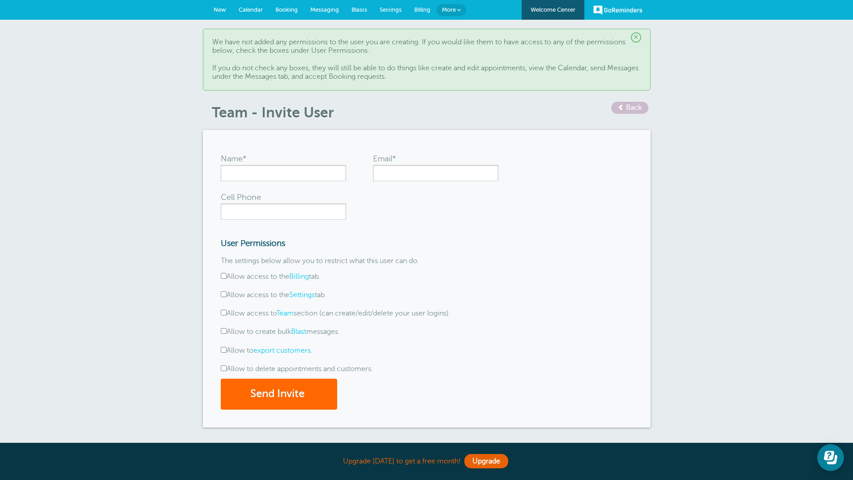
click at [635, 36] on span "×" at bounding box center [636, 37] width 10 height 10
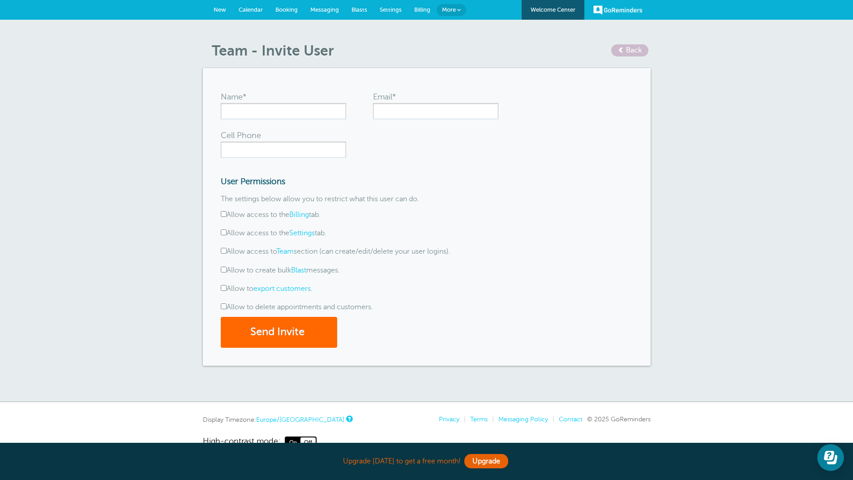
click at [447, 9] on span "More" at bounding box center [449, 9] width 14 height 7
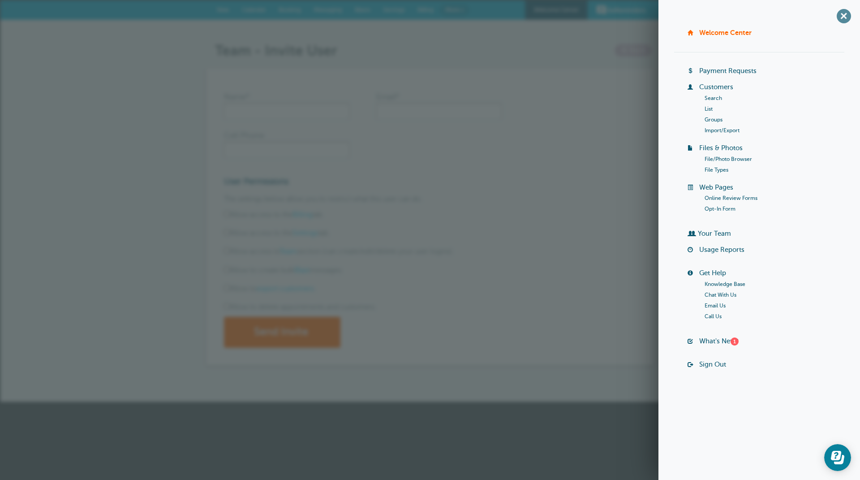
click at [842, 15] on span "+" at bounding box center [843, 16] width 20 height 20
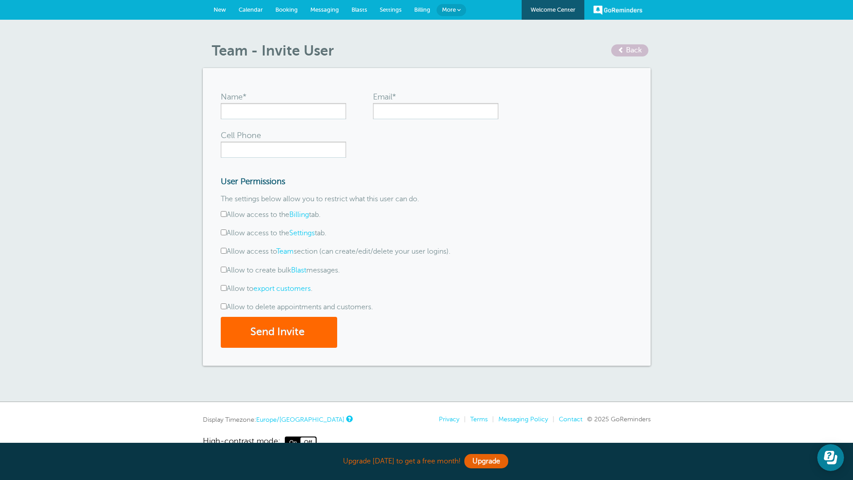
click at [396, 9] on span "Settings" at bounding box center [391, 9] width 22 height 7
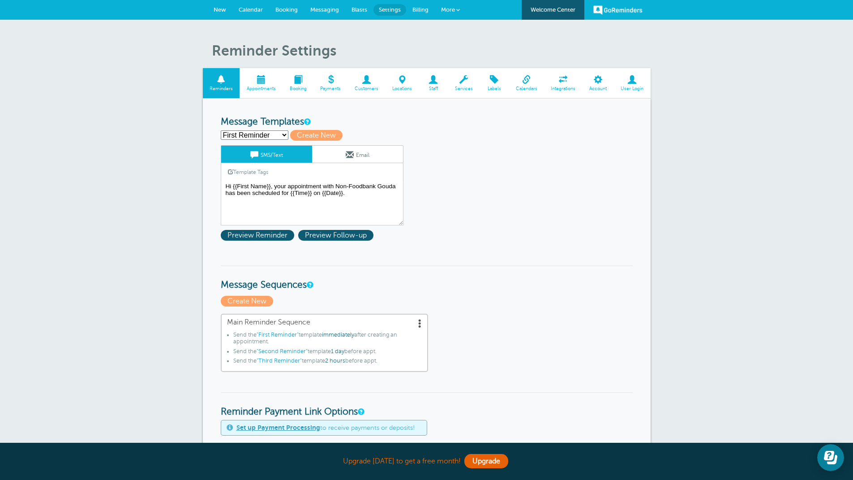
click at [596, 79] on span at bounding box center [598, 79] width 31 height 9
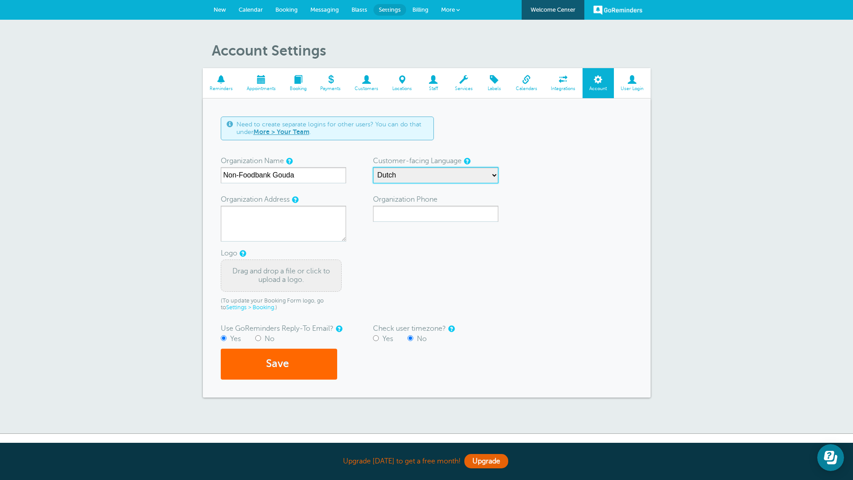
click at [493, 175] on select "English Spanish Czech Danish German Estonian Finnish French Korean Lithuanian L…" at bounding box center [435, 175] width 125 height 16
click at [699, 46] on div "Account Settings Reminders Appointments Booking Payments Customers Locations St…" at bounding box center [426, 227] width 853 height 414
click at [248, 9] on span "Calendar" at bounding box center [251, 9] width 24 height 7
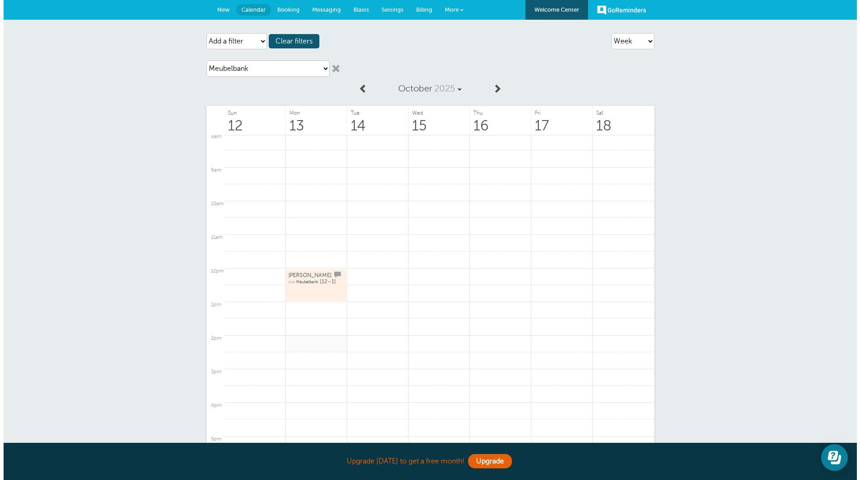
scroll to position [337, 0]
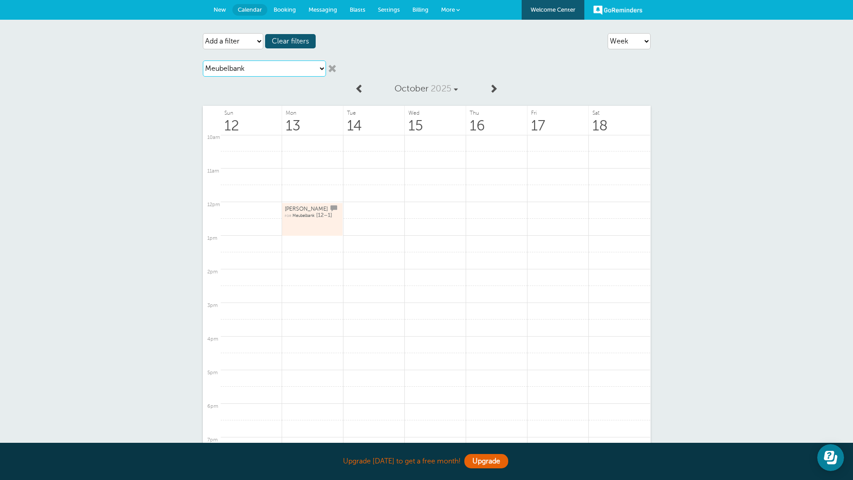
click at [322, 67] on select "Choose a service Kledingbank Meubelbank" at bounding box center [264, 68] width 123 height 16
select select
click at [203, 60] on select "Choose a service Kledingbank Meubelbank" at bounding box center [264, 68] width 123 height 16
click at [287, 210] on span "[PERSON_NAME]" at bounding box center [306, 207] width 43 height 6
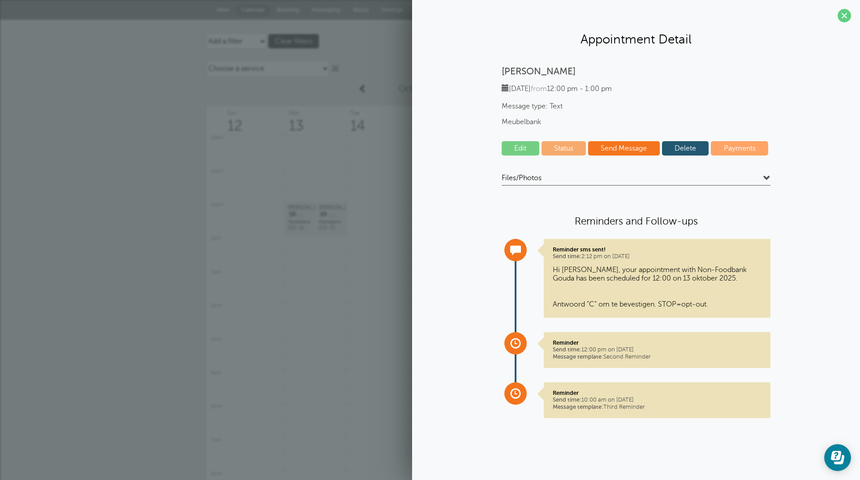
click at [513, 147] on link "Edit" at bounding box center [520, 148] width 38 height 14
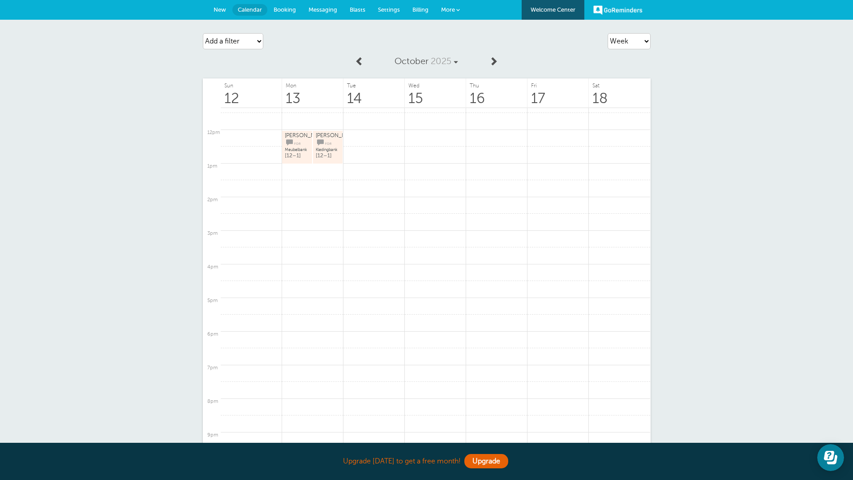
click at [295, 138] on span "[PERSON_NAME]" at bounding box center [306, 135] width 43 height 6
